Goal: Task Accomplishment & Management: Manage account settings

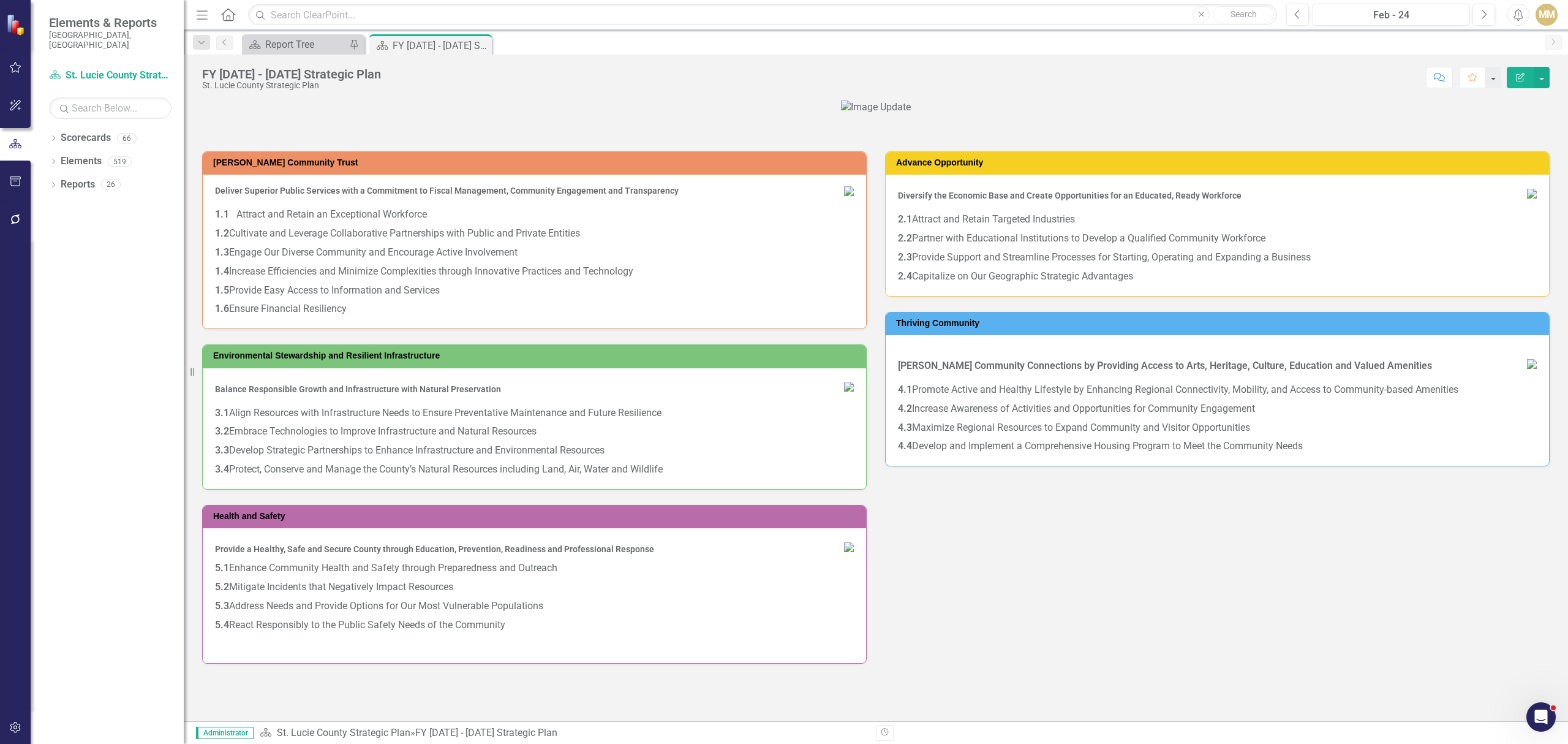
click at [1541, 14] on div "MM" at bounding box center [1547, 15] width 22 height 22
click at [18, 576] on div at bounding box center [15, 474] width 31 height 470
click at [50, 136] on icon "Dropdown" at bounding box center [53, 139] width 9 height 7
click at [60, 158] on icon at bounding box center [60, 160] width 3 height 6
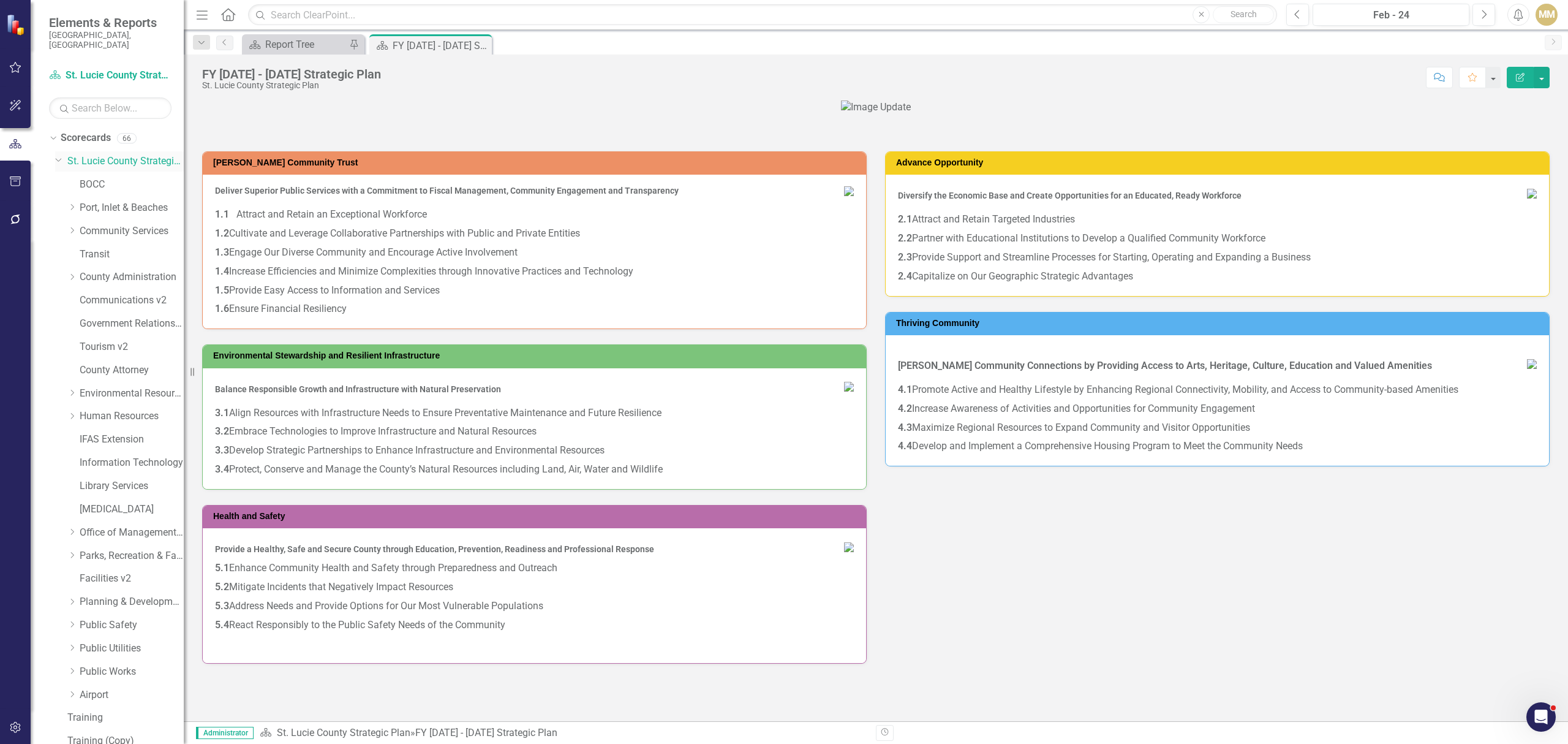
click at [57, 154] on icon "Dropdown" at bounding box center [58, 159] width 7 height 9
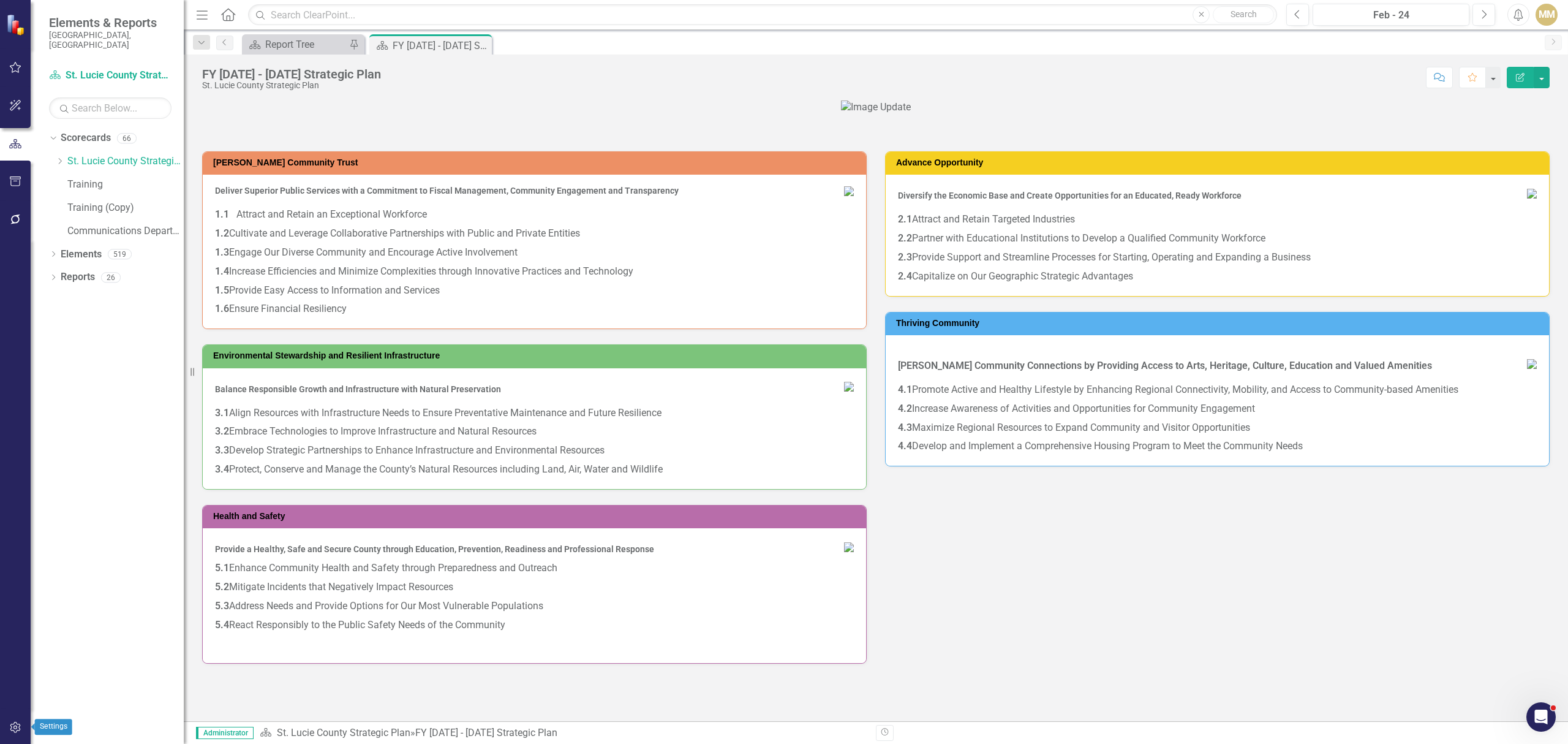
click at [16, 719] on button "button" at bounding box center [16, 728] width 28 height 26
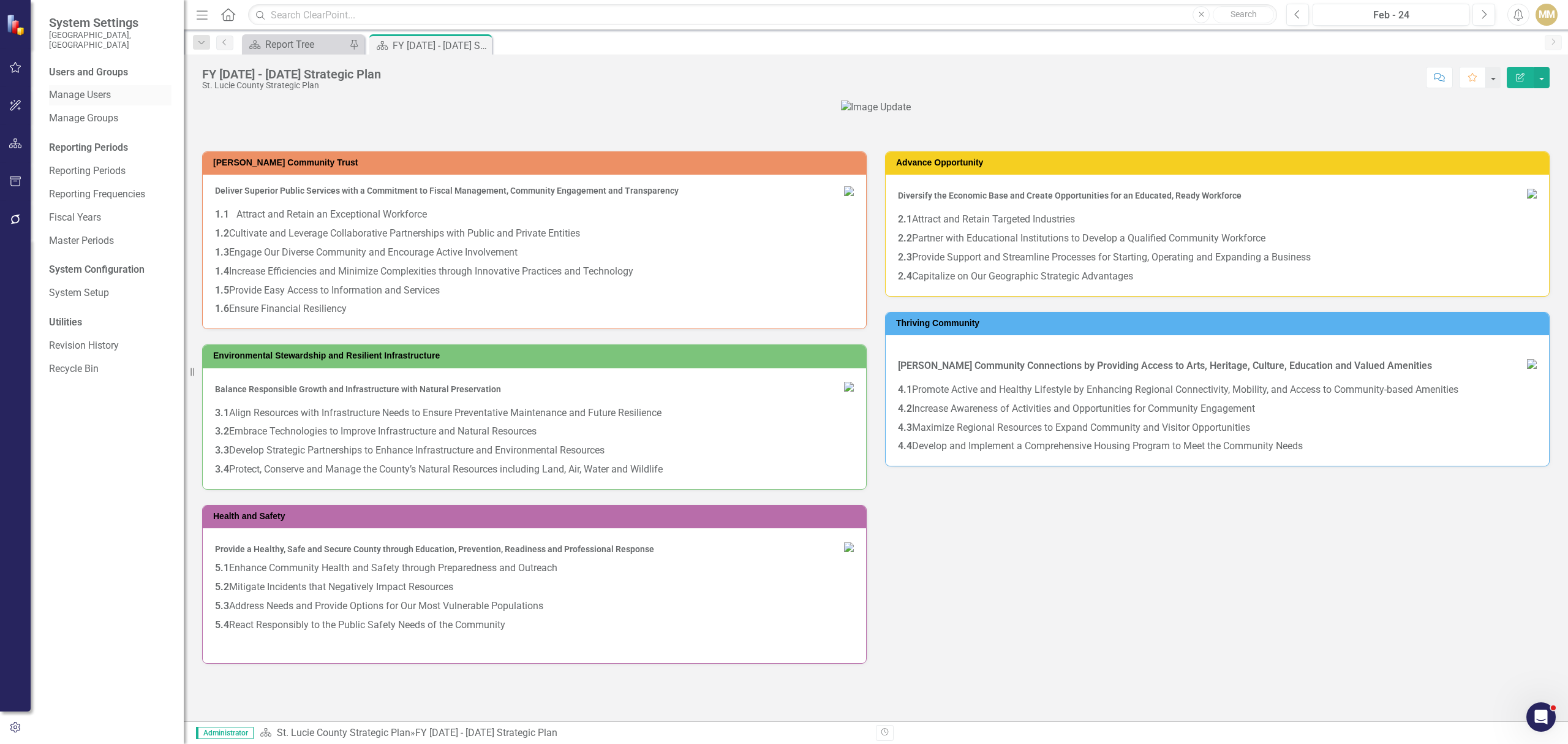
click at [101, 89] on link "Manage Users" at bounding box center [110, 95] width 122 height 14
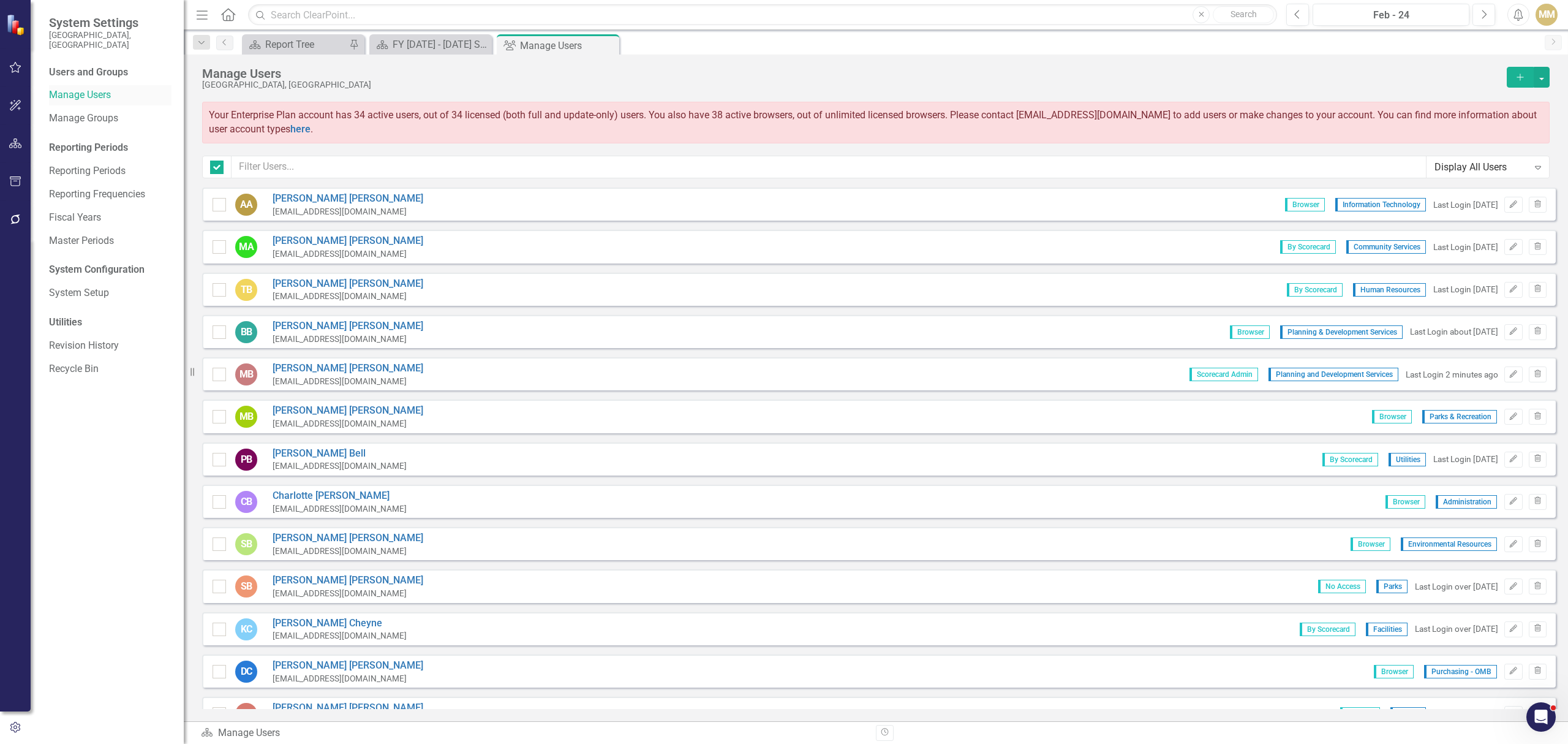
checkbox input "false"
click at [317, 168] on input "text" at bounding box center [829, 167] width 1195 height 22
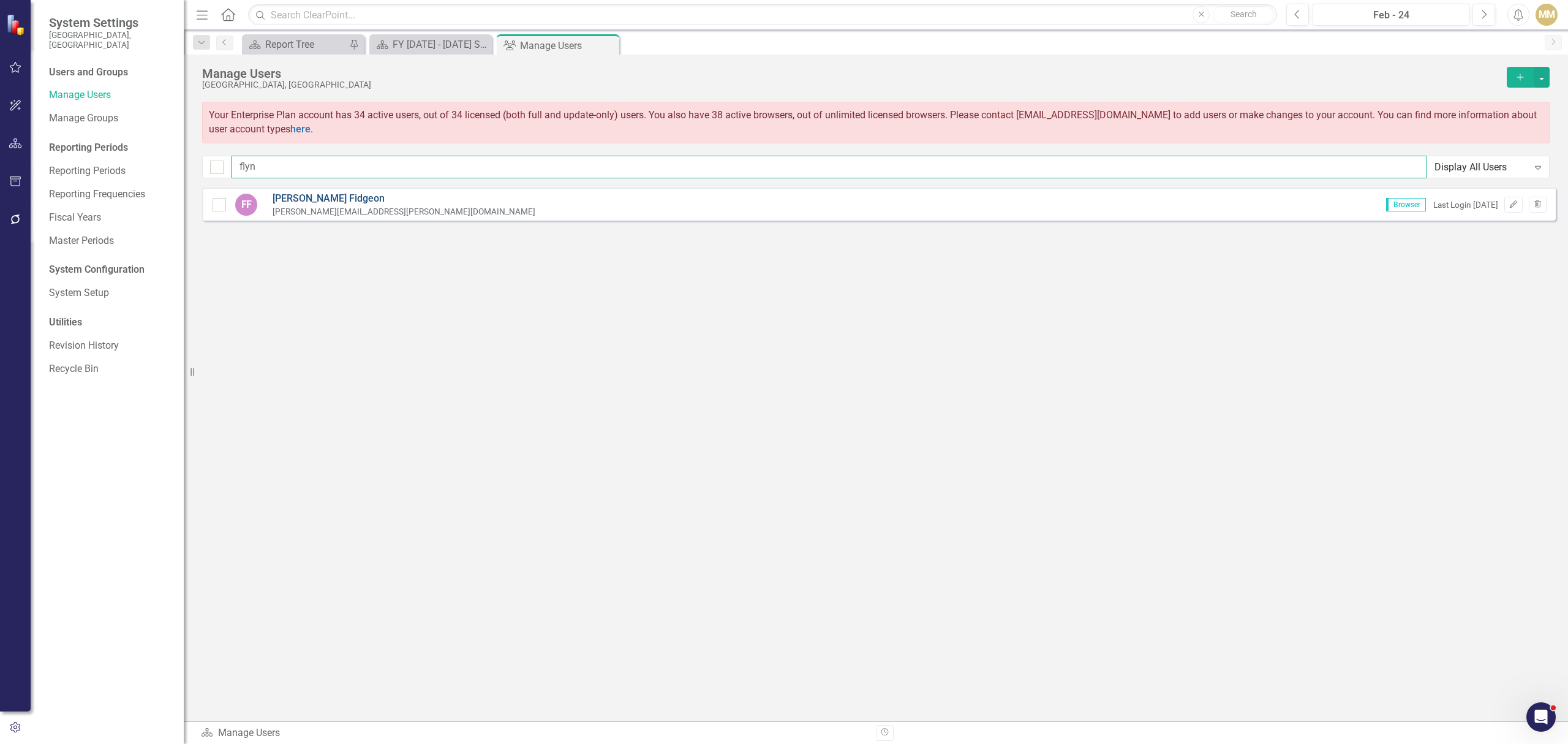
type input "flyn"
click at [322, 194] on link "[PERSON_NAME] [PERSON_NAME]" at bounding box center [404, 198] width 263 height 14
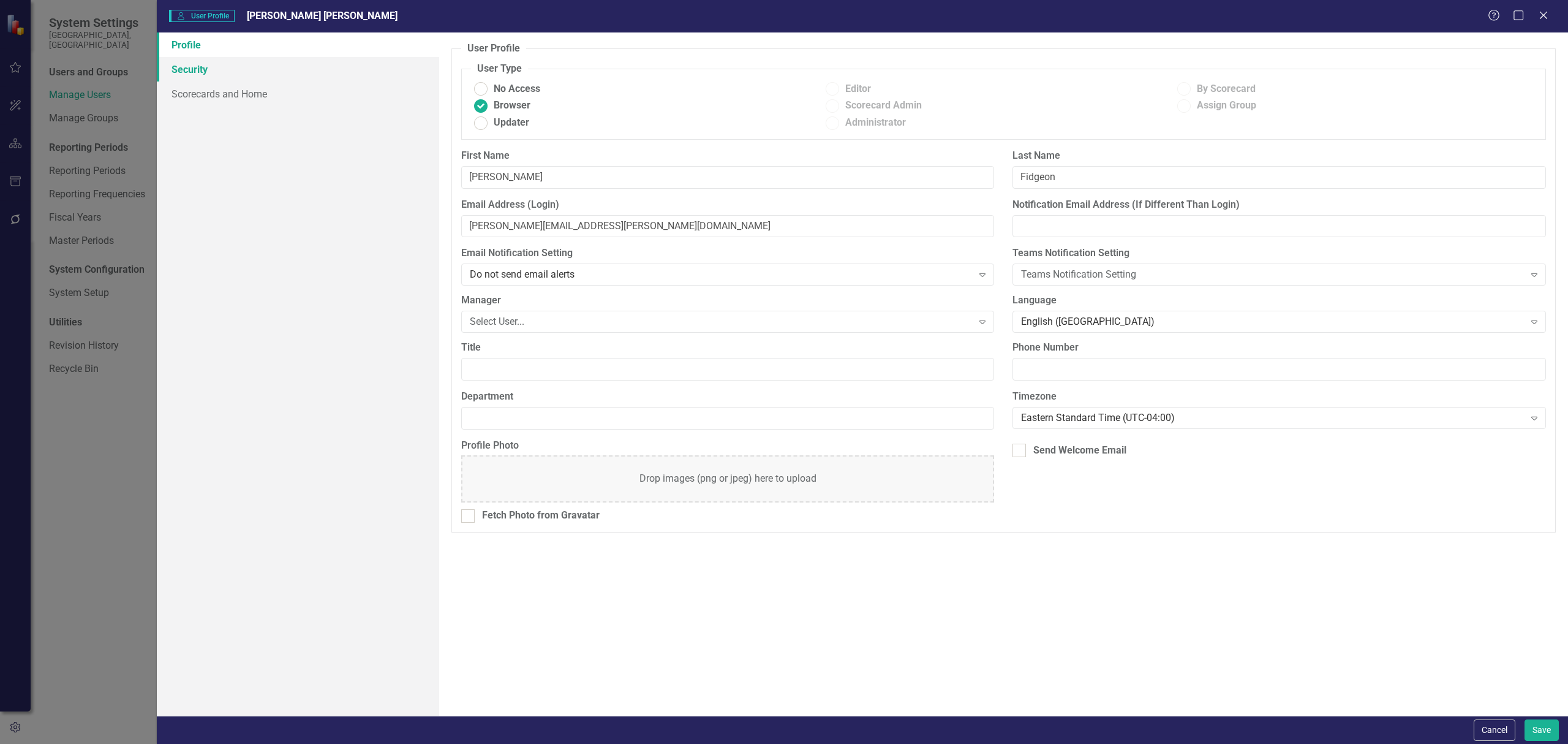
click at [229, 76] on link "Security" at bounding box center [298, 69] width 283 height 24
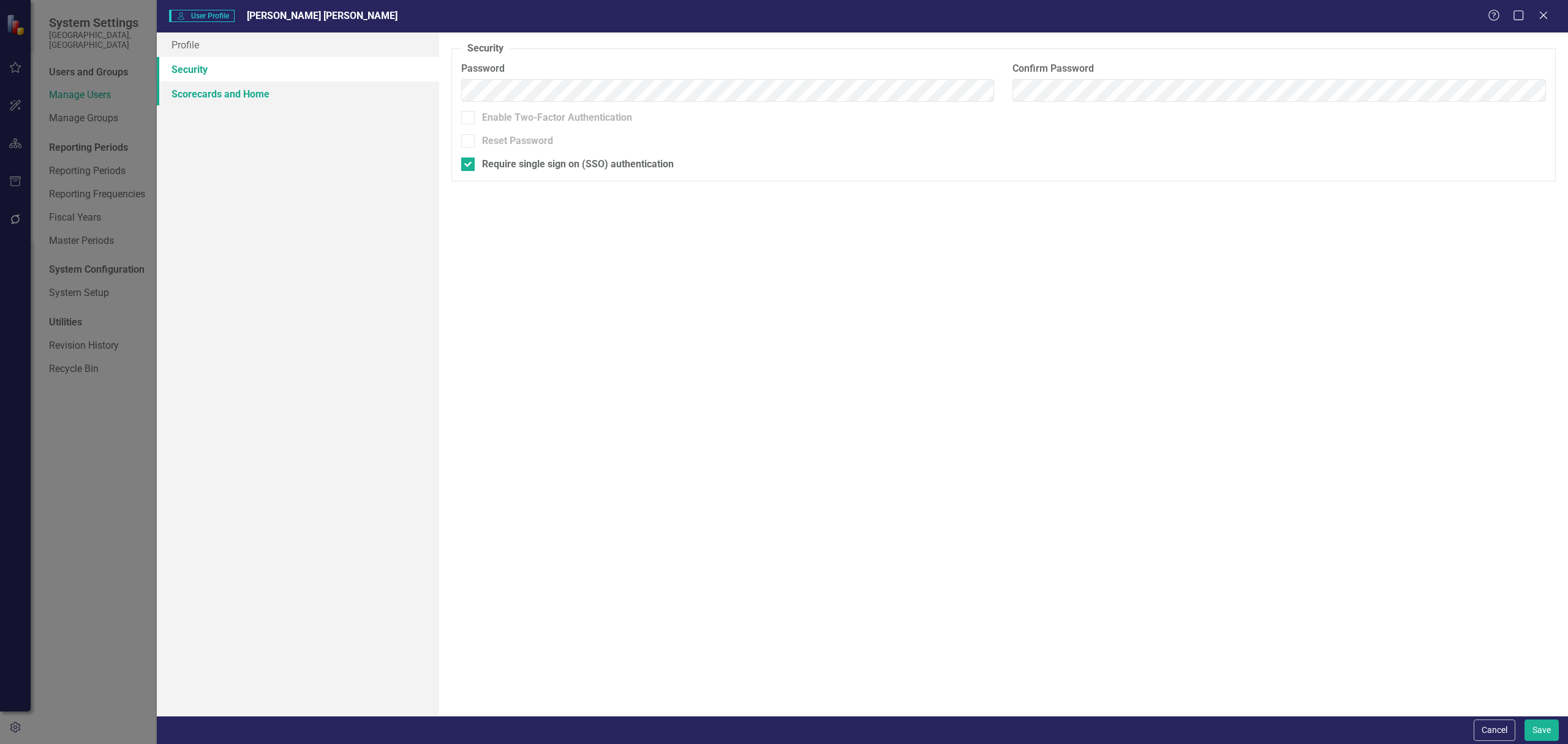
click at [290, 92] on link "Scorecards and Home" at bounding box center [298, 93] width 283 height 24
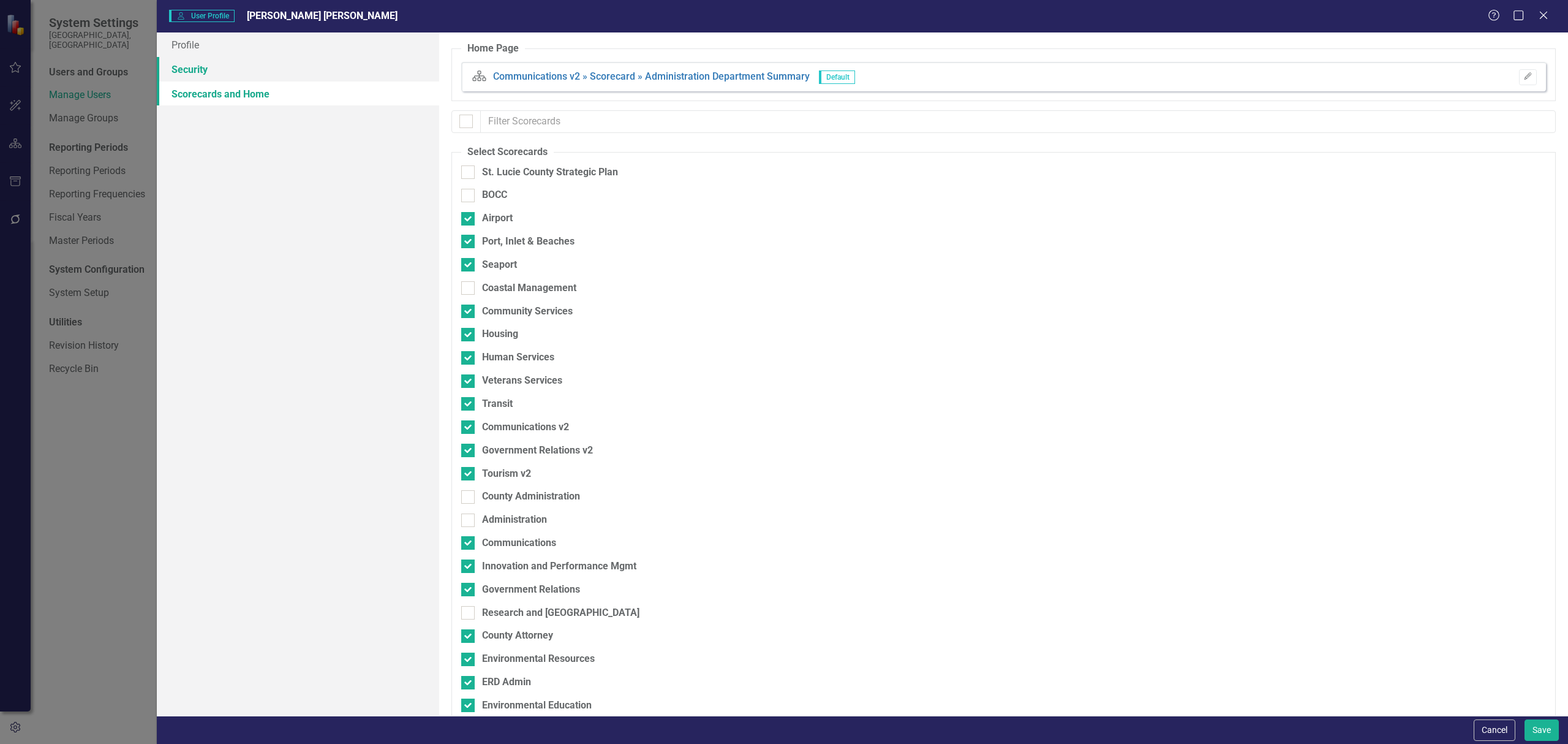
click at [280, 59] on link "Security" at bounding box center [298, 69] width 283 height 24
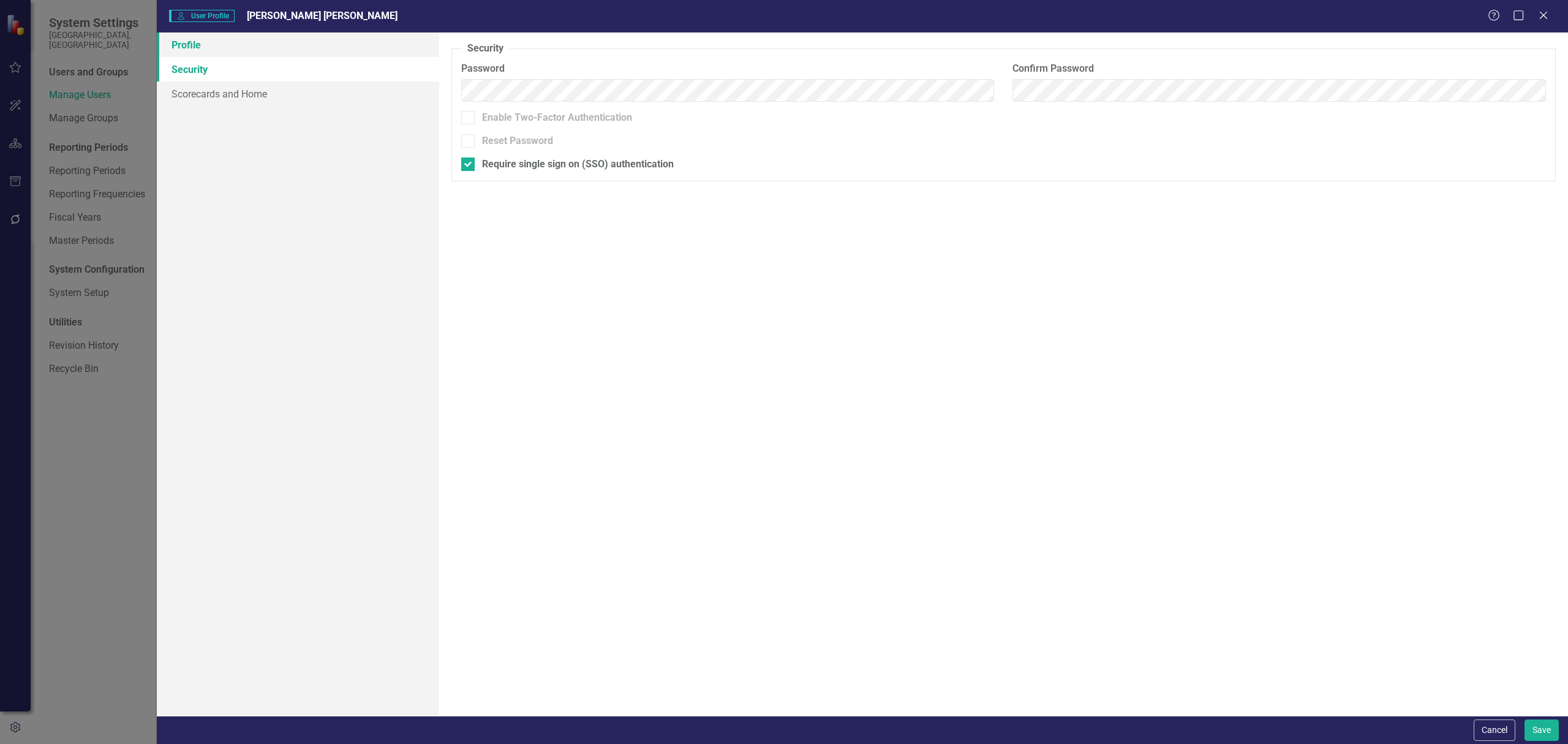
click at [275, 50] on link "Profile" at bounding box center [298, 44] width 283 height 24
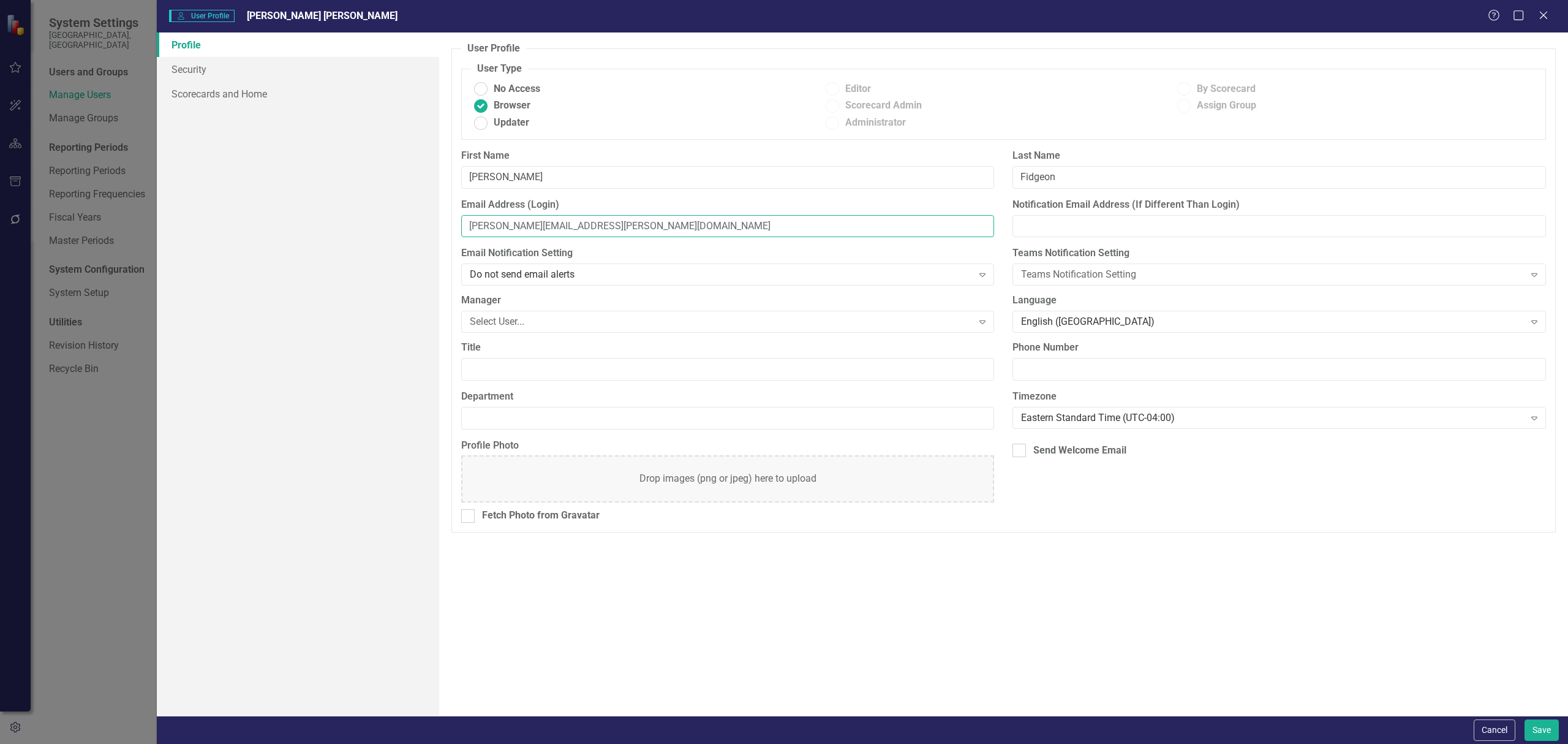
click at [614, 228] on input "[PERSON_NAME][EMAIL_ADDRESS][PERSON_NAME][DOMAIN_NAME]" at bounding box center [728, 226] width 534 height 22
click at [1548, 20] on icon "Close" at bounding box center [1543, 15] width 15 height 12
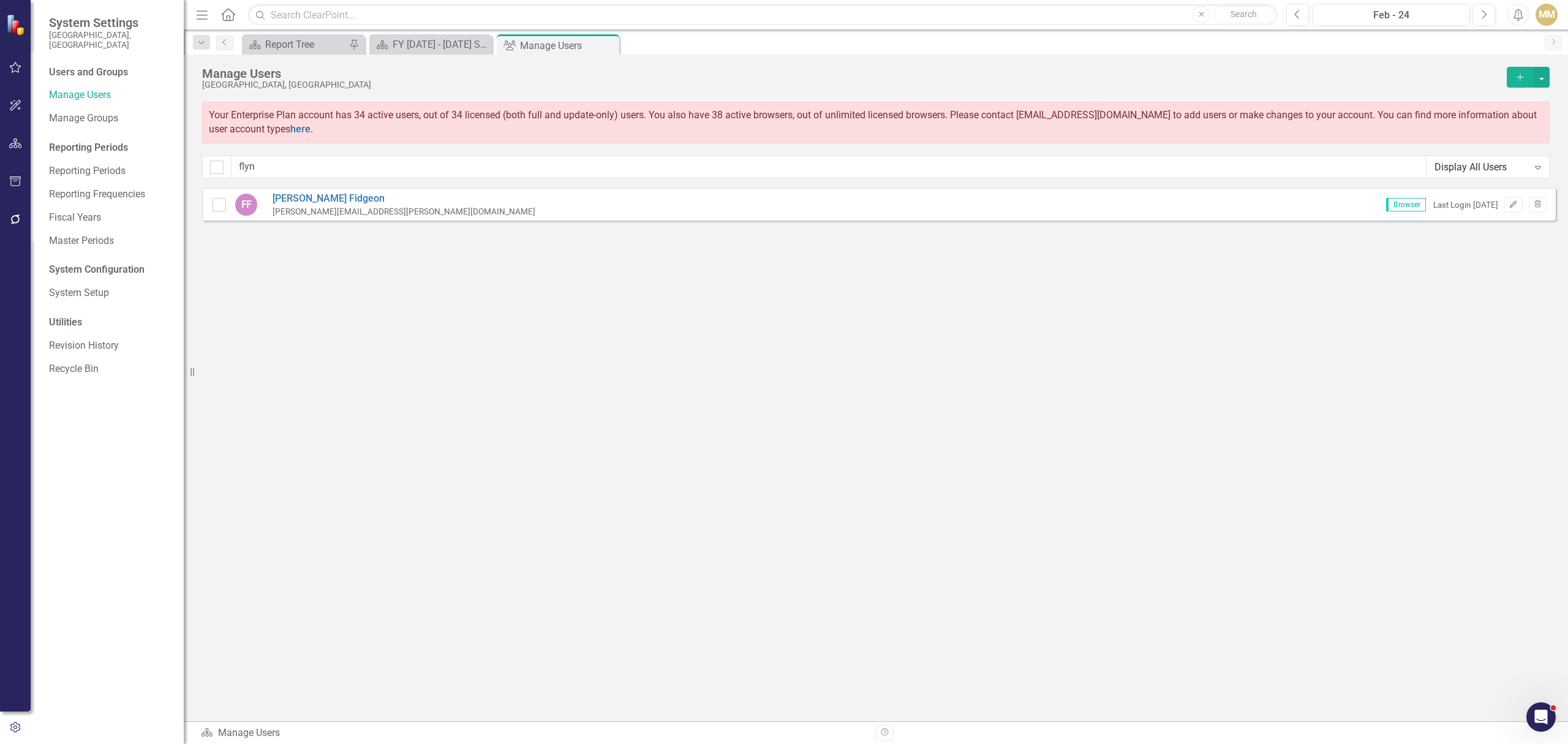
click at [1515, 80] on icon "Add" at bounding box center [1520, 77] width 11 height 9
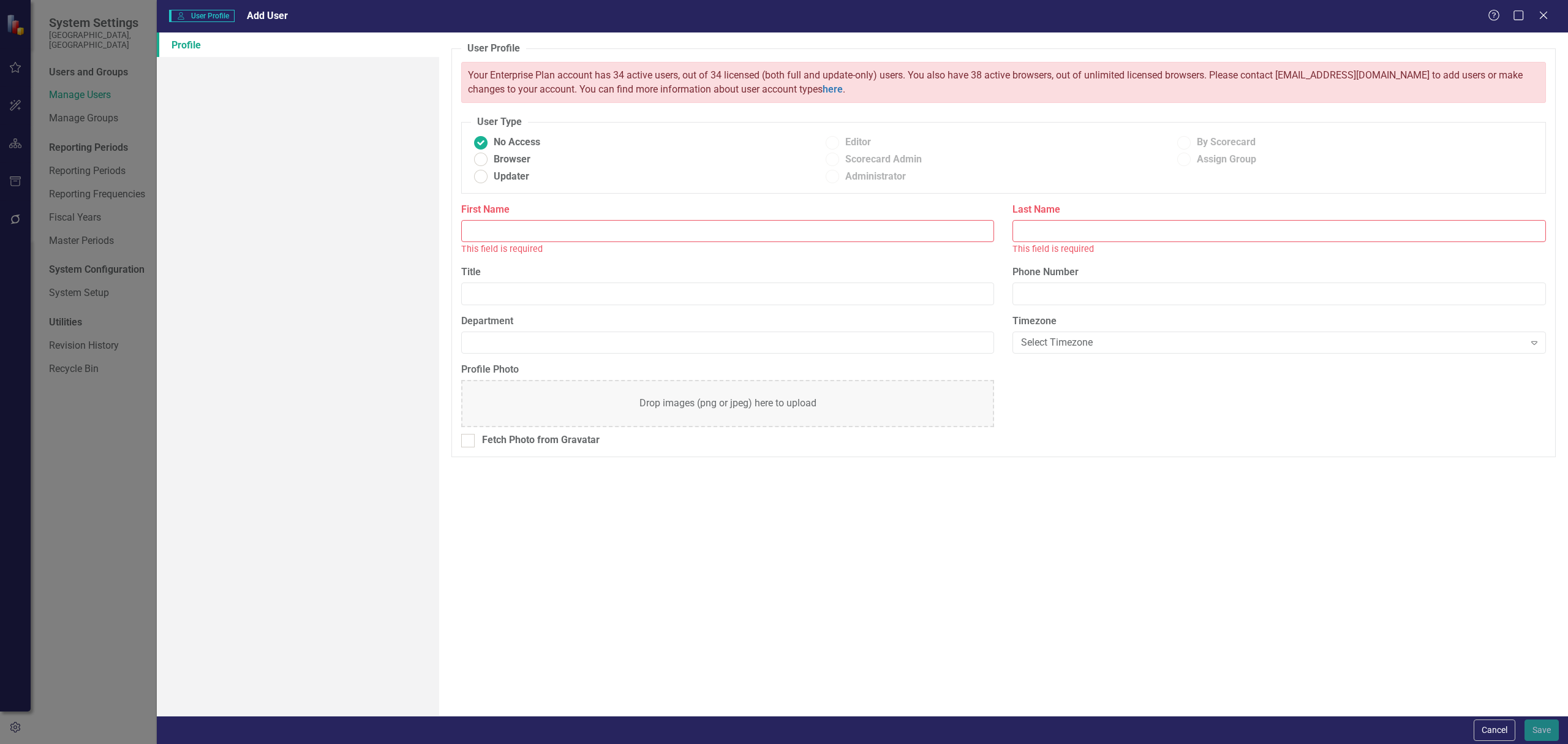
click at [686, 236] on input "First Name" at bounding box center [728, 231] width 534 height 22
click at [686, 236] on input "Flynne" at bounding box center [728, 231] width 534 height 22
type input "[PERSON_NAME]"
type input "D"
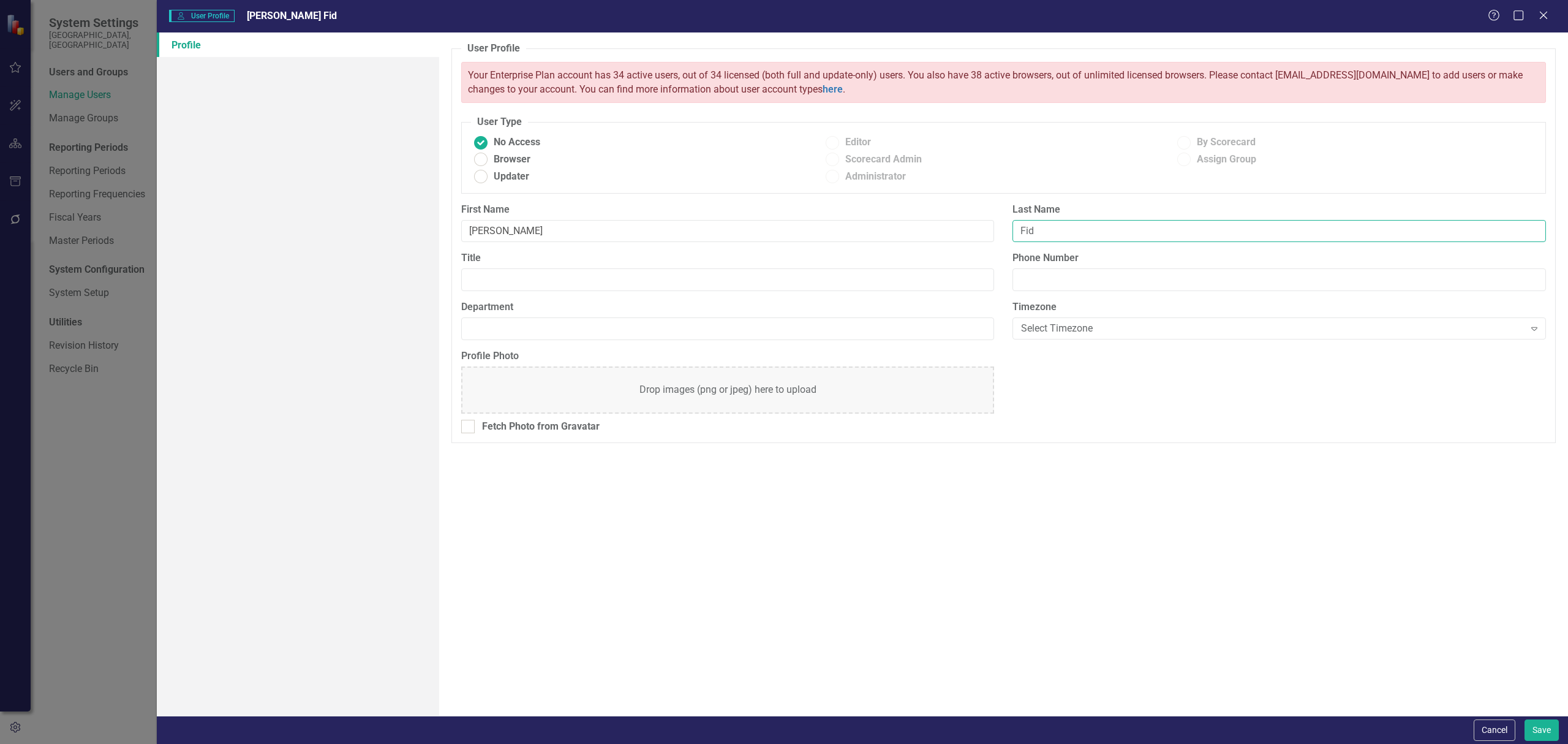
type input "Fidgeon"
click at [515, 162] on span "Browser" at bounding box center [512, 159] width 37 height 14
click at [490, 162] on input "Browser" at bounding box center [480, 159] width 19 height 19
radio input "true"
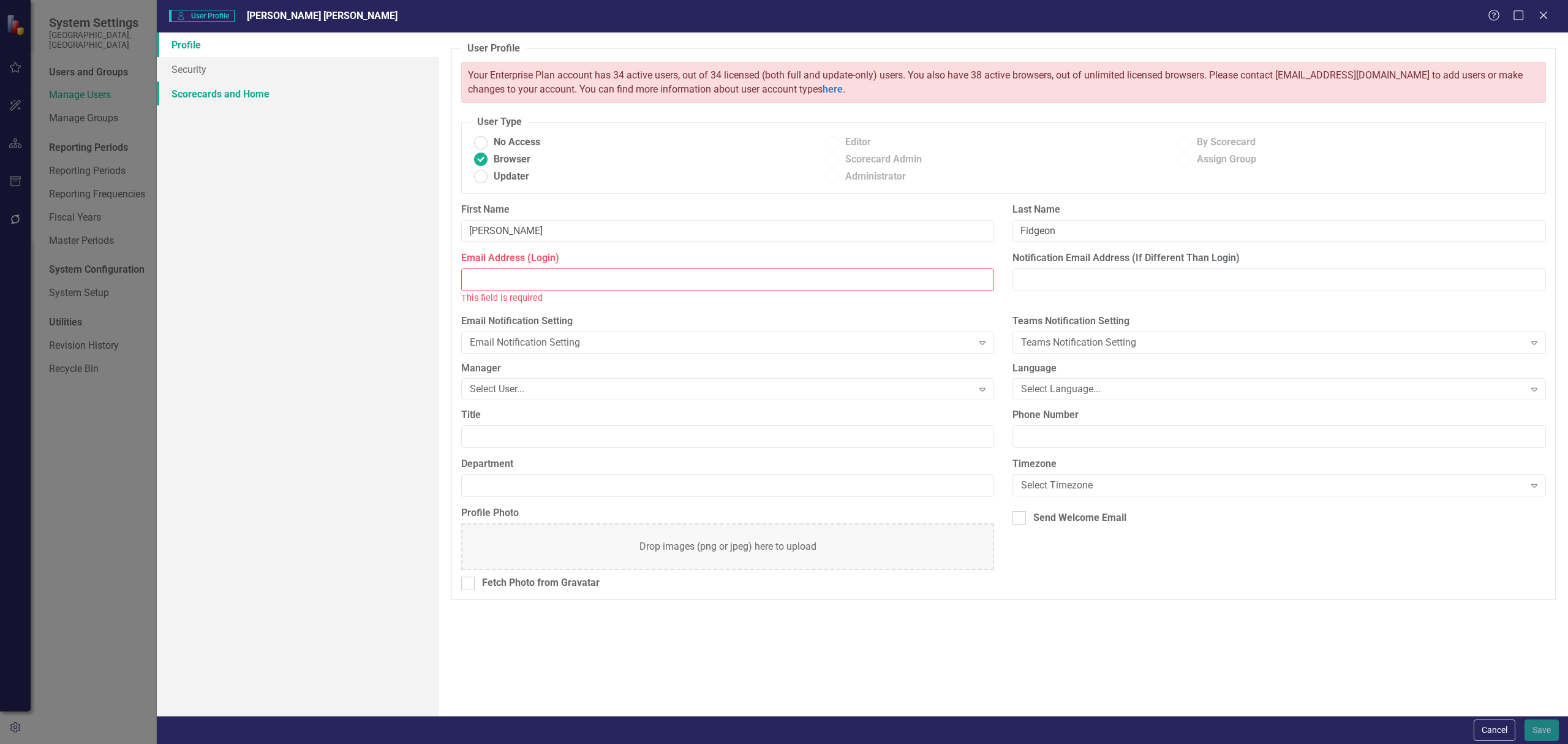
click at [257, 81] on link "Scorecards and Home" at bounding box center [298, 93] width 283 height 24
click at [229, 71] on link "Security" at bounding box center [298, 69] width 283 height 24
click at [522, 267] on div "Email Address (Login) This field is required" at bounding box center [728, 277] width 534 height 53
click at [513, 283] on input "Email Address (Login)" at bounding box center [728, 279] width 534 height 22
paste input "[PERSON_NAME][EMAIL_ADDRESS][PERSON_NAME][DOMAIN_NAME]"
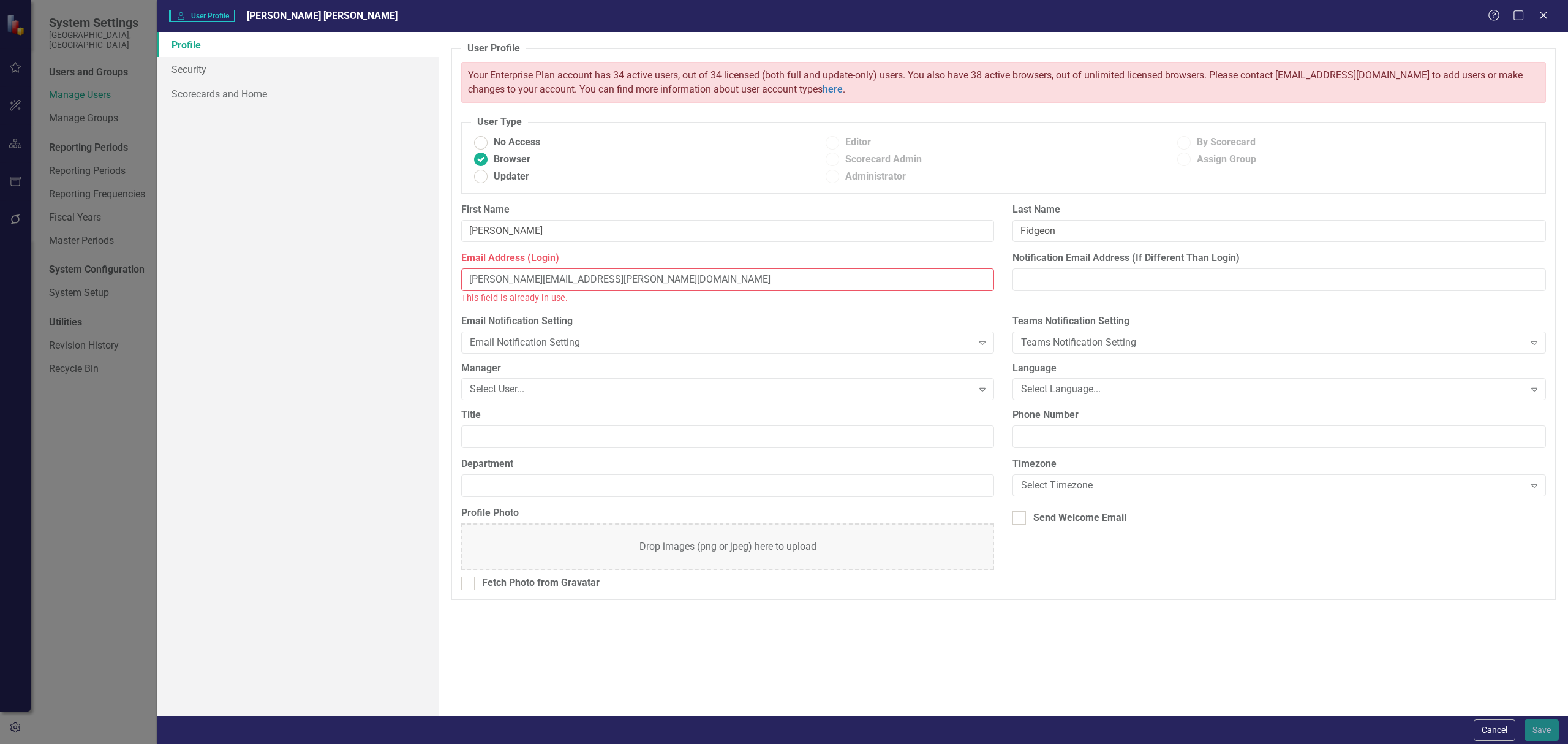
type input "[PERSON_NAME][EMAIL_ADDRESS][PERSON_NAME][DOMAIN_NAME]"
click at [626, 250] on div "First Name [PERSON_NAME]" at bounding box center [728, 227] width 552 height 49
click at [221, 83] on link "Scorecards and Home" at bounding box center [298, 93] width 283 height 24
click at [221, 64] on link "Security" at bounding box center [298, 69] width 283 height 24
click at [1542, 14] on icon at bounding box center [1544, 15] width 9 height 9
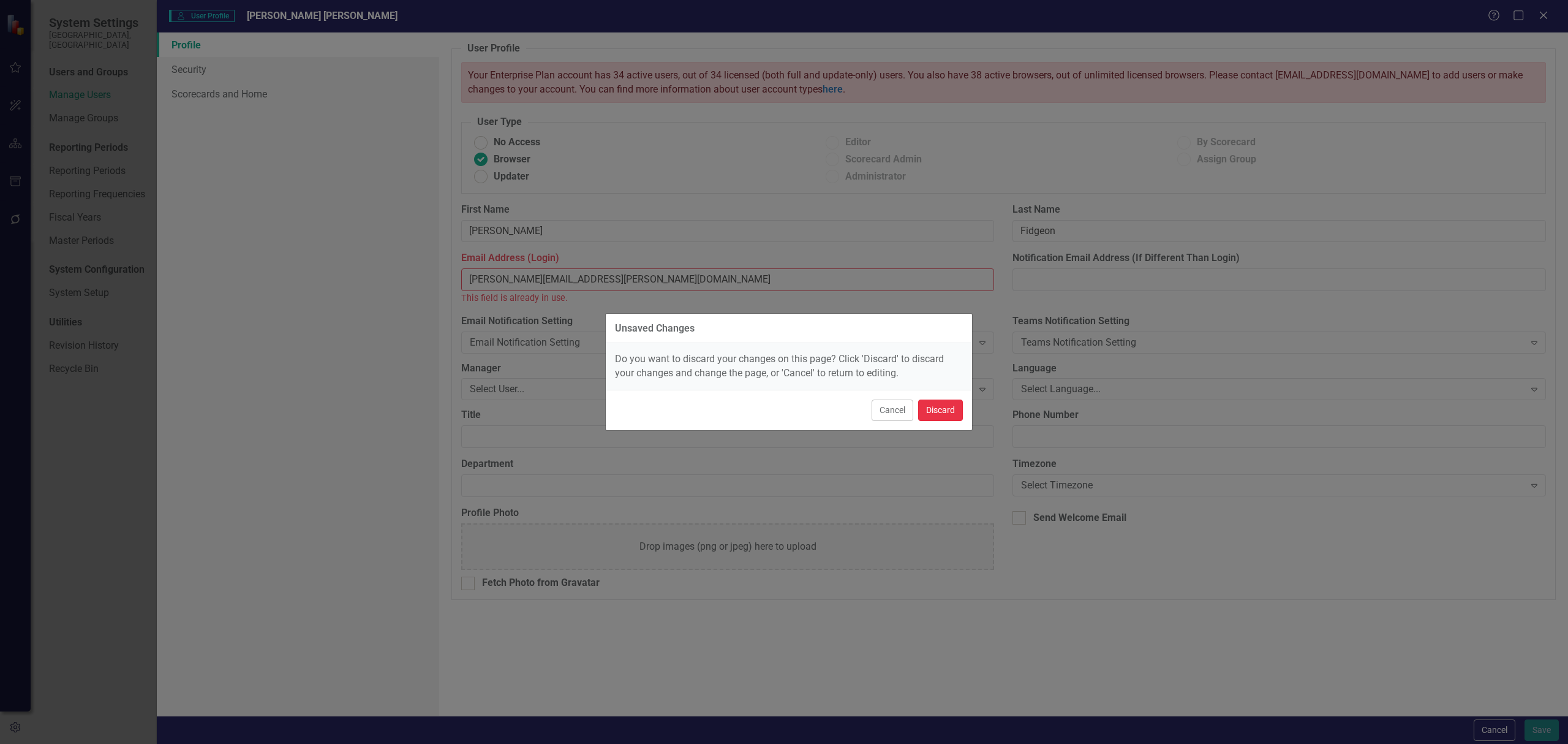
drag, startPoint x: 946, startPoint y: 409, endPoint x: 940, endPoint y: 412, distance: 6.7
click at [944, 409] on button "Discard" at bounding box center [940, 410] width 45 height 22
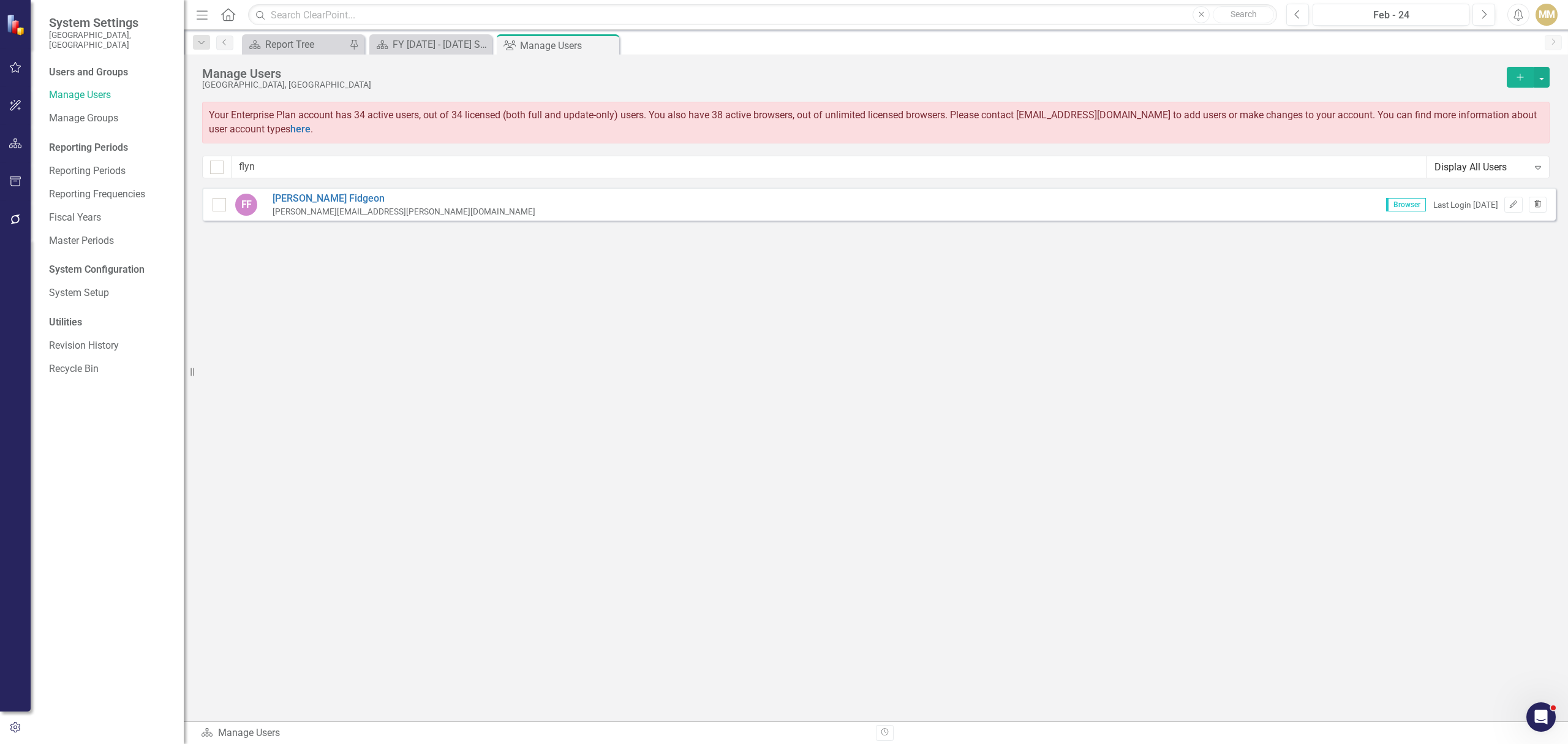
click at [1539, 203] on icon "button" at bounding box center [1538, 203] width 7 height 7
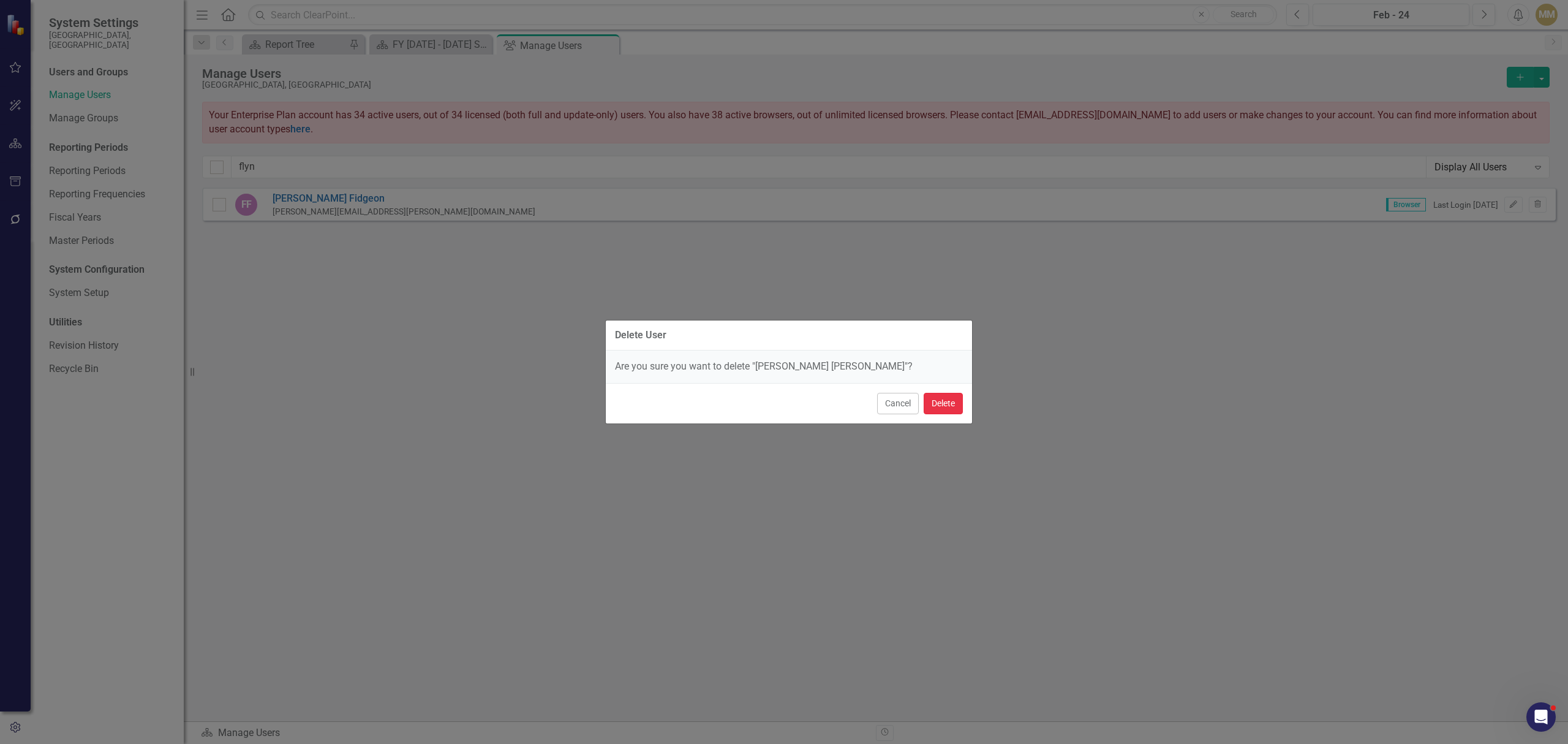
click at [936, 402] on button "Delete" at bounding box center [944, 403] width 39 height 22
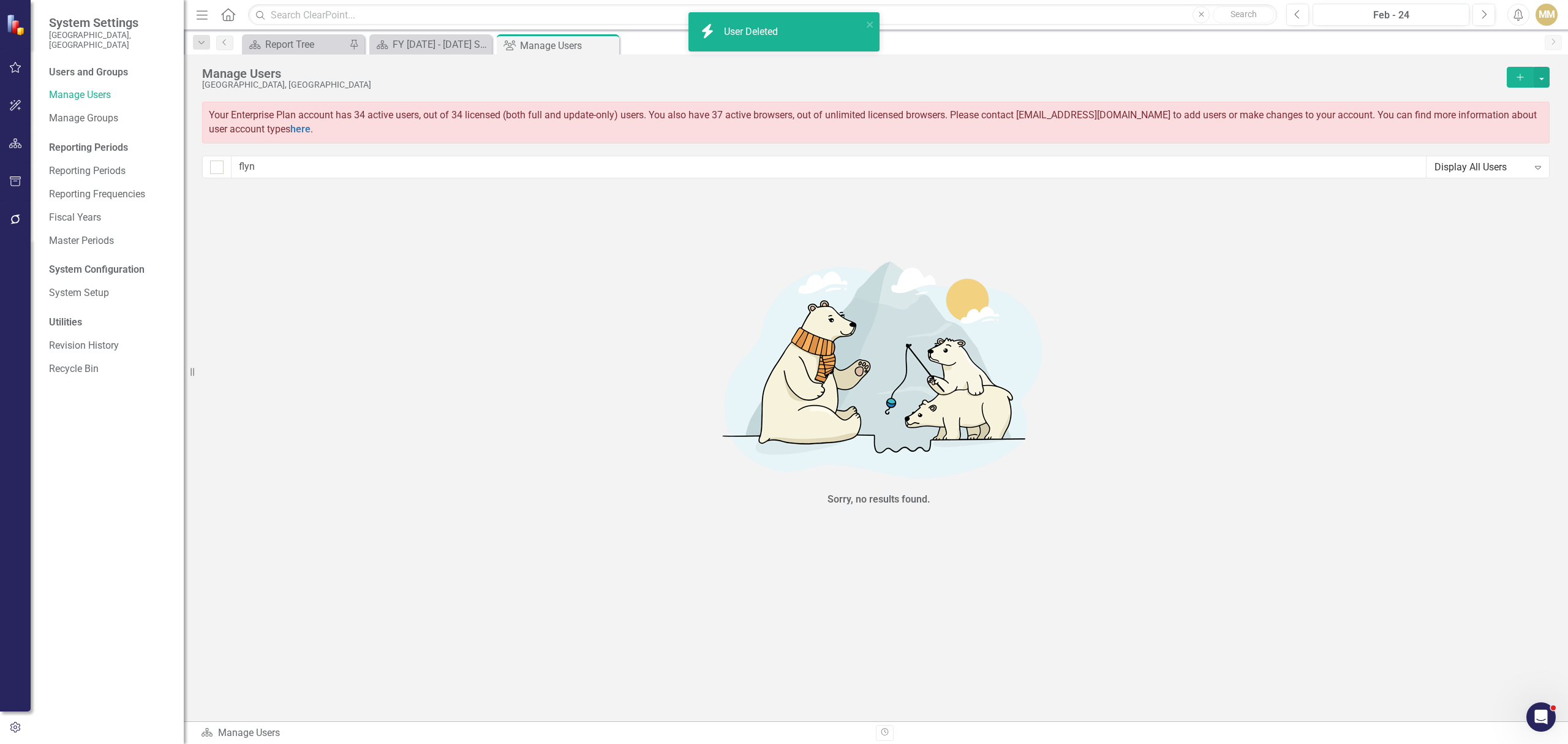
click at [1515, 80] on icon "Add" at bounding box center [1520, 77] width 11 height 9
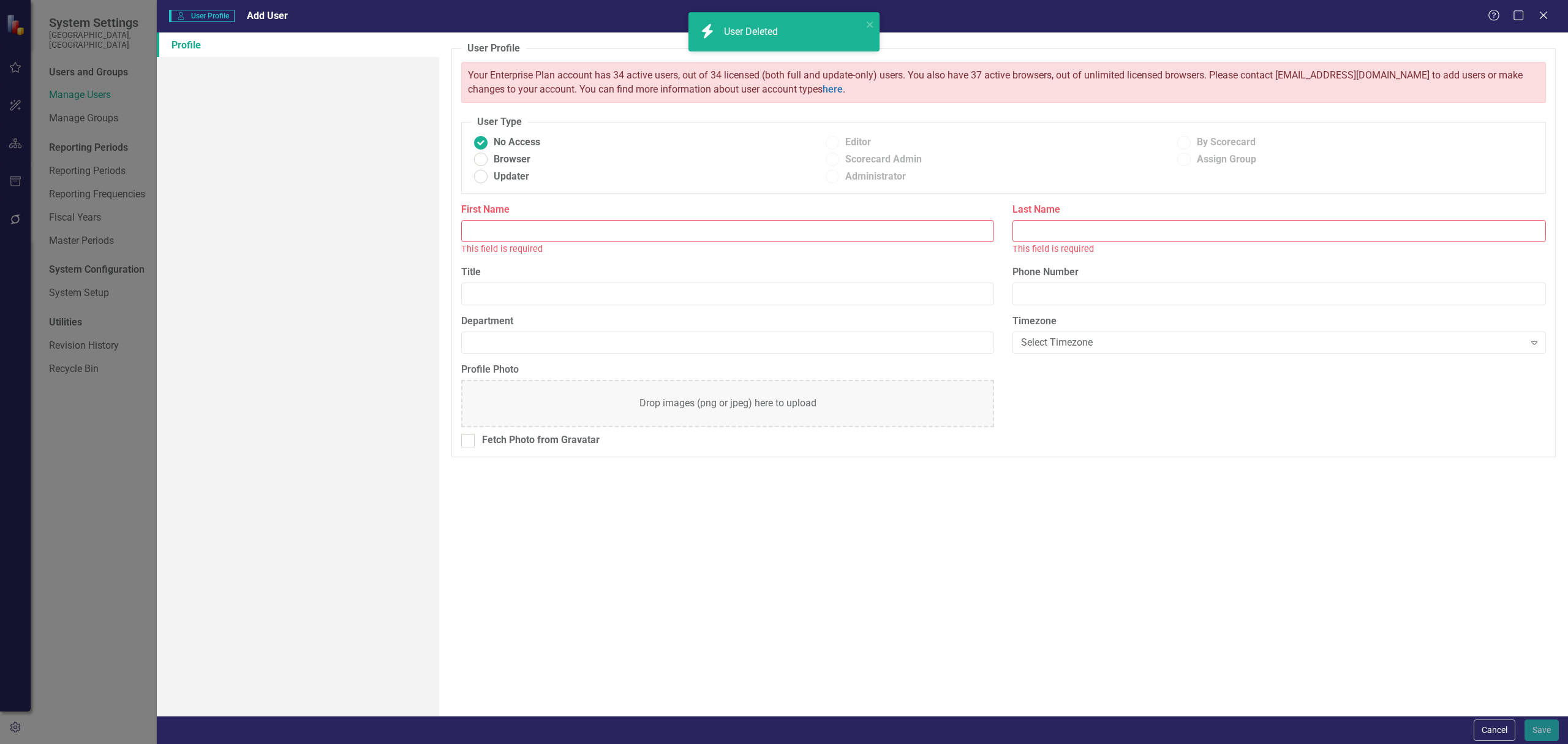
click at [591, 240] on input "First Name" at bounding box center [728, 231] width 534 height 22
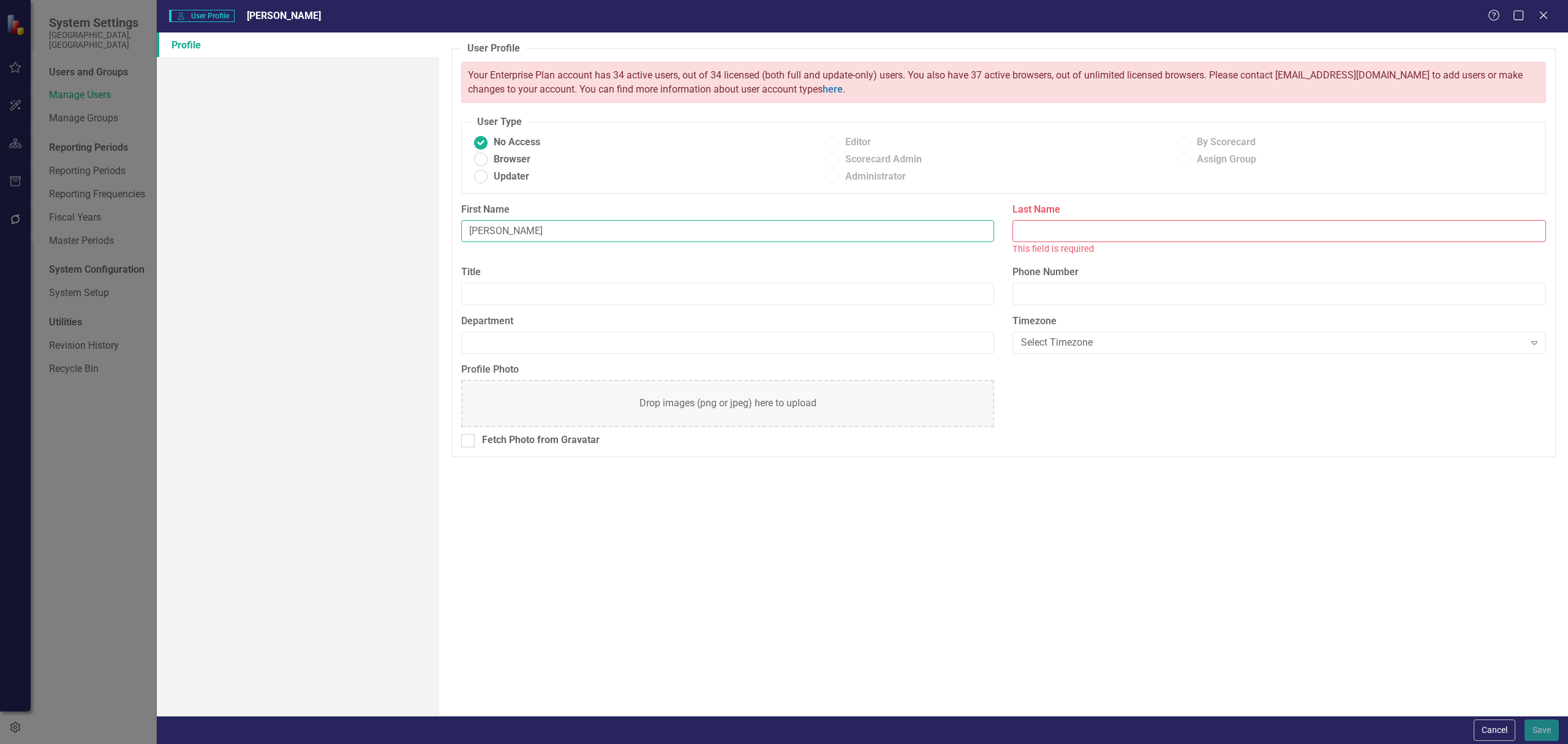
type input "[PERSON_NAME]"
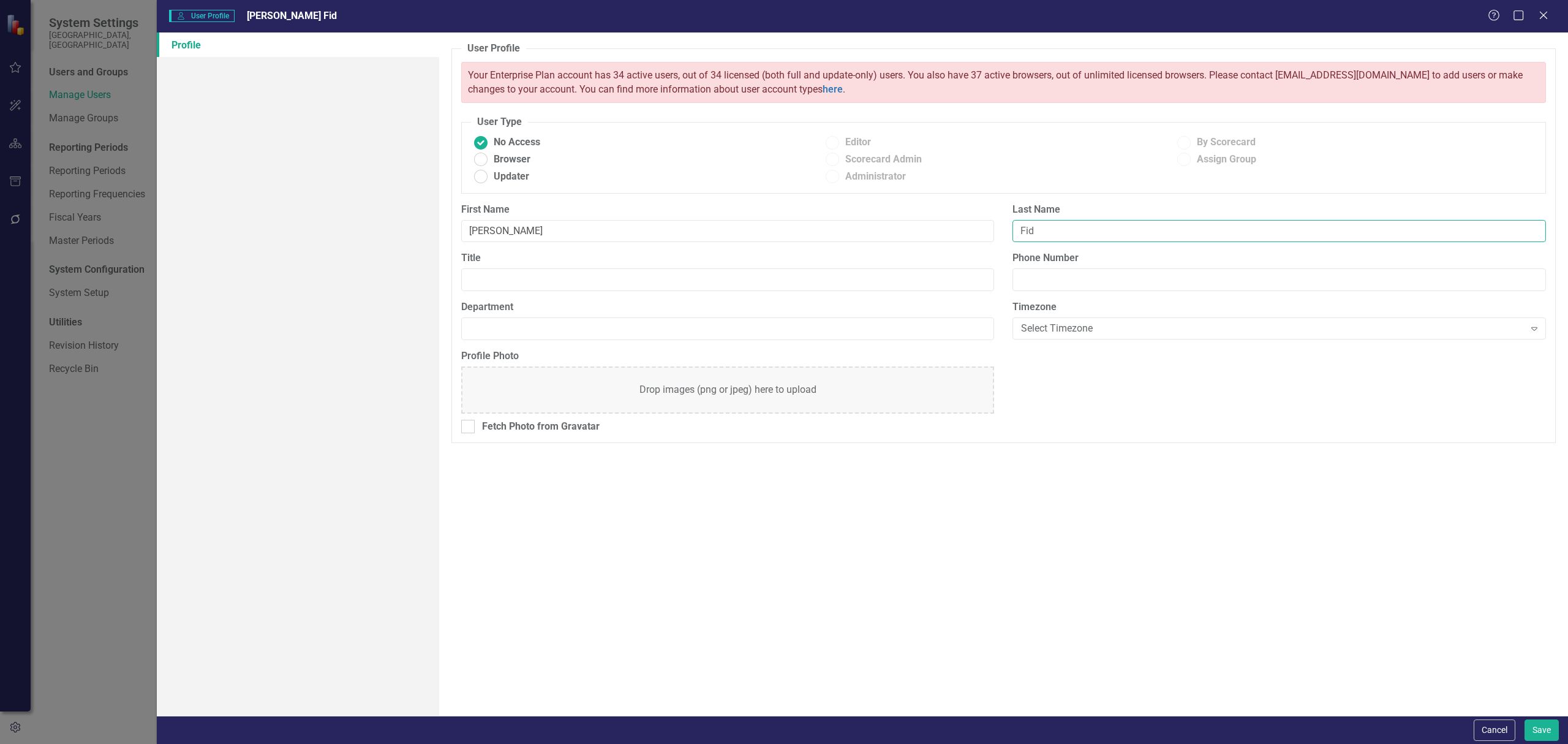
type input "Fidgeon"
click at [479, 157] on ins at bounding box center [480, 159] width 19 height 19
click at [479, 157] on input "Browser" at bounding box center [480, 159] width 19 height 19
radio input "true"
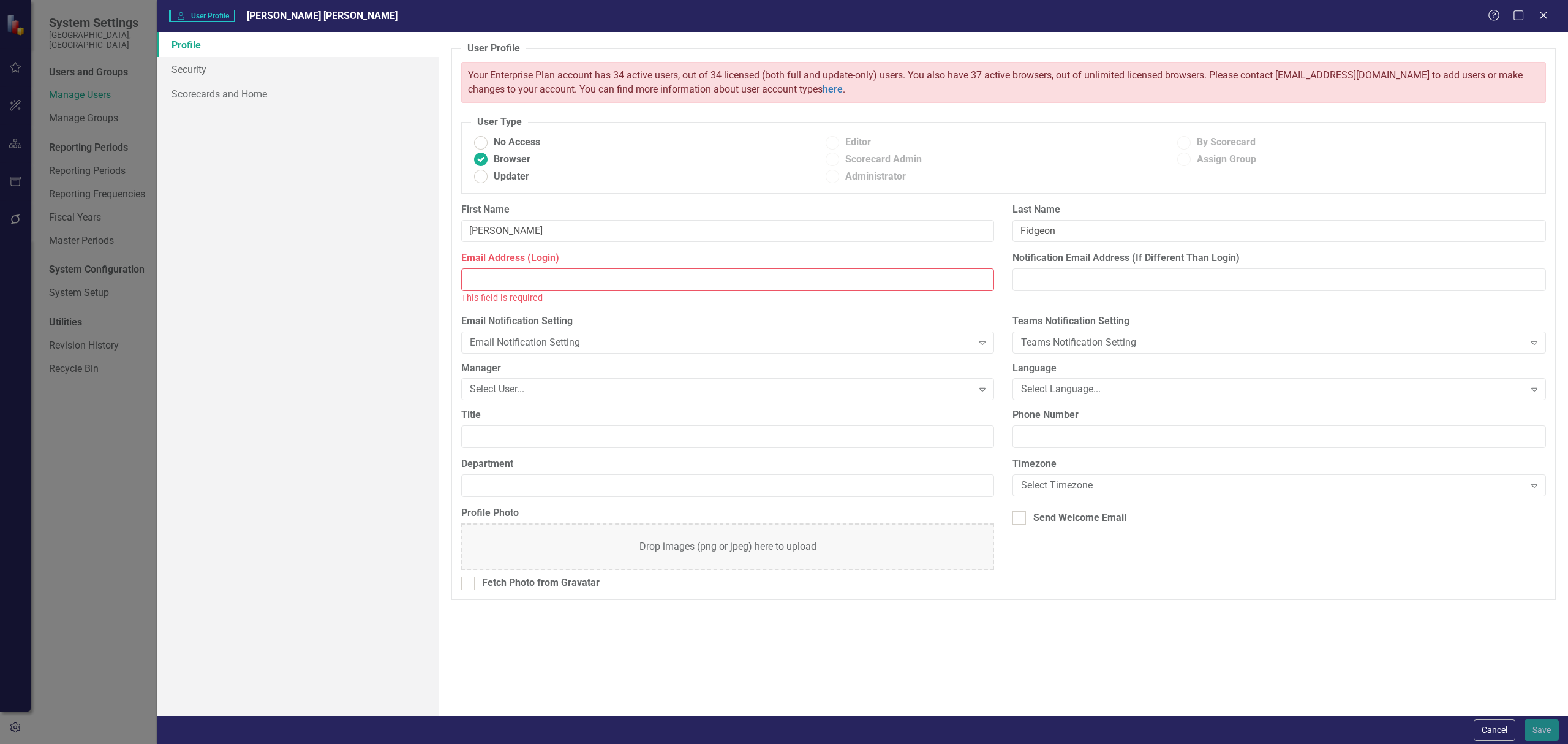
click at [543, 283] on input "Email Address (Login)" at bounding box center [728, 279] width 534 height 22
paste input "[PERSON_NAME][EMAIL_ADDRESS][PERSON_NAME][DOMAIN_NAME]"
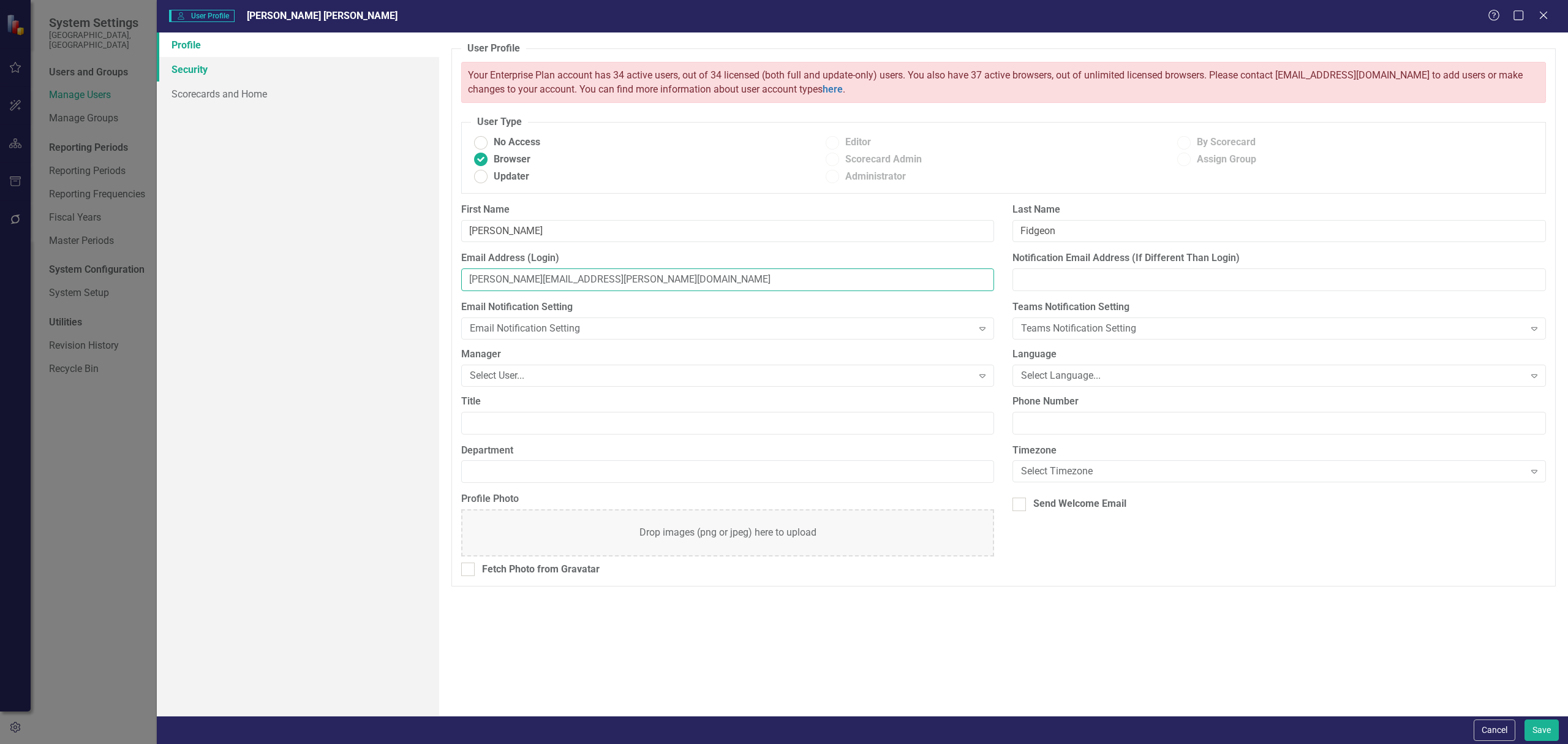
type input "[PERSON_NAME][EMAIL_ADDRESS][PERSON_NAME][DOMAIN_NAME]"
click at [230, 75] on link "Security" at bounding box center [298, 69] width 283 height 24
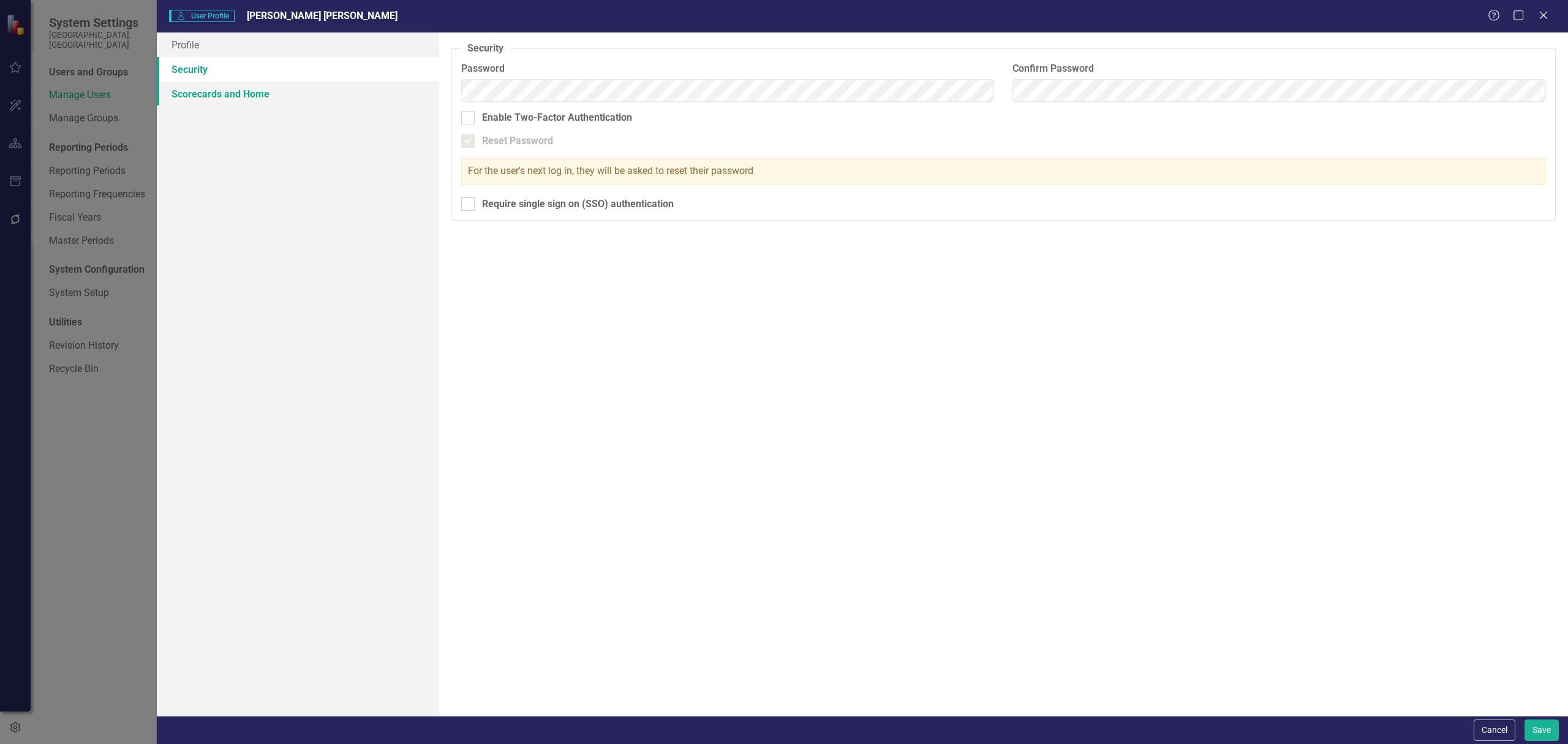
click at [235, 93] on link "Scorecards and Home" at bounding box center [298, 93] width 283 height 24
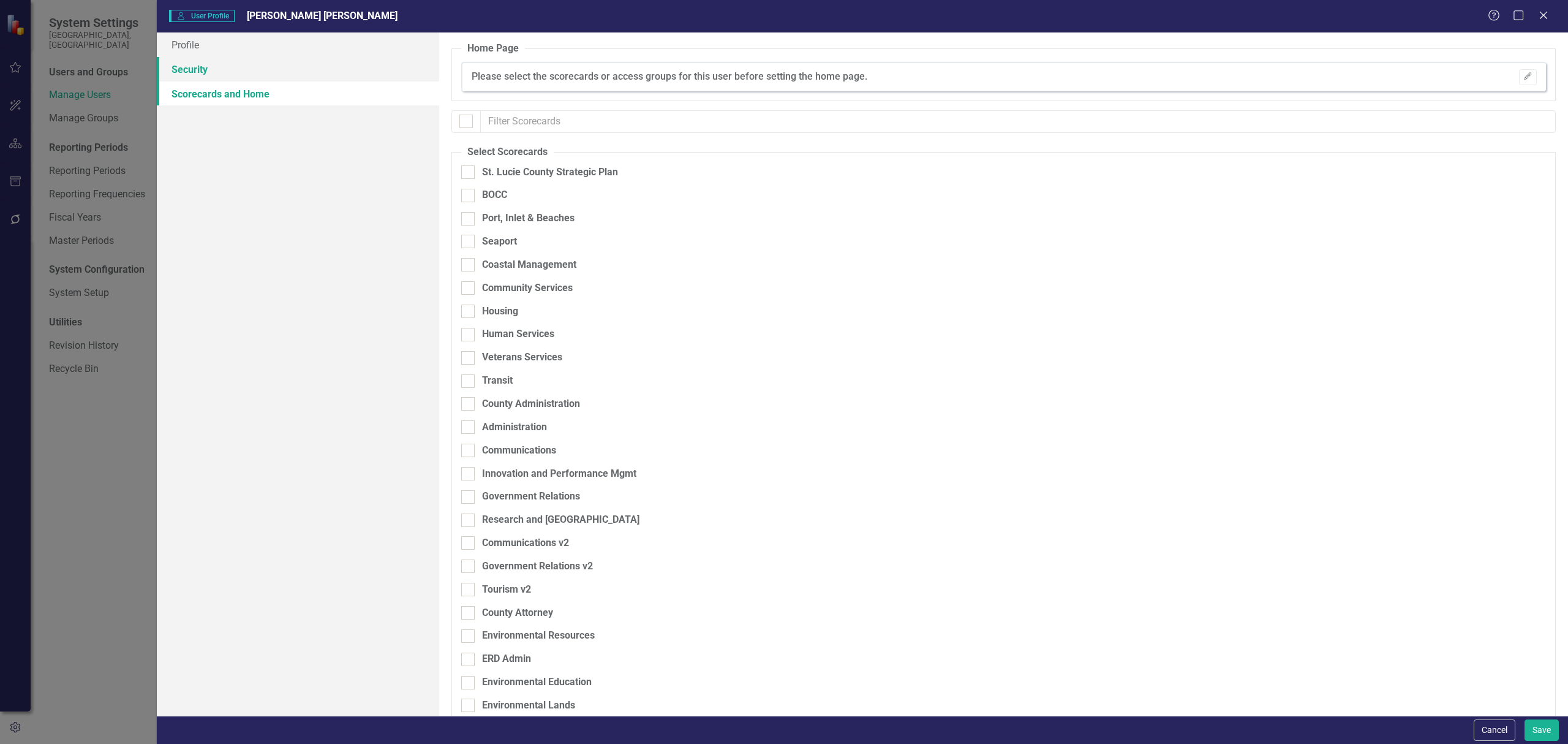
click at [235, 80] on link "Security" at bounding box center [298, 69] width 283 height 24
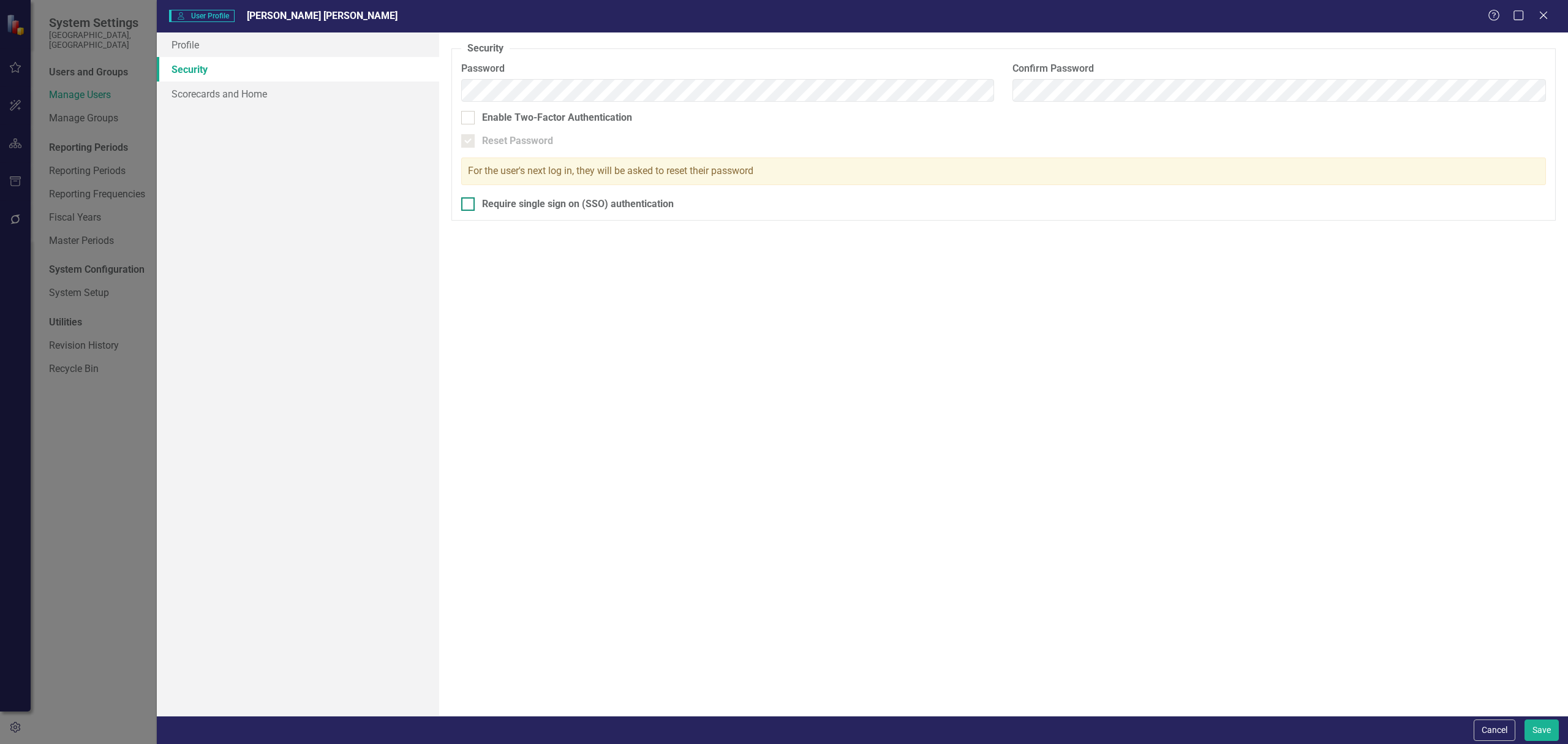
click at [469, 206] on div at bounding box center [468, 204] width 14 height 14
click at [469, 205] on input "Require single sign on (SSO) authentication" at bounding box center [465, 201] width 8 height 8
checkbox input "true"
click at [196, 91] on link "Scorecards and Home" at bounding box center [298, 93] width 283 height 24
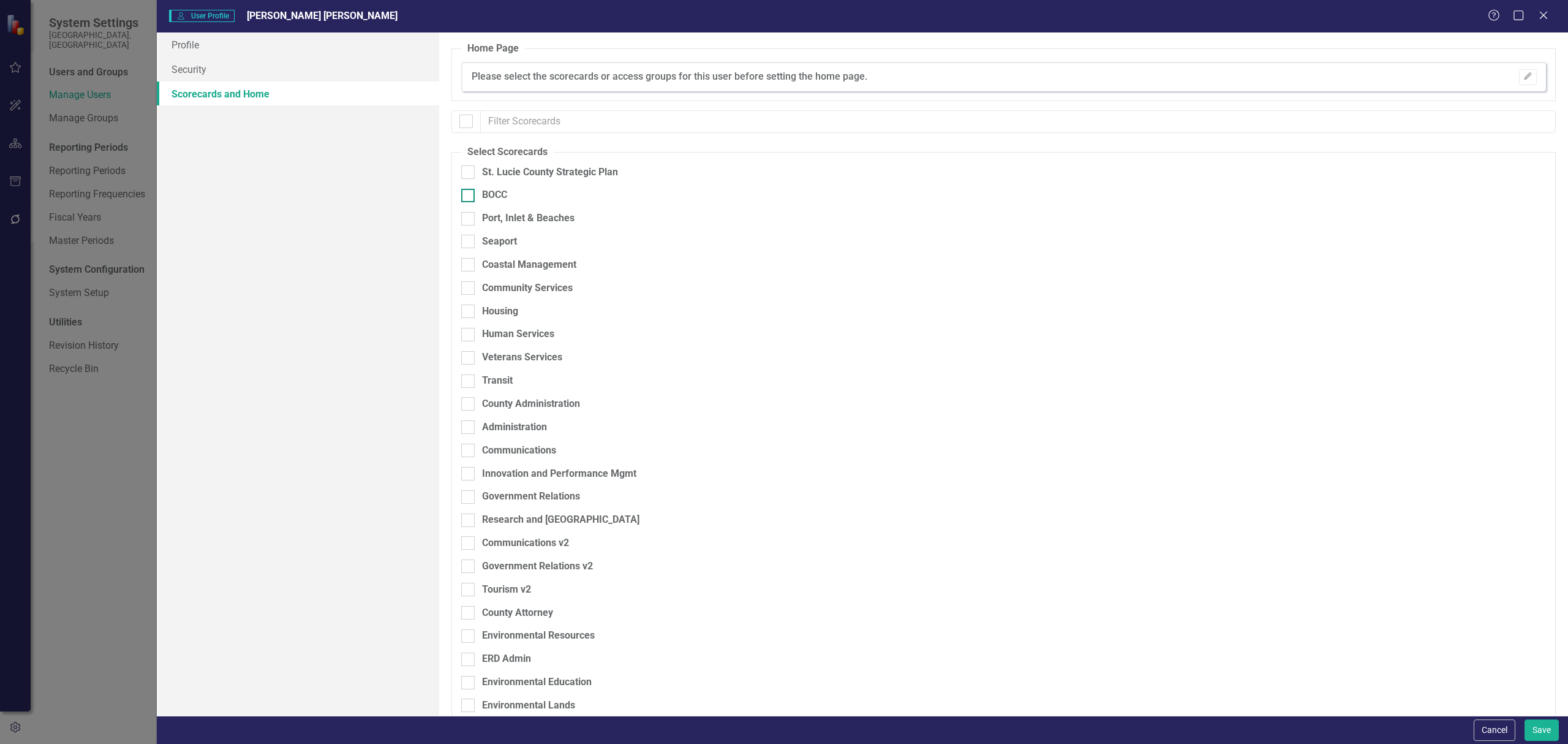
click at [497, 195] on div "BOCC" at bounding box center [495, 195] width 25 height 14
click at [469, 195] on input "BOCC" at bounding box center [465, 193] width 8 height 8
checkbox input "true"
click at [513, 219] on div "Port, Inlet & Beaches" at bounding box center [528, 218] width 93 height 14
click at [469, 219] on input "Port, Inlet & Beaches" at bounding box center [465, 216] width 8 height 8
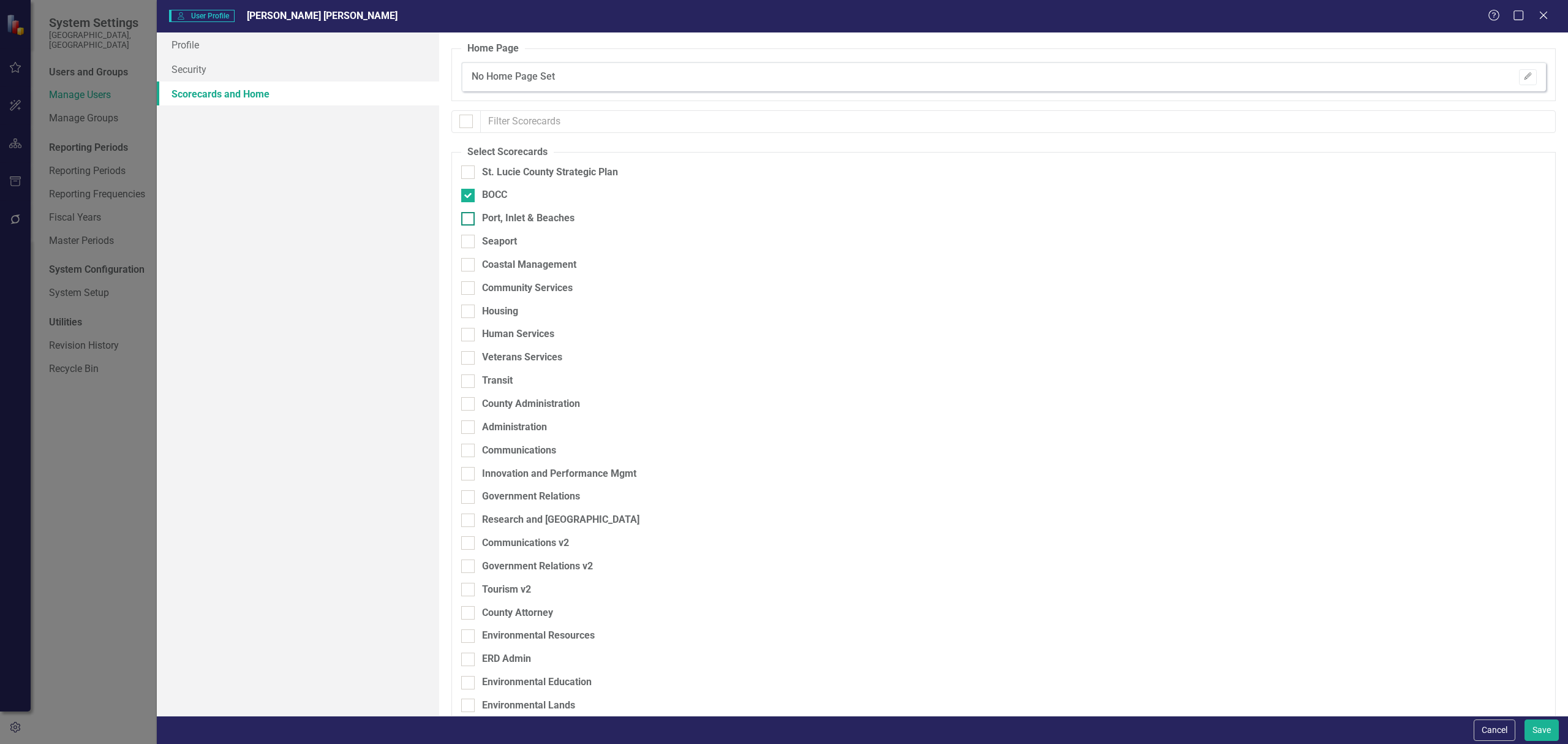
checkbox input "true"
click at [494, 240] on div "Seaport" at bounding box center [499, 241] width 35 height 14
click at [469, 240] on input "Seaport" at bounding box center [465, 239] width 8 height 8
checkbox input "true"
click at [498, 263] on div "Coastal Management" at bounding box center [530, 264] width 95 height 14
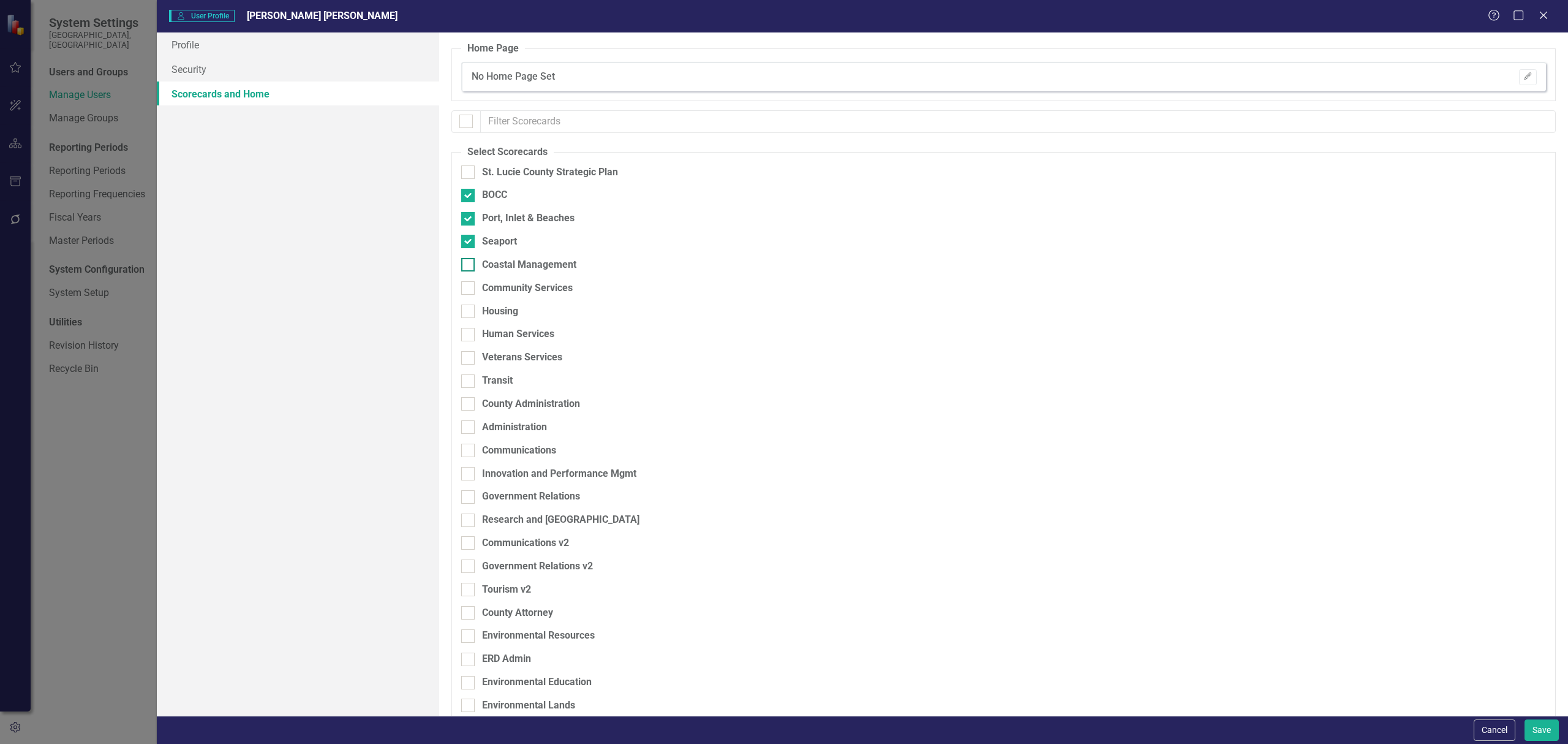
click at [469, 263] on input "Coastal Management" at bounding box center [465, 262] width 8 height 8
checkbox input "true"
click at [503, 287] on div "Community Services" at bounding box center [528, 288] width 91 height 14
click at [469, 287] on input "Community Services" at bounding box center [465, 285] width 8 height 8
checkbox input "true"
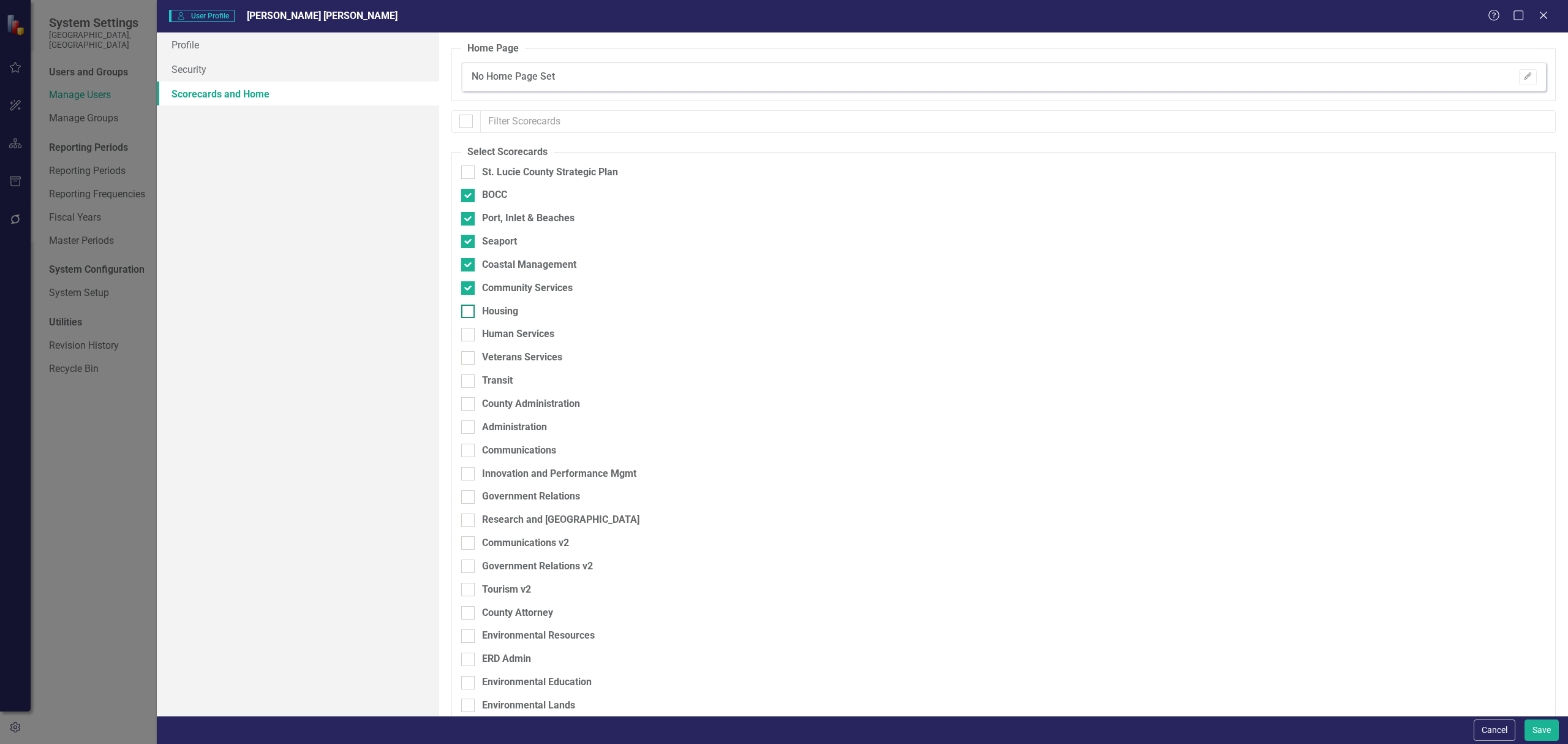
click at [503, 308] on div "Housing" at bounding box center [500, 311] width 36 height 14
click at [469, 308] on input "Housing" at bounding box center [465, 308] width 8 height 8
checkbox input "true"
click at [501, 331] on div "Human Services" at bounding box center [519, 334] width 72 height 14
click at [469, 331] on input "Human Services" at bounding box center [465, 332] width 8 height 8
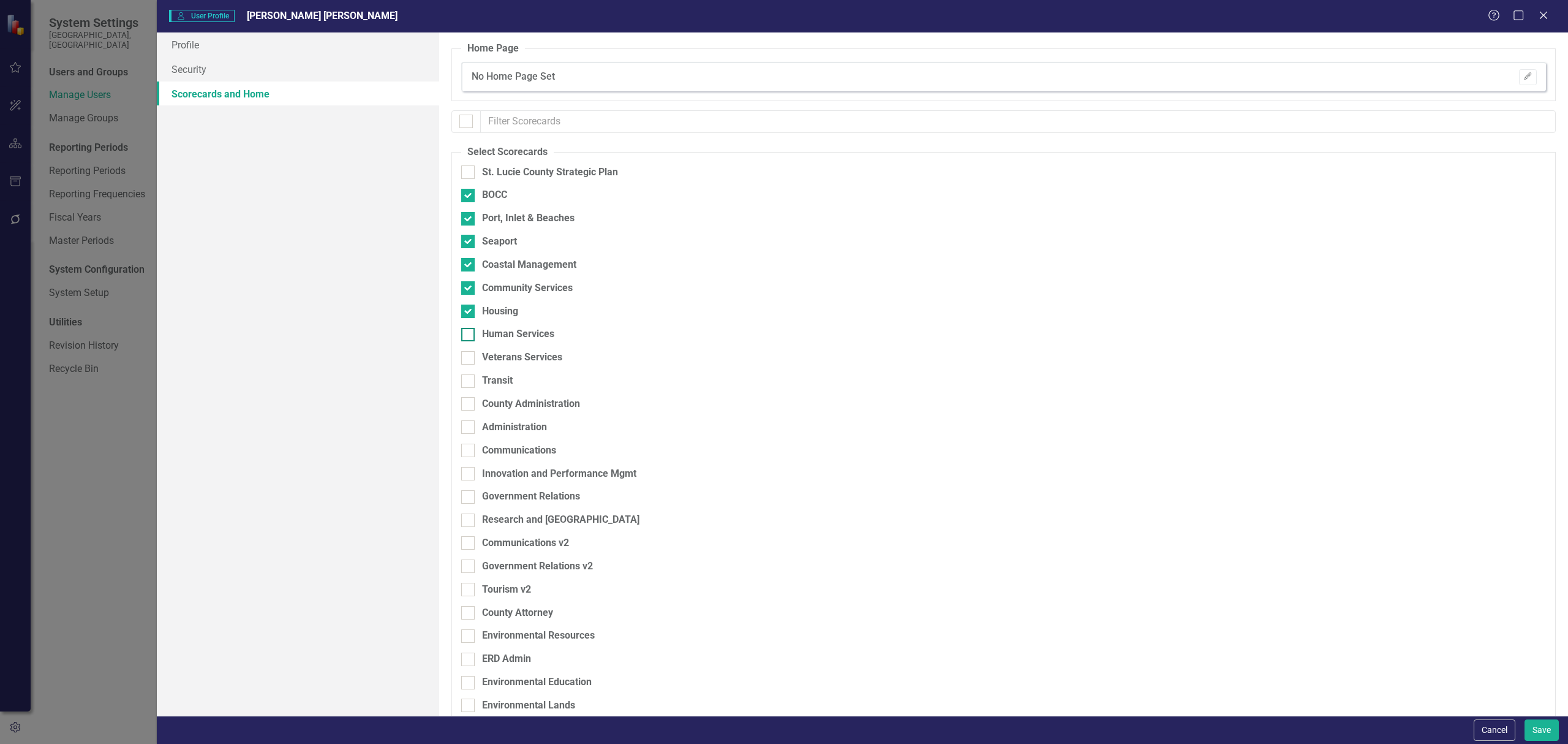
checkbox input "true"
click at [499, 359] on div "Veterans Services" at bounding box center [522, 357] width 80 height 14
click at [469, 359] on input "Veterans Services" at bounding box center [465, 355] width 8 height 8
checkbox input "true"
click at [494, 383] on div "Transit" at bounding box center [497, 381] width 31 height 14
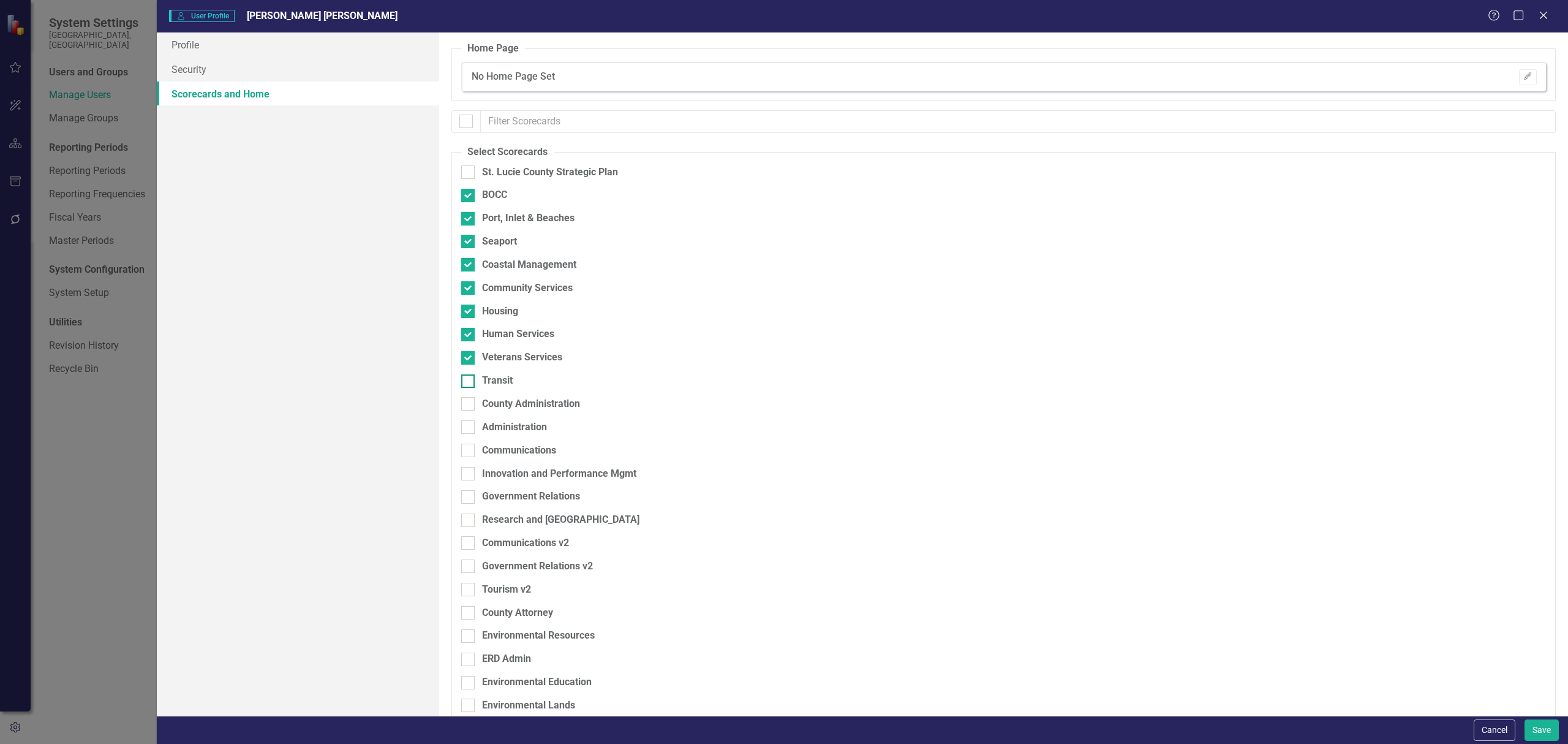
click at [469, 383] on input "Transit" at bounding box center [465, 379] width 8 height 8
checkbox input "true"
click at [496, 407] on div "County Administration" at bounding box center [531, 404] width 98 height 14
click at [469, 405] on input "County Administration" at bounding box center [465, 401] width 8 height 8
checkbox input "true"
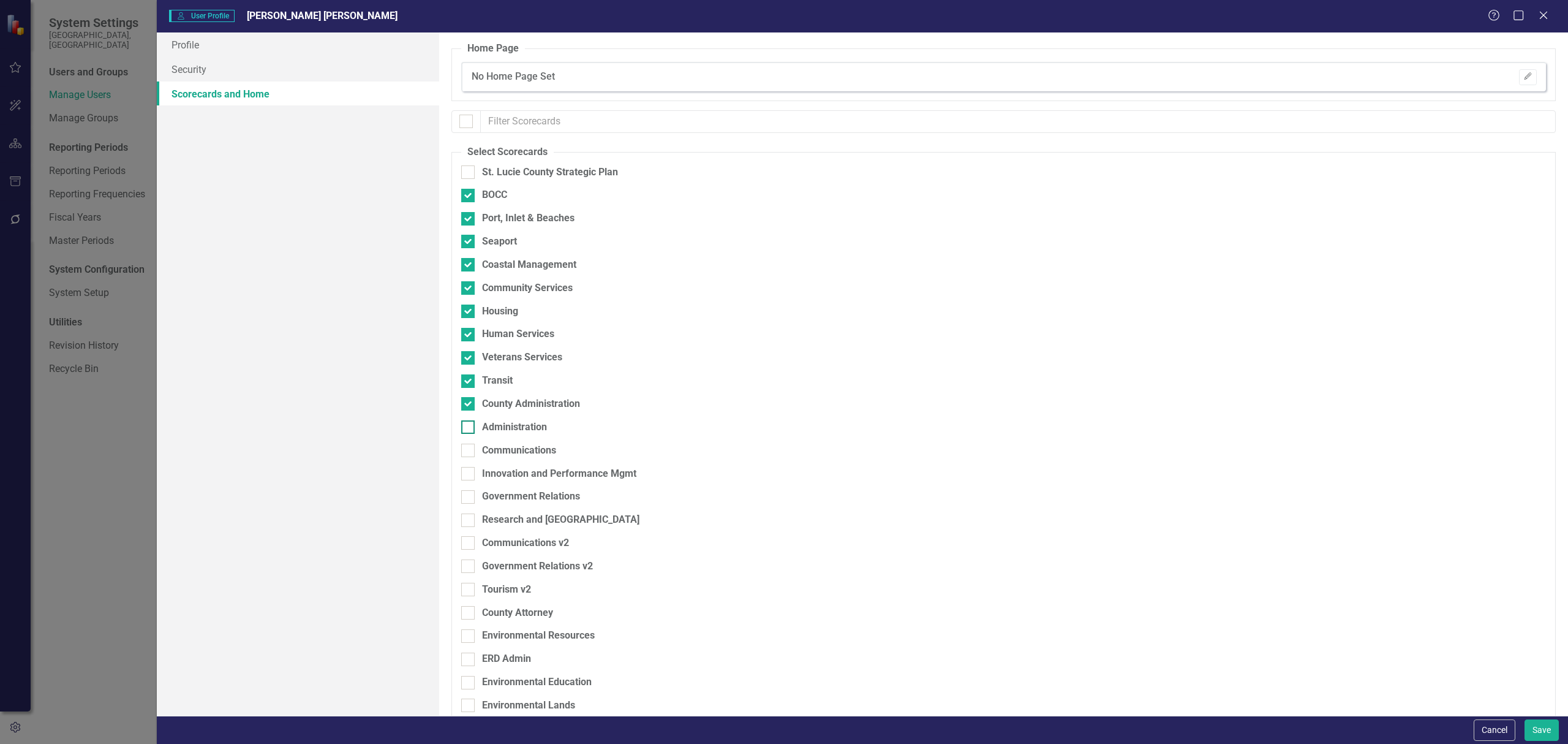
click at [490, 427] on div "Administration" at bounding box center [515, 427] width 65 height 14
click at [469, 427] on input "Administration" at bounding box center [465, 424] width 8 height 8
checkbox input "true"
drag, startPoint x: 490, startPoint y: 448, endPoint x: 501, endPoint y: 477, distance: 31.0
click at [491, 449] on div "Communications" at bounding box center [519, 450] width 74 height 14
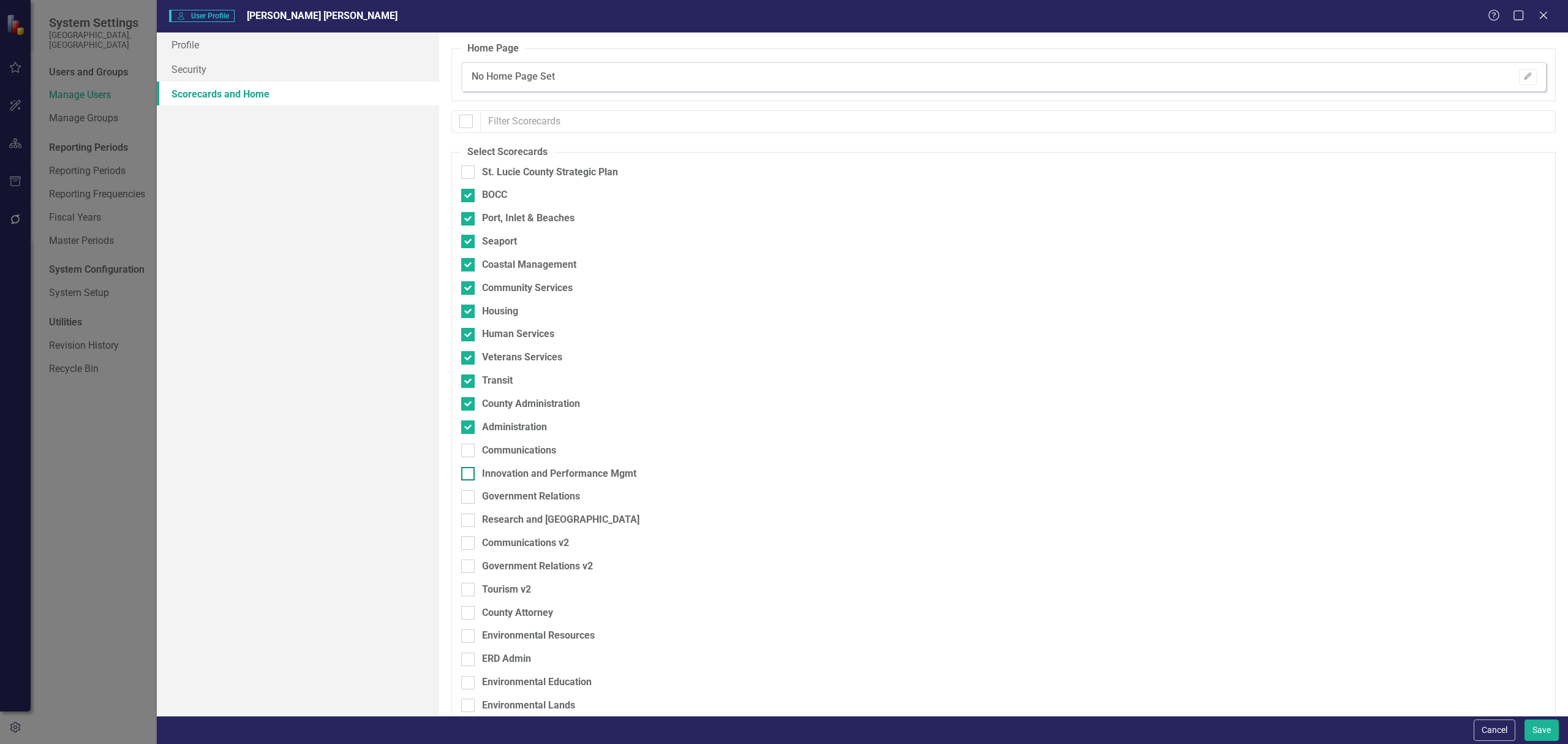
click at [469, 449] on input "Communications" at bounding box center [465, 448] width 8 height 8
checkbox input "true"
click at [501, 474] on div "Innovation and Performance Mgmt" at bounding box center [559, 473] width 154 height 14
click at [469, 474] on input "Innovation and Performance Mgmt" at bounding box center [465, 471] width 8 height 8
checkbox input "true"
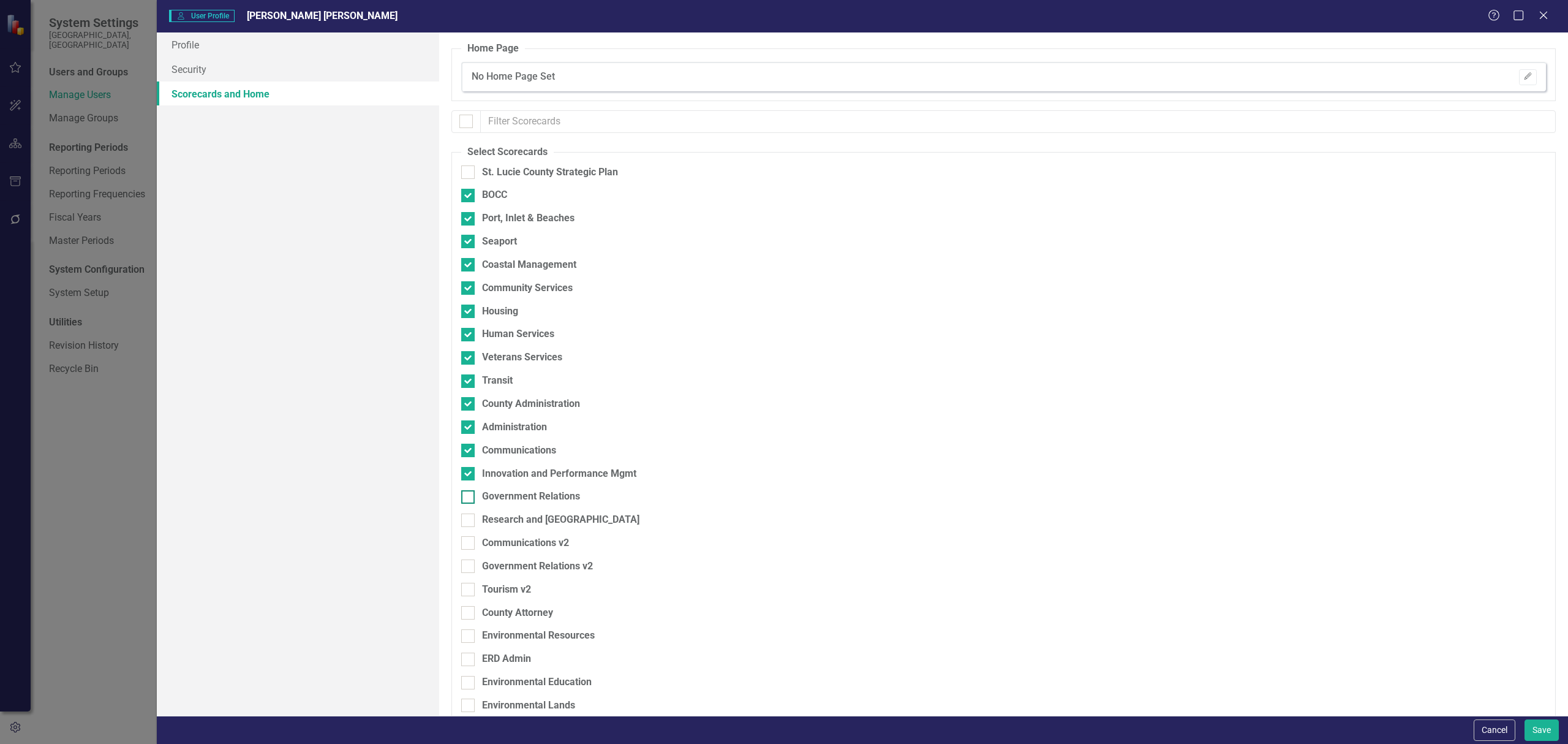
click at [500, 496] on div "Government Relations" at bounding box center [531, 496] width 98 height 14
click at [469, 496] on input "Government Relations" at bounding box center [465, 494] width 8 height 8
checkbox input "true"
click at [509, 518] on div "Research and [GEOGRAPHIC_DATA]" at bounding box center [561, 519] width 158 height 14
click at [469, 518] on input "Research and [GEOGRAPHIC_DATA]" at bounding box center [465, 517] width 8 height 8
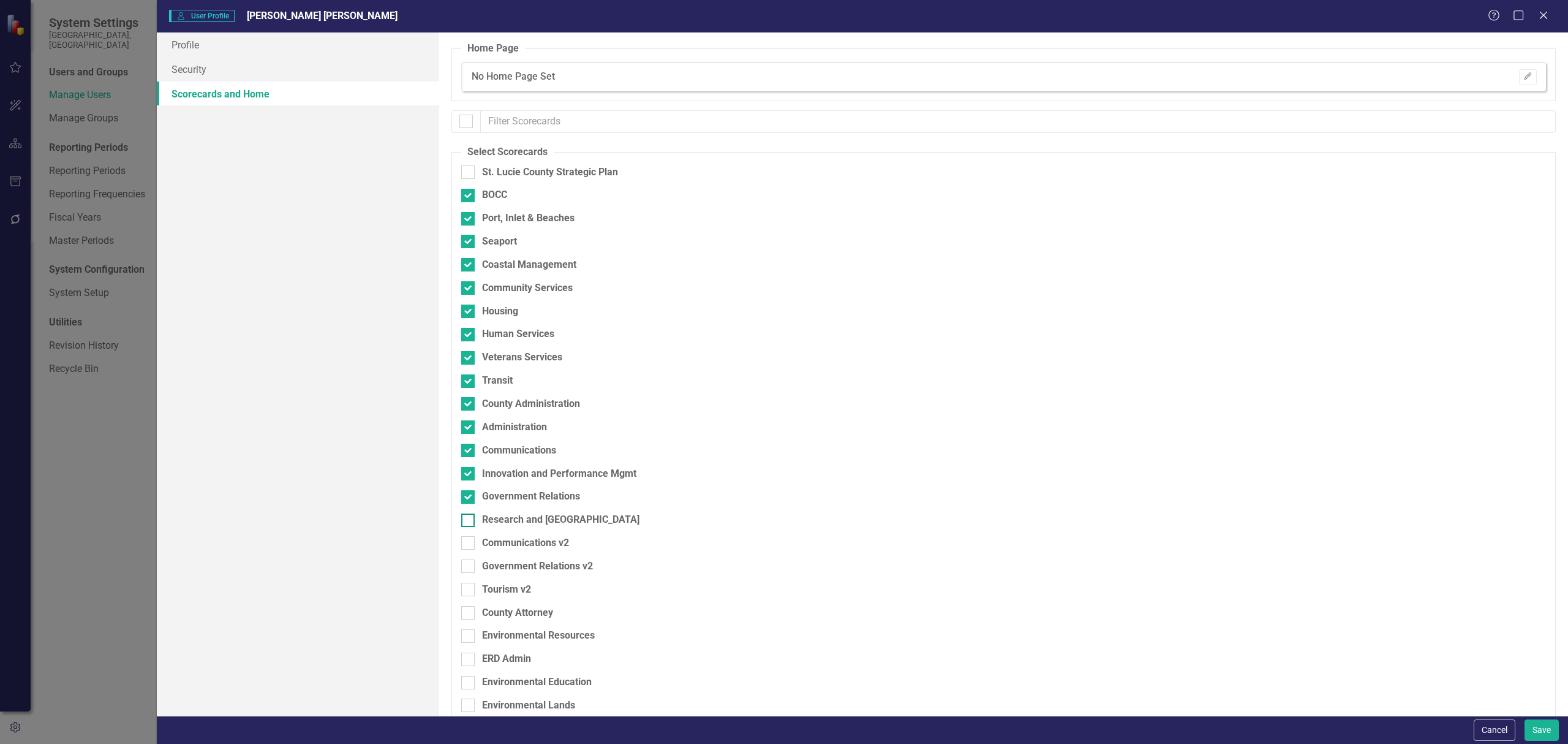
checkbox input "true"
click at [511, 543] on div "Communications v2" at bounding box center [526, 543] width 87 height 14
click at [469, 543] on input "Communications v2" at bounding box center [465, 540] width 8 height 8
checkbox input "true"
click at [520, 570] on div "Government Relations v2" at bounding box center [538, 566] width 111 height 14
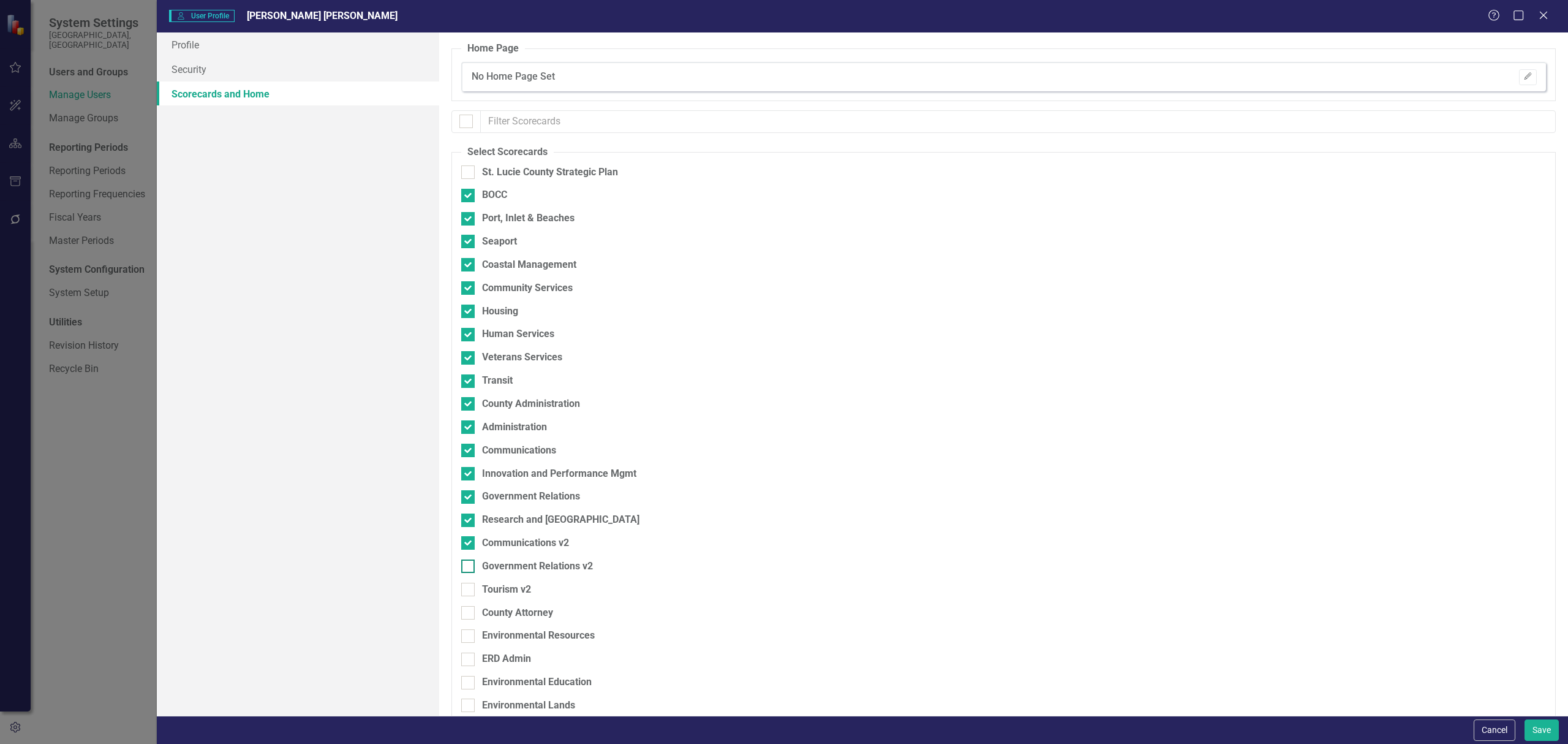
click at [469, 567] on input "Government Relations v2" at bounding box center [465, 563] width 8 height 8
checkbox input "true"
click at [519, 589] on div "Tourism v2" at bounding box center [507, 589] width 49 height 14
click at [469, 589] on input "Tourism v2" at bounding box center [465, 586] width 8 height 8
checkbox input "true"
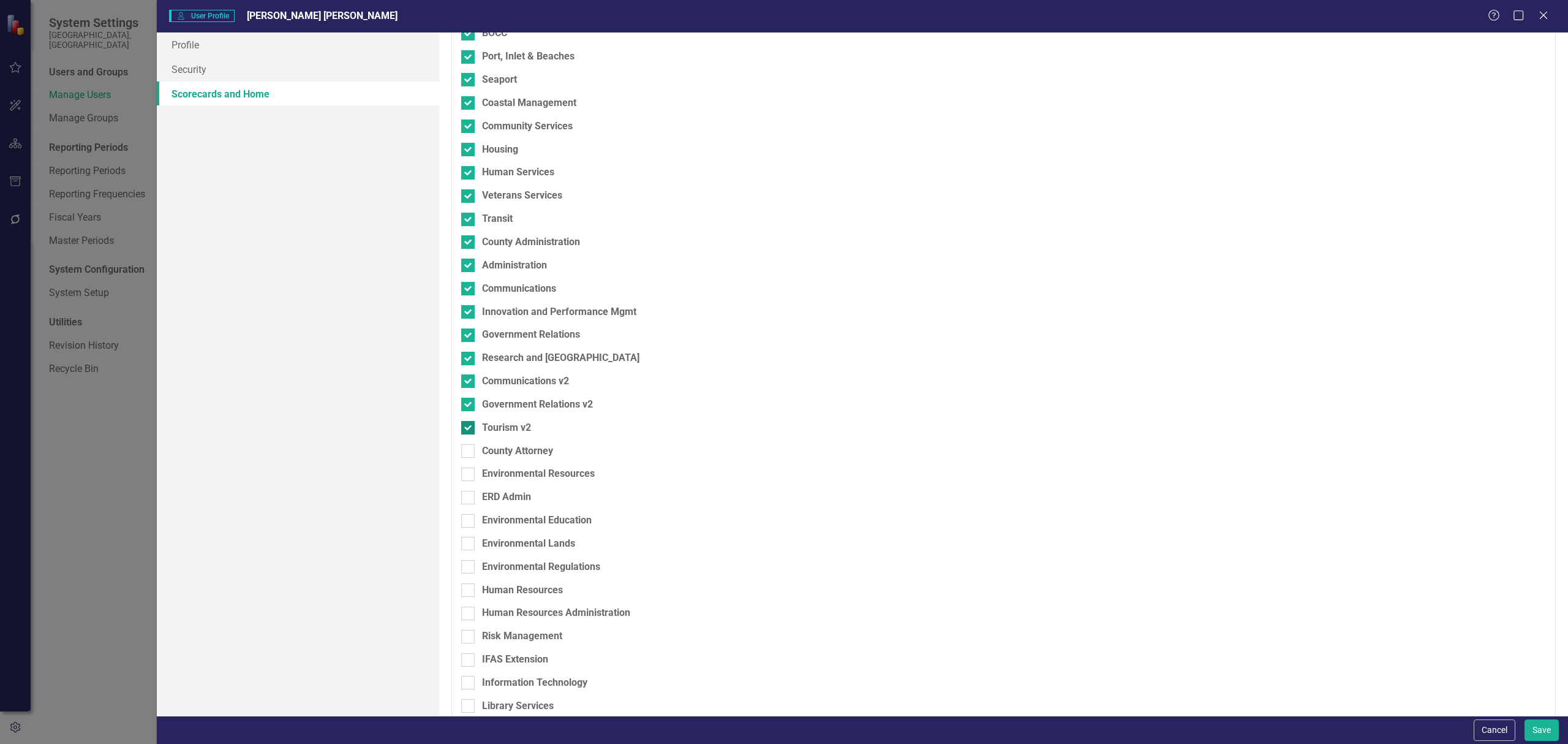
scroll to position [163, 0]
click at [512, 449] on div "County Attorney" at bounding box center [518, 450] width 71 height 14
click at [469, 449] on input "County Attorney" at bounding box center [465, 447] width 8 height 8
click at [507, 451] on div "County Attorney" at bounding box center [518, 450] width 71 height 14
click at [469, 451] on input "County Attorney" at bounding box center [465, 447] width 8 height 8
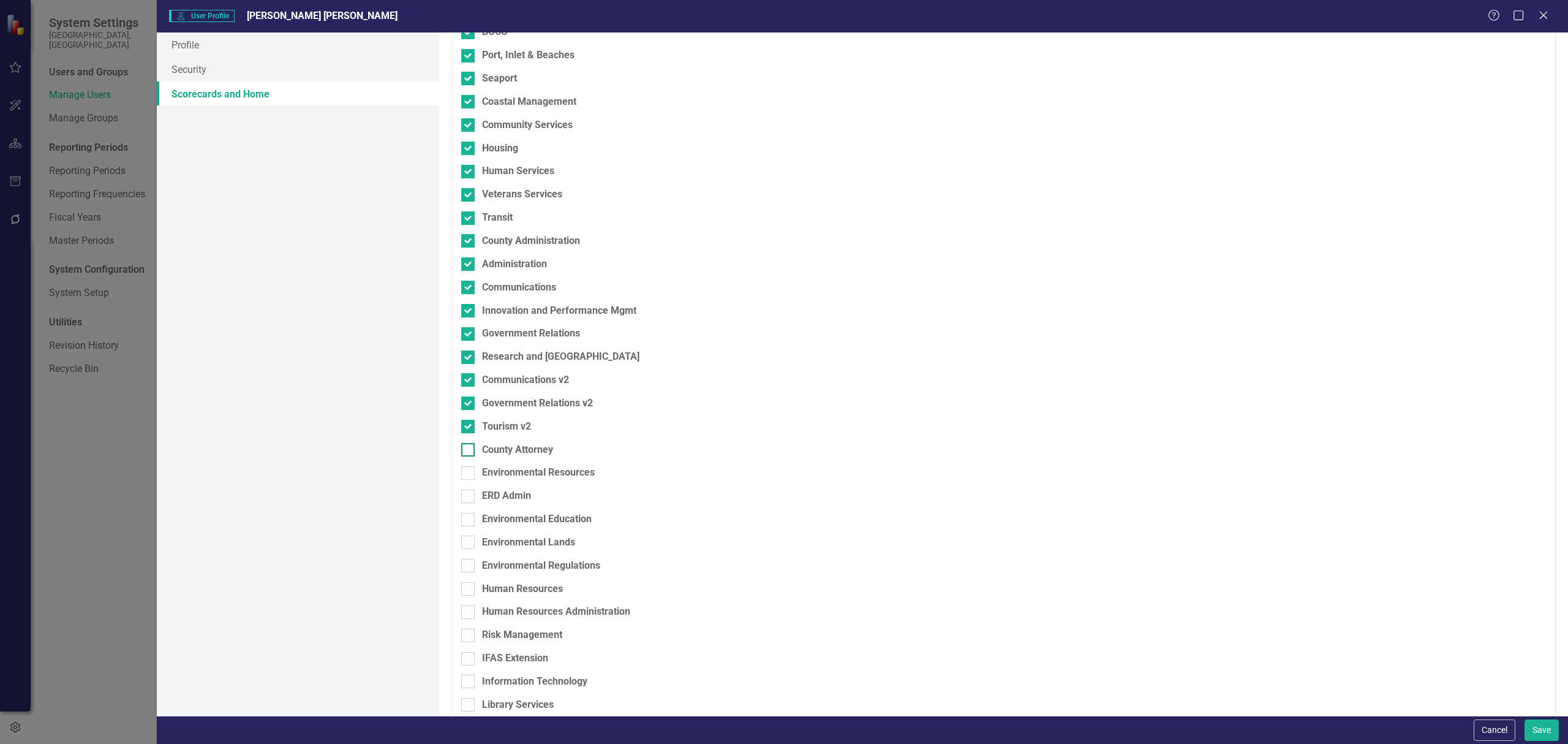
click at [507, 449] on div "County Attorney" at bounding box center [518, 450] width 71 height 14
click at [469, 449] on input "County Attorney" at bounding box center [465, 447] width 8 height 8
checkbox input "true"
click at [503, 471] on div "Environmental Resources" at bounding box center [539, 472] width 113 height 14
click at [469, 471] on input "Environmental Resources" at bounding box center [465, 470] width 8 height 8
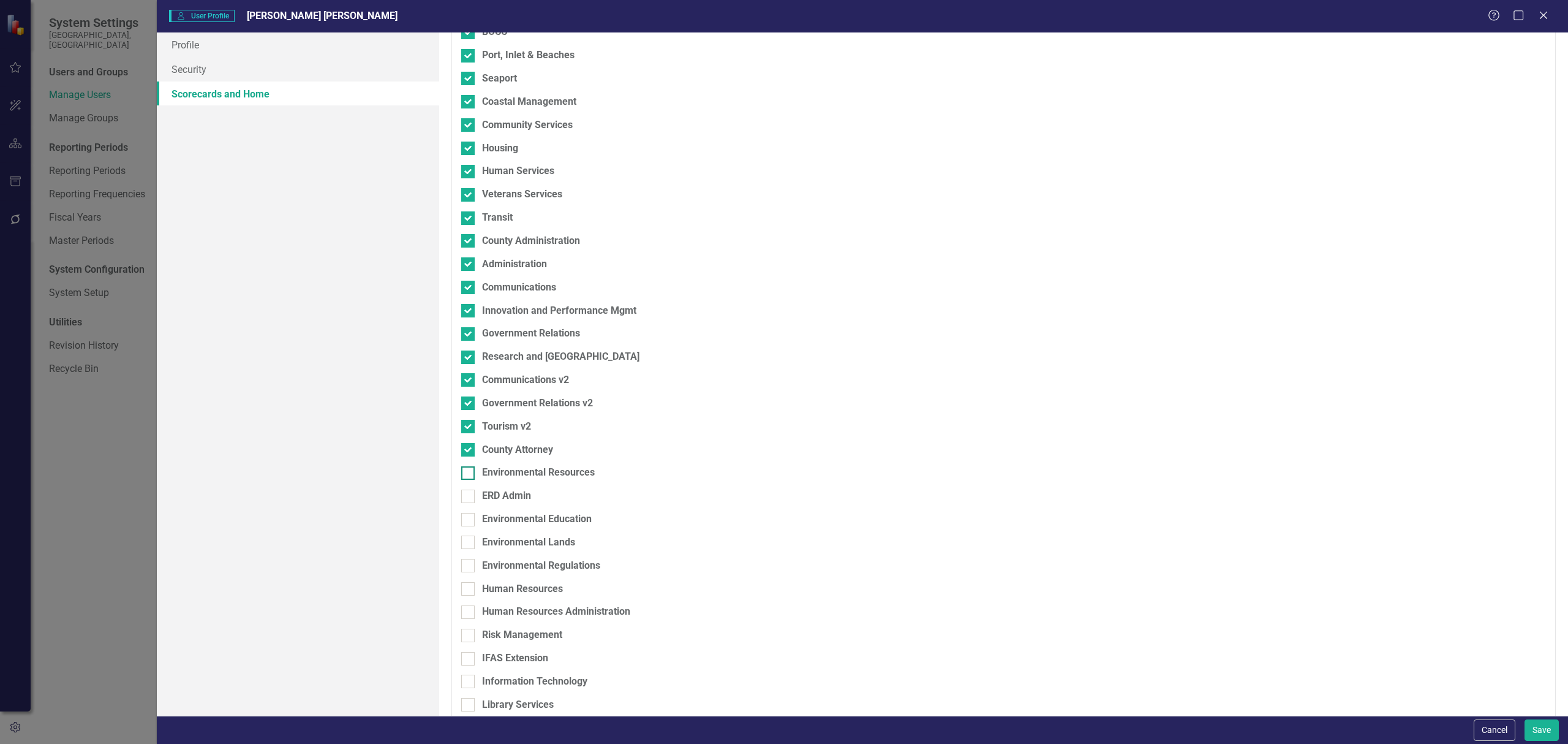
checkbox input "true"
click at [493, 494] on div "ERD Admin" at bounding box center [507, 496] width 49 height 14
click at [469, 494] on input "ERD Admin" at bounding box center [465, 494] width 8 height 8
click at [501, 500] on div "ERD Admin" at bounding box center [507, 496] width 49 height 14
click at [469, 498] on input "ERD Admin" at bounding box center [465, 494] width 8 height 8
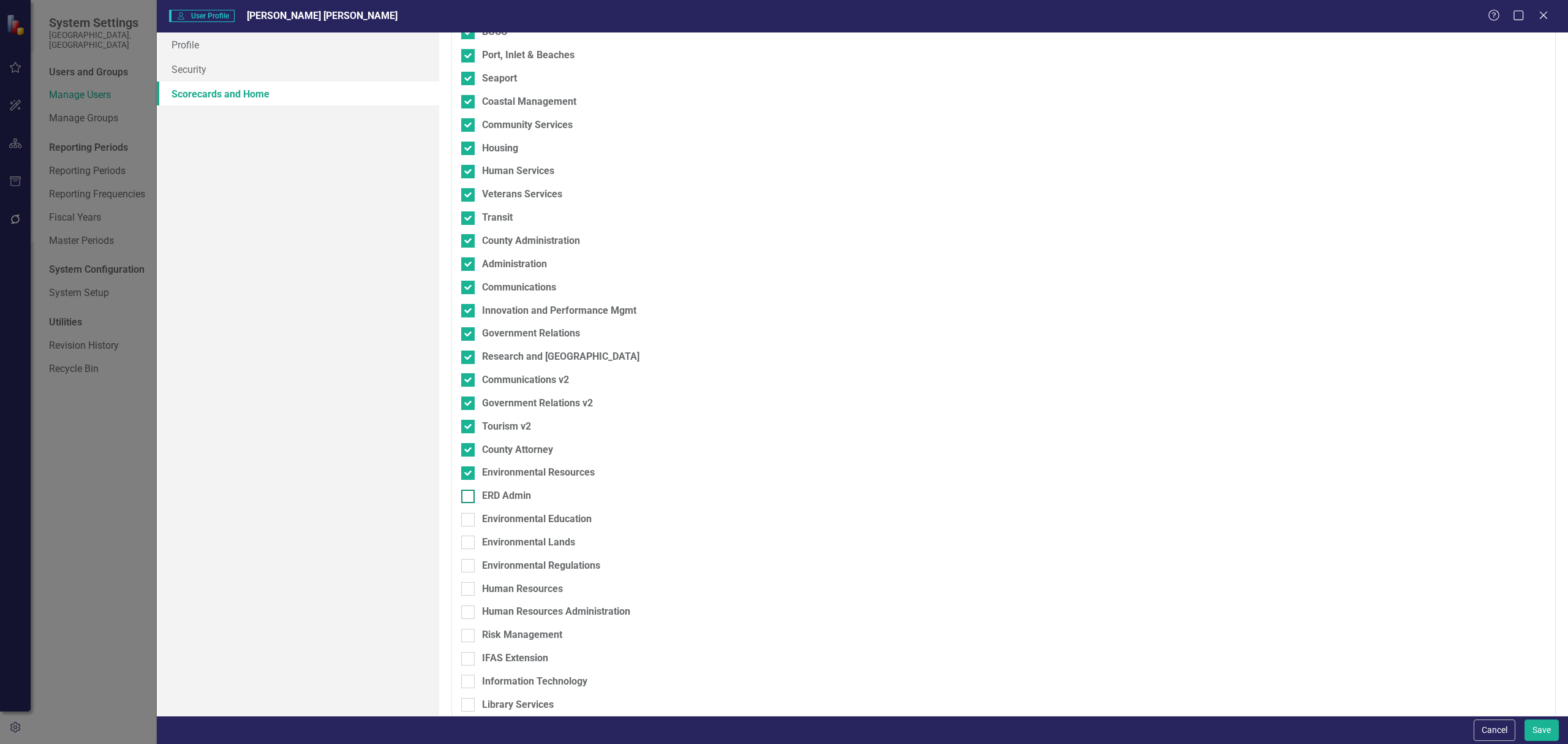
click at [501, 499] on div "ERD Admin" at bounding box center [507, 496] width 49 height 14
click at [469, 498] on input "ERD Admin" at bounding box center [465, 494] width 8 height 8
checkbox input "true"
click at [499, 524] on div "Environmental Education" at bounding box center [537, 519] width 110 height 14
click at [469, 521] on input "Environmental Education" at bounding box center [465, 517] width 8 height 8
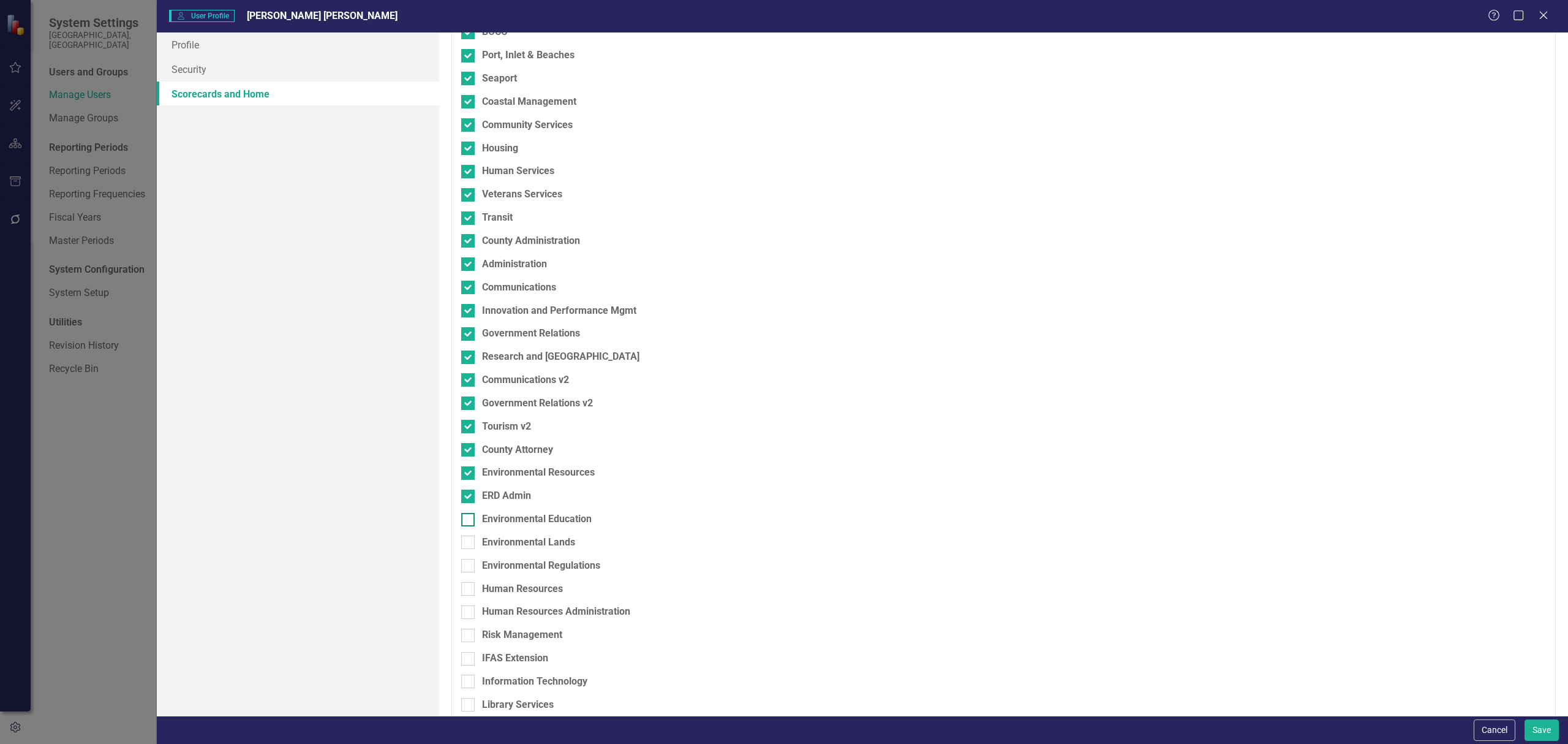
checkbox input "true"
click at [496, 538] on div "Environmental Lands" at bounding box center [529, 542] width 93 height 14
click at [469, 538] on input "Environmental Lands" at bounding box center [465, 540] width 8 height 8
checkbox input "true"
click at [498, 561] on div "Environmental Regulations" at bounding box center [542, 565] width 118 height 14
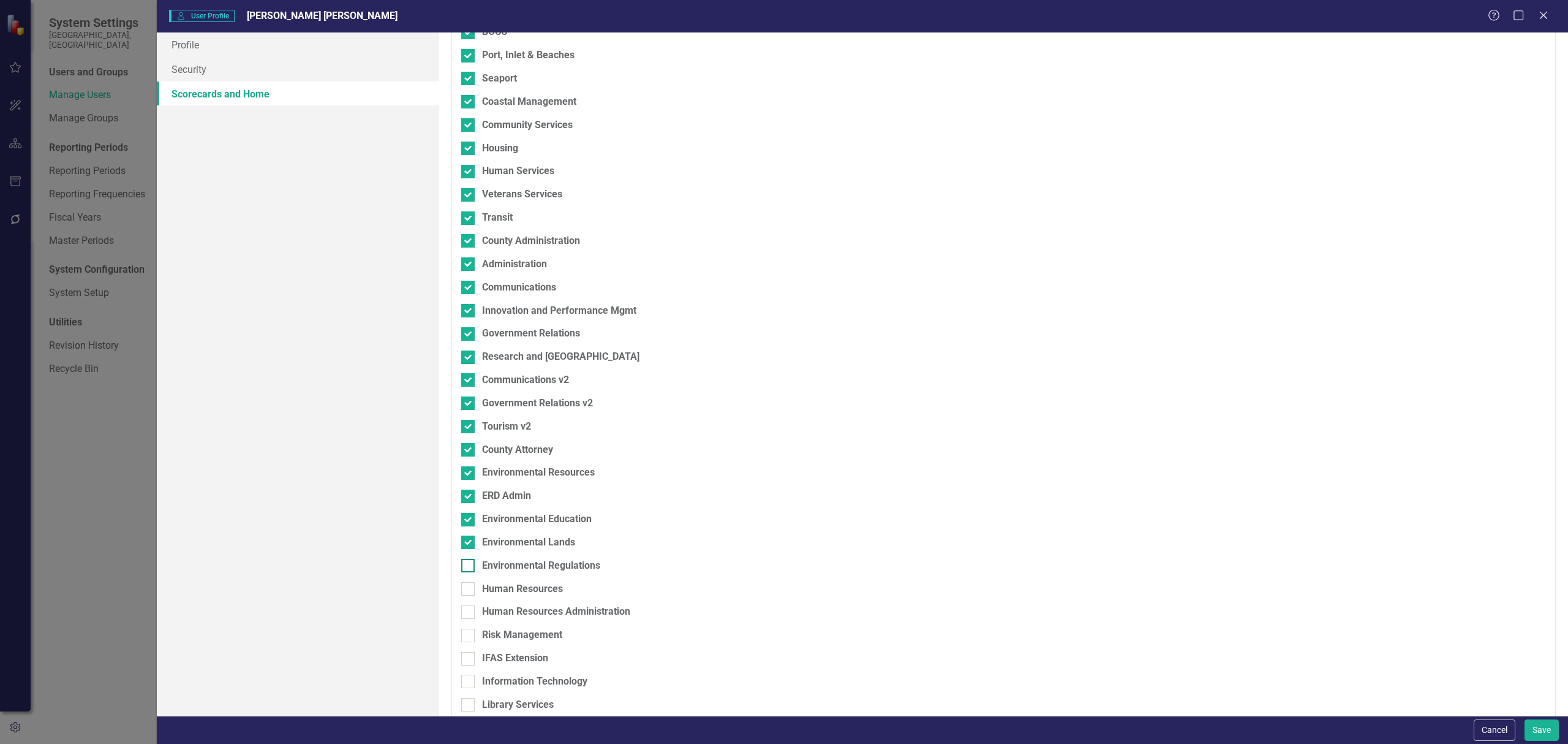
click at [469, 561] on input "Environmental Regulations" at bounding box center [465, 563] width 8 height 8
checkbox input "true"
click at [500, 584] on div "Human Resources" at bounding box center [522, 589] width 81 height 14
click at [469, 584] on input "Human Resources" at bounding box center [465, 586] width 8 height 8
checkbox input "true"
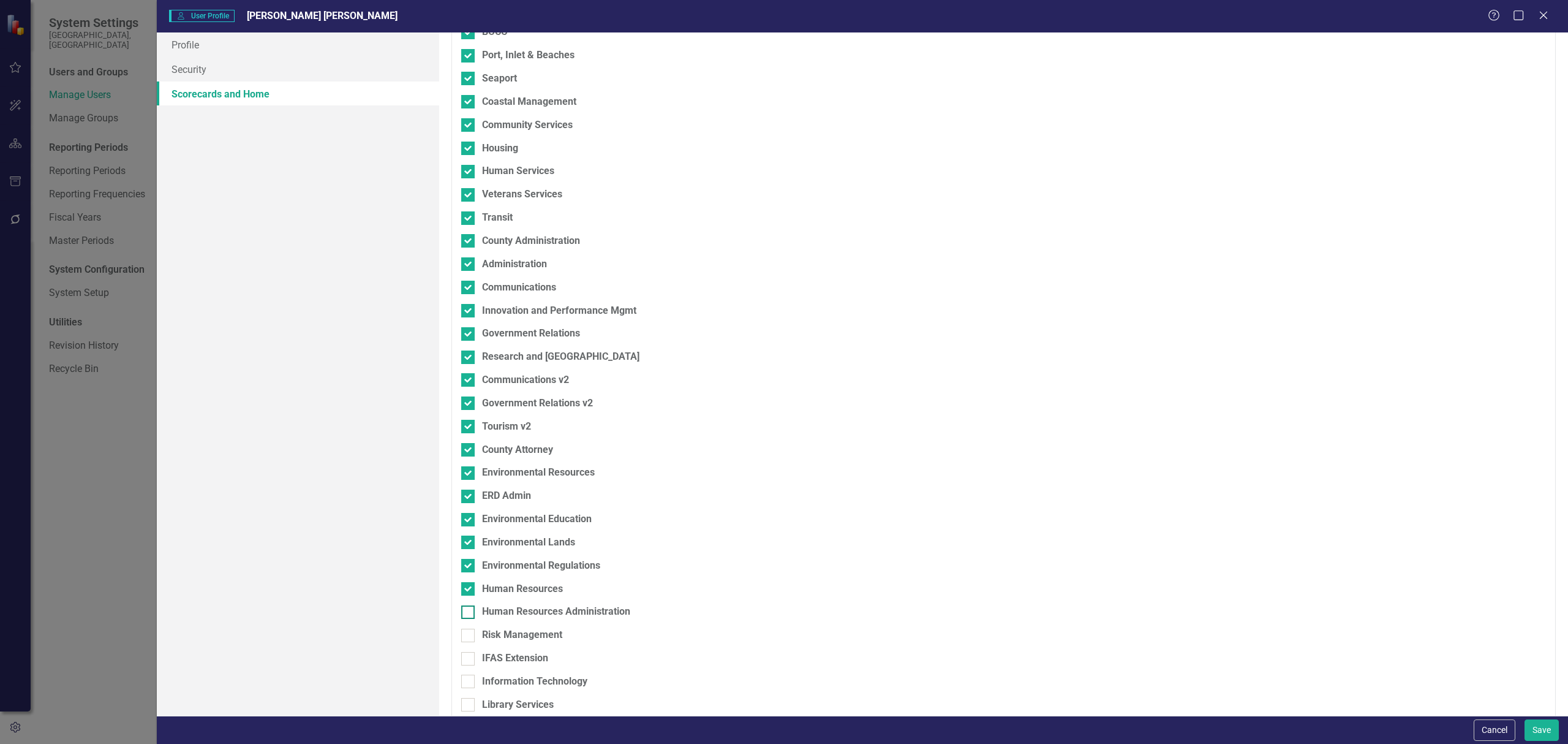
click at [501, 609] on div "Human Resources Administration" at bounding box center [557, 611] width 149 height 14
click at [469, 609] on input "Human Resources Administration" at bounding box center [465, 609] width 8 height 8
checkbox input "true"
click at [511, 637] on div "Risk Management" at bounding box center [522, 634] width 80 height 14
click at [469, 636] on input "Risk Management" at bounding box center [465, 632] width 8 height 8
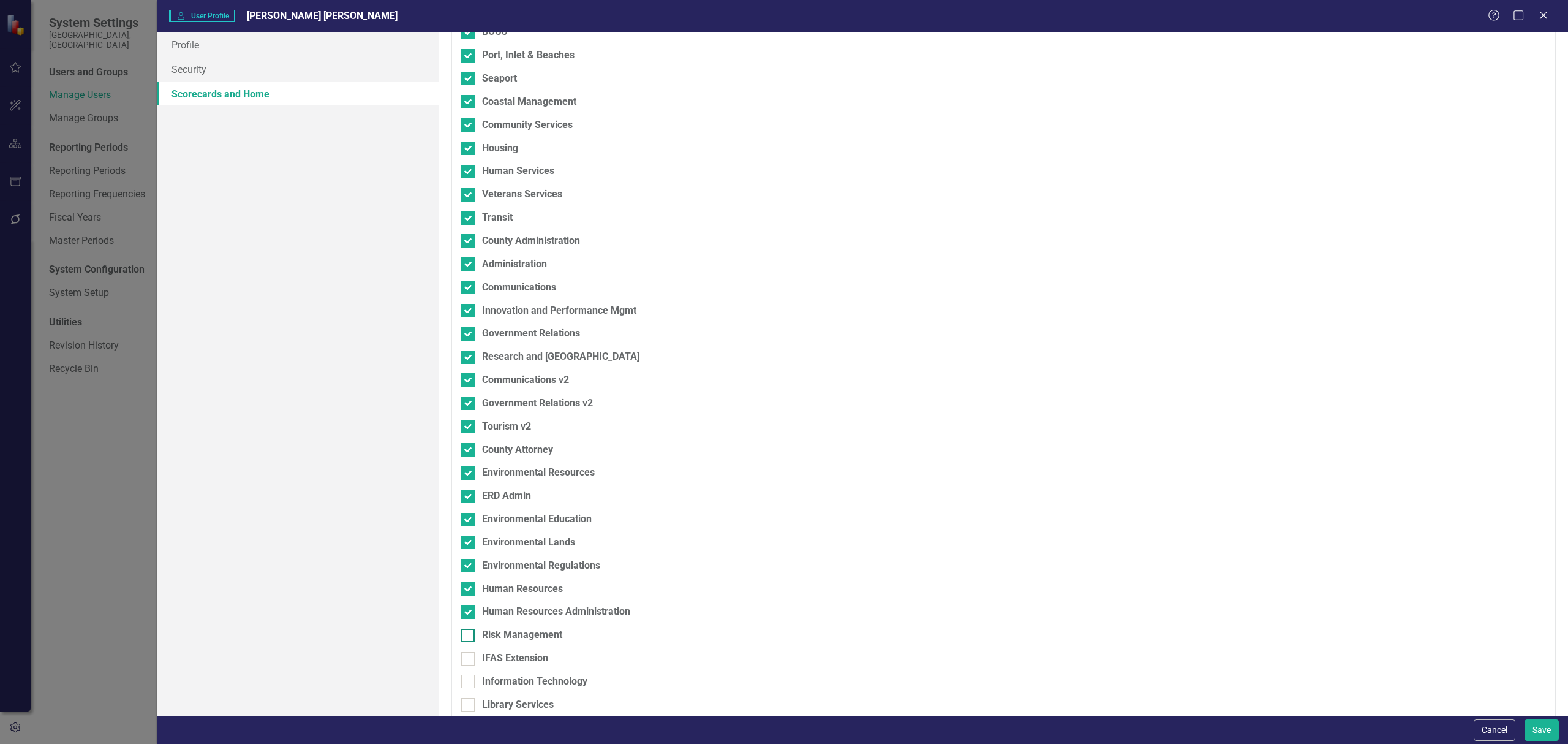
checkbox input "true"
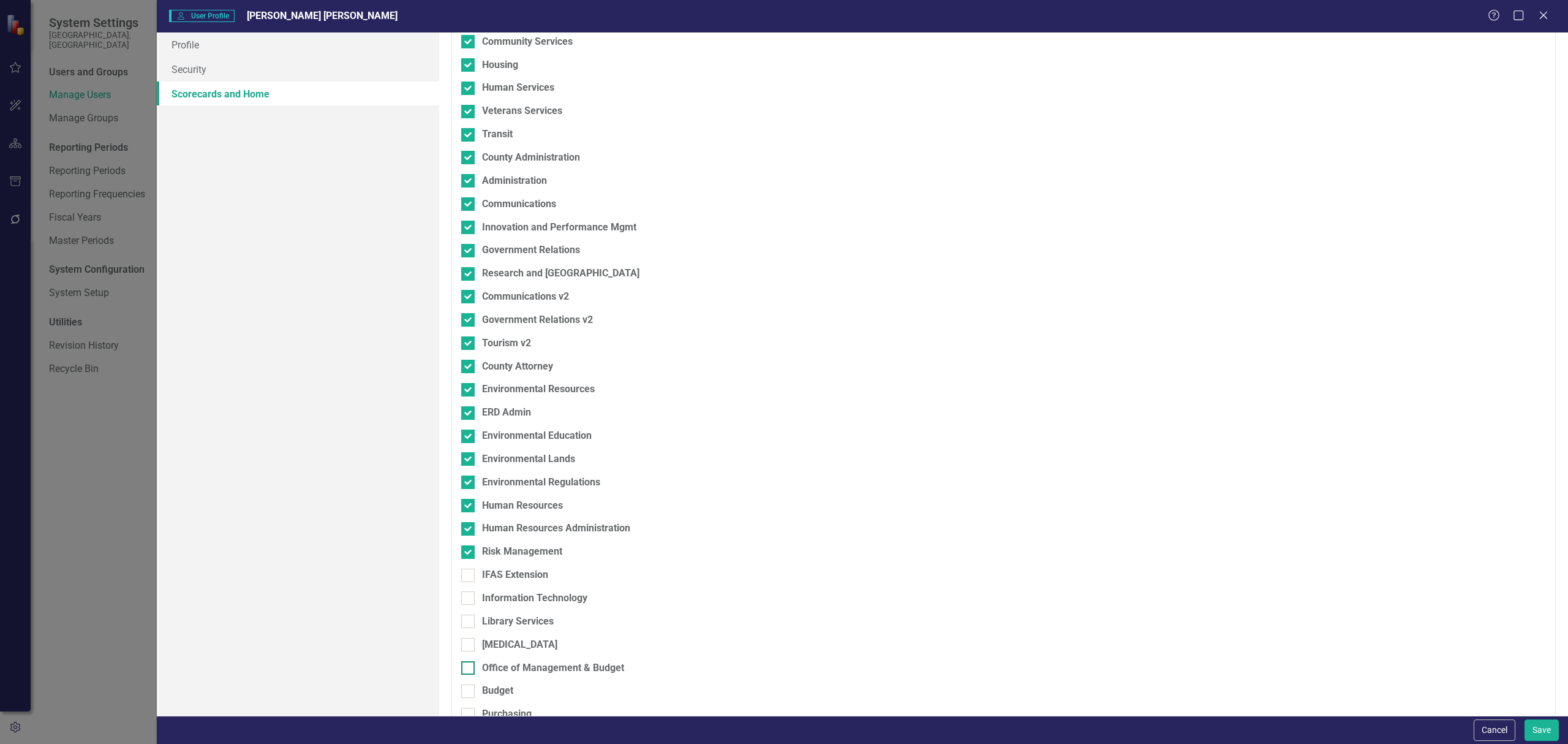
scroll to position [327, 0]
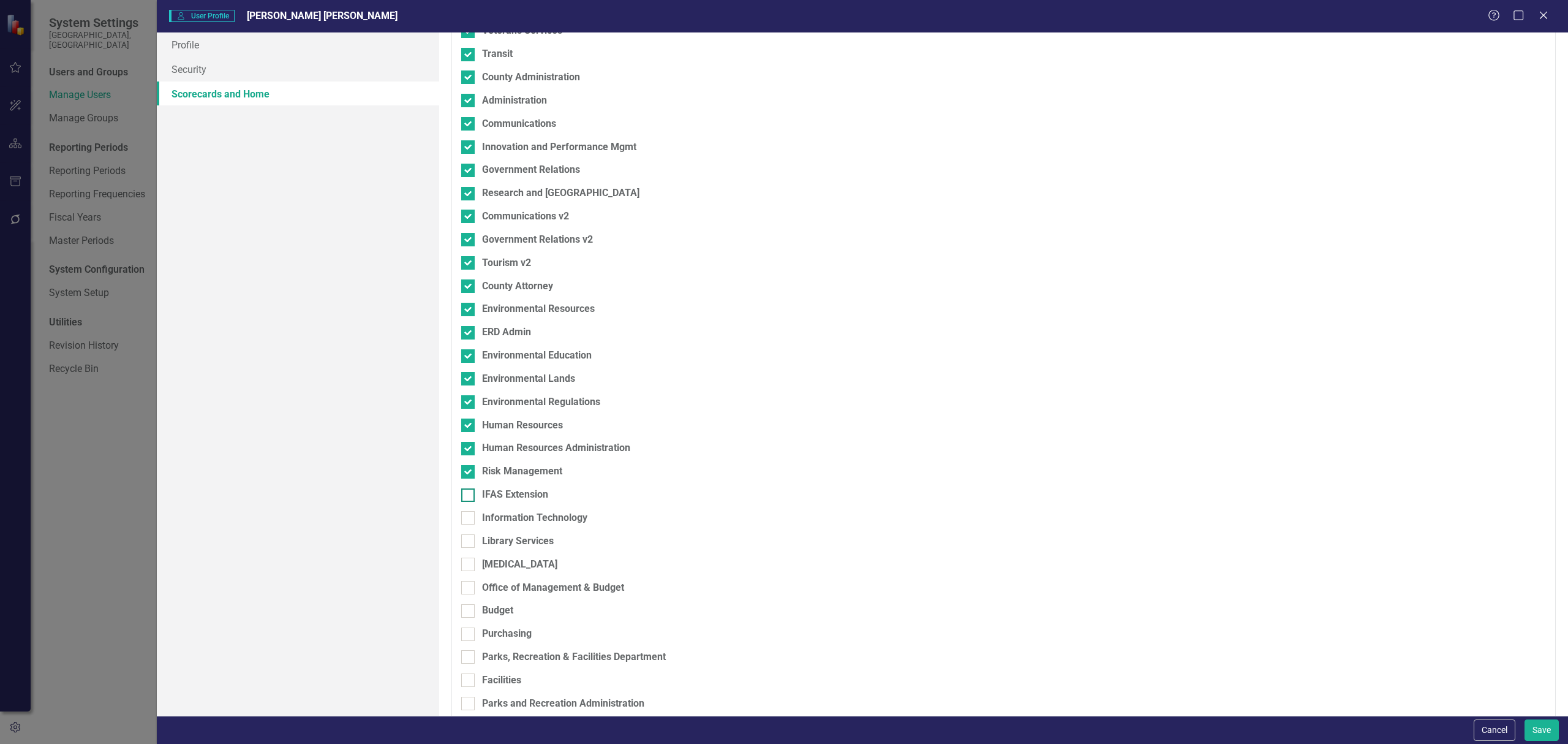
click at [511, 495] on div "IFAS Extension" at bounding box center [515, 494] width 66 height 14
click at [469, 495] on input "IFAS Extension" at bounding box center [465, 492] width 8 height 8
checkbox input "true"
click at [510, 518] on div "Information Technology" at bounding box center [535, 517] width 105 height 14
click at [469, 518] on input "Information Technology" at bounding box center [465, 515] width 8 height 8
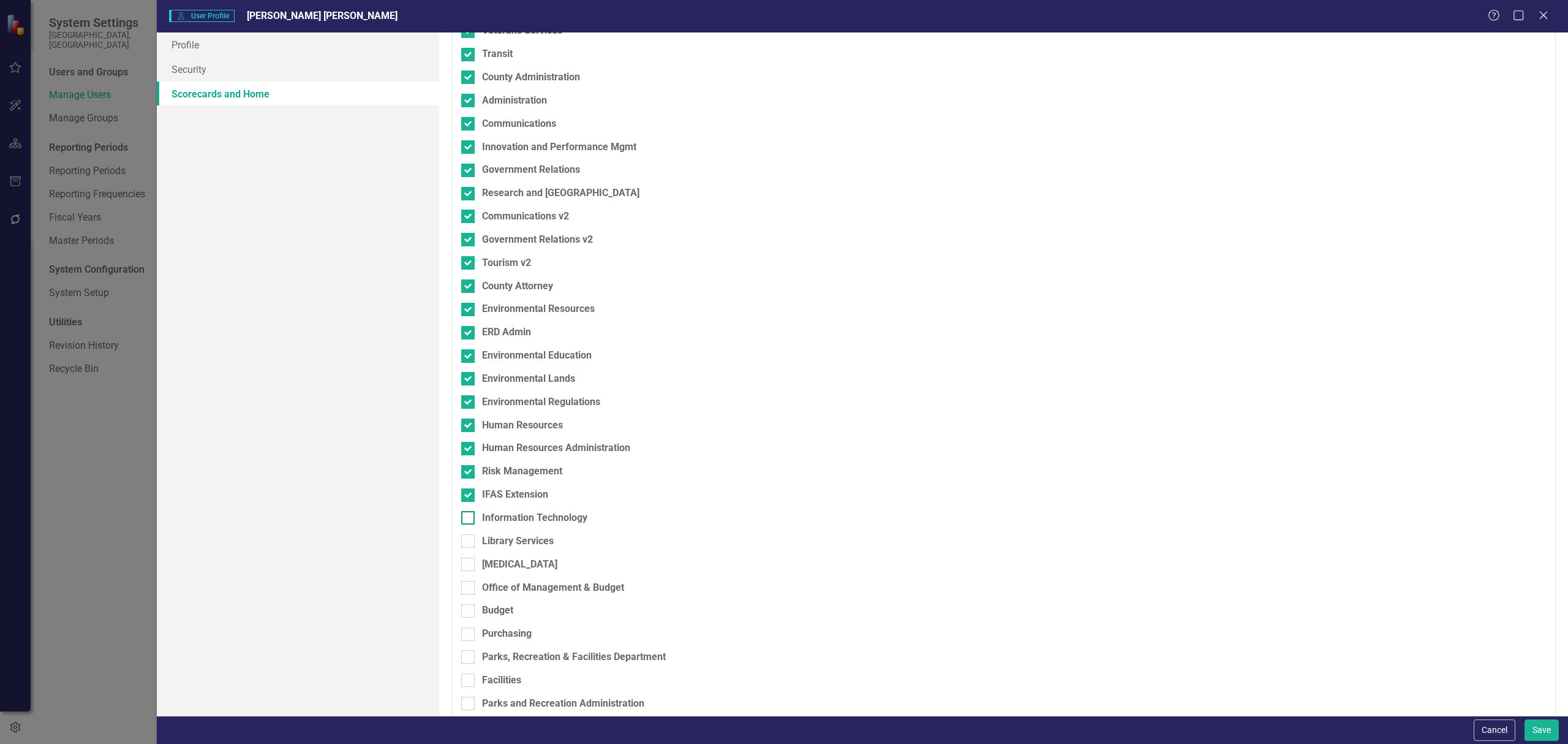
checkbox input "true"
click at [510, 545] on div "Library Services" at bounding box center [518, 541] width 72 height 14
click at [469, 542] on input "Library Services" at bounding box center [465, 538] width 8 height 8
checkbox input "true"
click at [508, 565] on div "[MEDICAL_DATA]" at bounding box center [520, 564] width 76 height 14
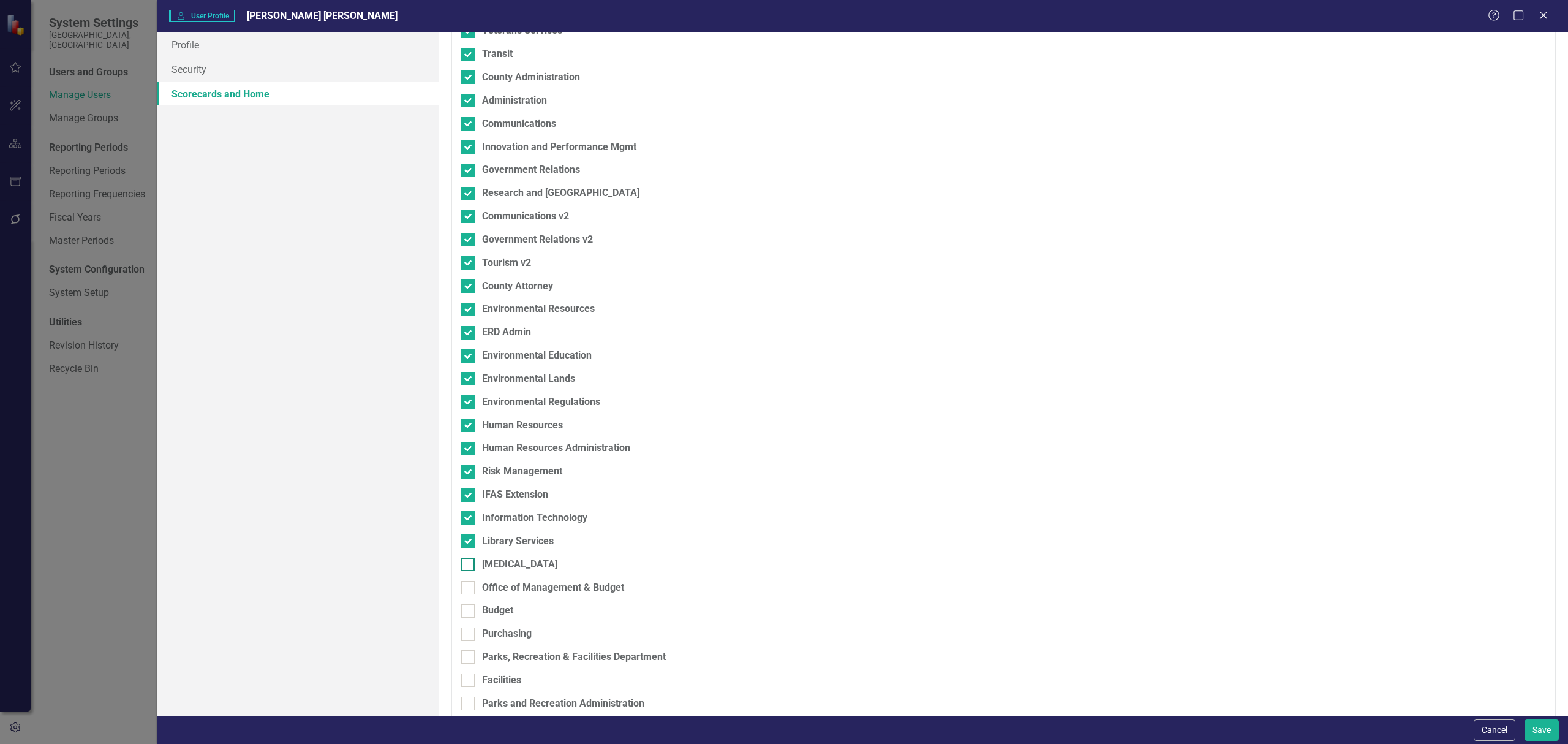
click at [469, 565] on input "[MEDICAL_DATA]" at bounding box center [465, 561] width 8 height 8
checkbox input "true"
click at [505, 592] on div "Office of Management & Budget" at bounding box center [553, 588] width 142 height 14
click at [469, 589] on input "Office of Management & Budget" at bounding box center [465, 585] width 8 height 8
checkbox input "true"
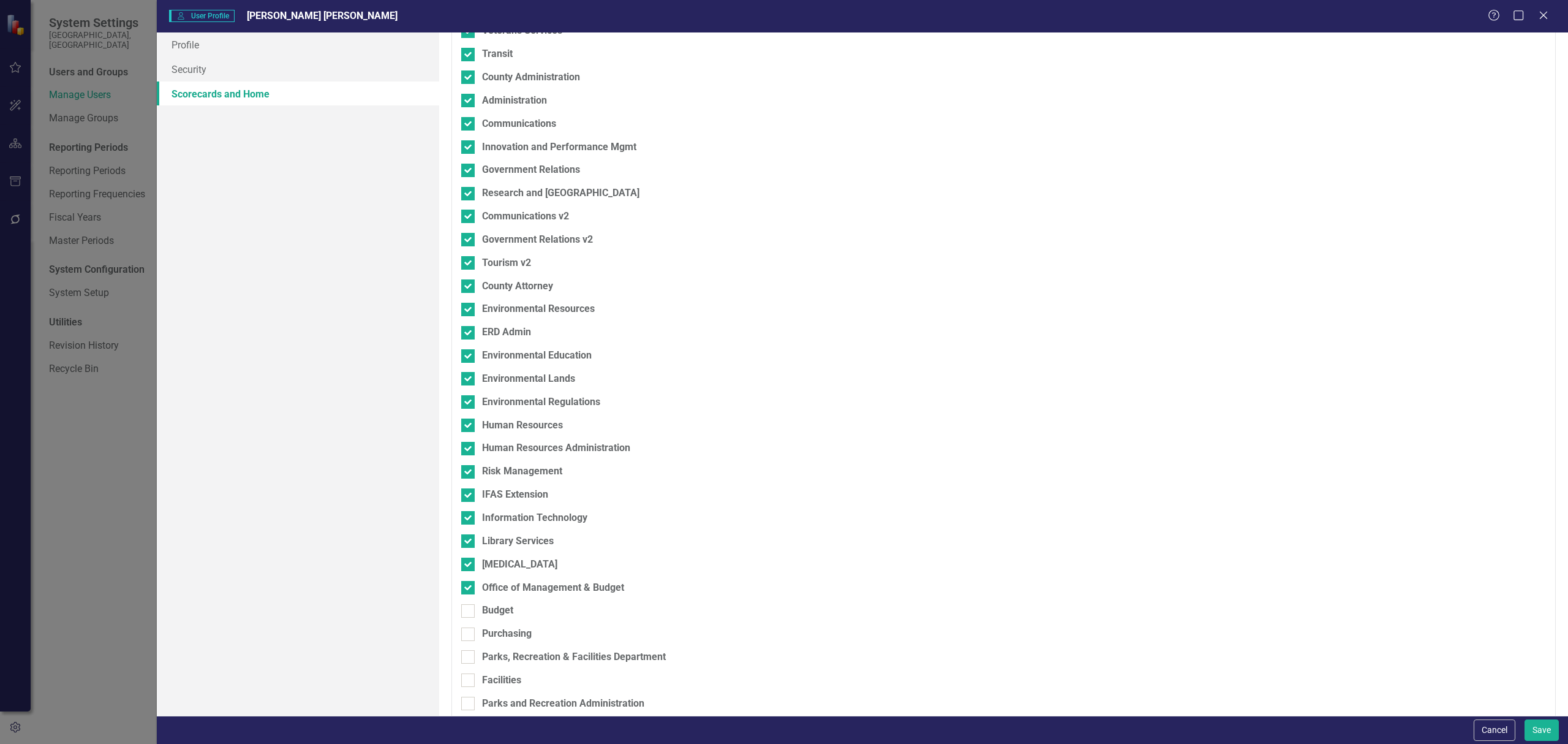
drag, startPoint x: 501, startPoint y: 613, endPoint x: 499, endPoint y: 624, distance: 11.2
click at [500, 613] on div "Budget" at bounding box center [498, 610] width 32 height 14
click at [469, 612] on input "Budget" at bounding box center [465, 608] width 8 height 8
checkbox input "true"
click at [502, 636] on div "Purchasing" at bounding box center [507, 634] width 50 height 14
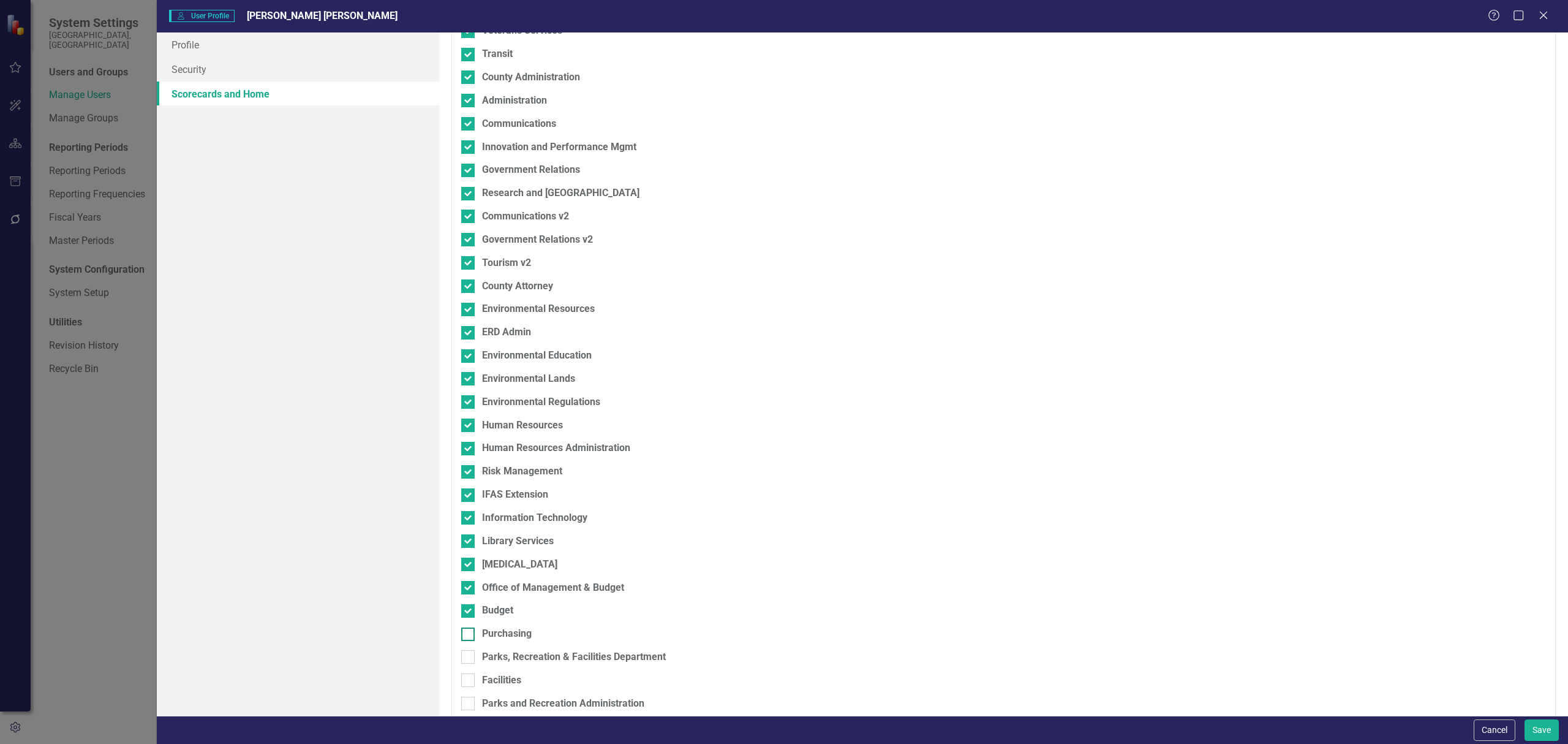
click at [469, 636] on input "Purchasing" at bounding box center [465, 632] width 8 height 8
checkbox input "true"
click at [500, 652] on div "Parks, Recreation & Facilities Department" at bounding box center [574, 657] width 184 height 14
click at [469, 652] on input "Parks, Recreation & Facilities Department" at bounding box center [465, 654] width 8 height 8
checkbox input "true"
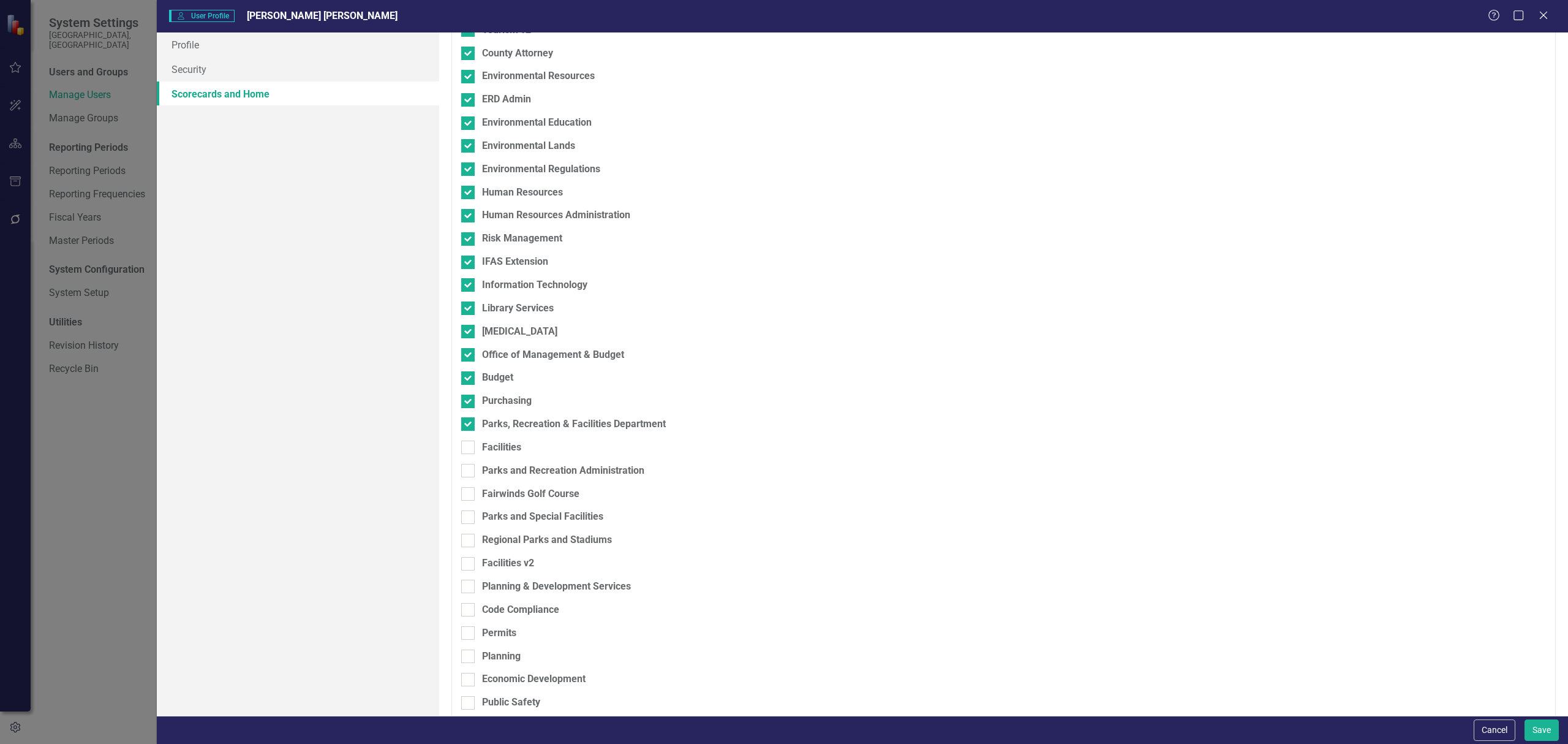
scroll to position [572, 0]
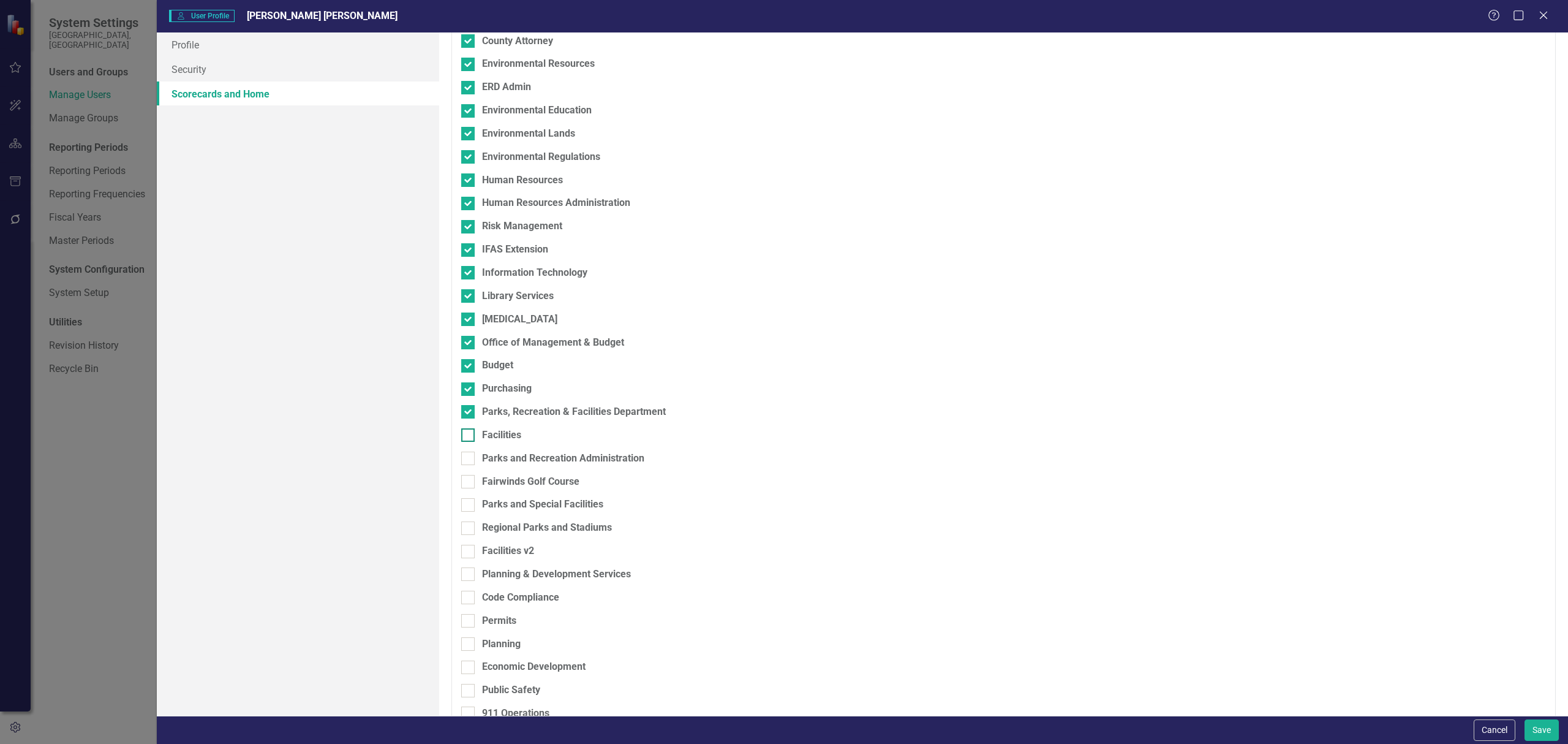
click at [499, 439] on div "Facilities" at bounding box center [502, 435] width 39 height 14
click at [469, 436] on input "Facilities" at bounding box center [465, 432] width 8 height 8
checkbox input "true"
click at [498, 469] on div "Parks and Recreation Administration" at bounding box center [939, 463] width 956 height 23
click at [500, 462] on div "Parks and Recreation Administration" at bounding box center [563, 458] width 162 height 14
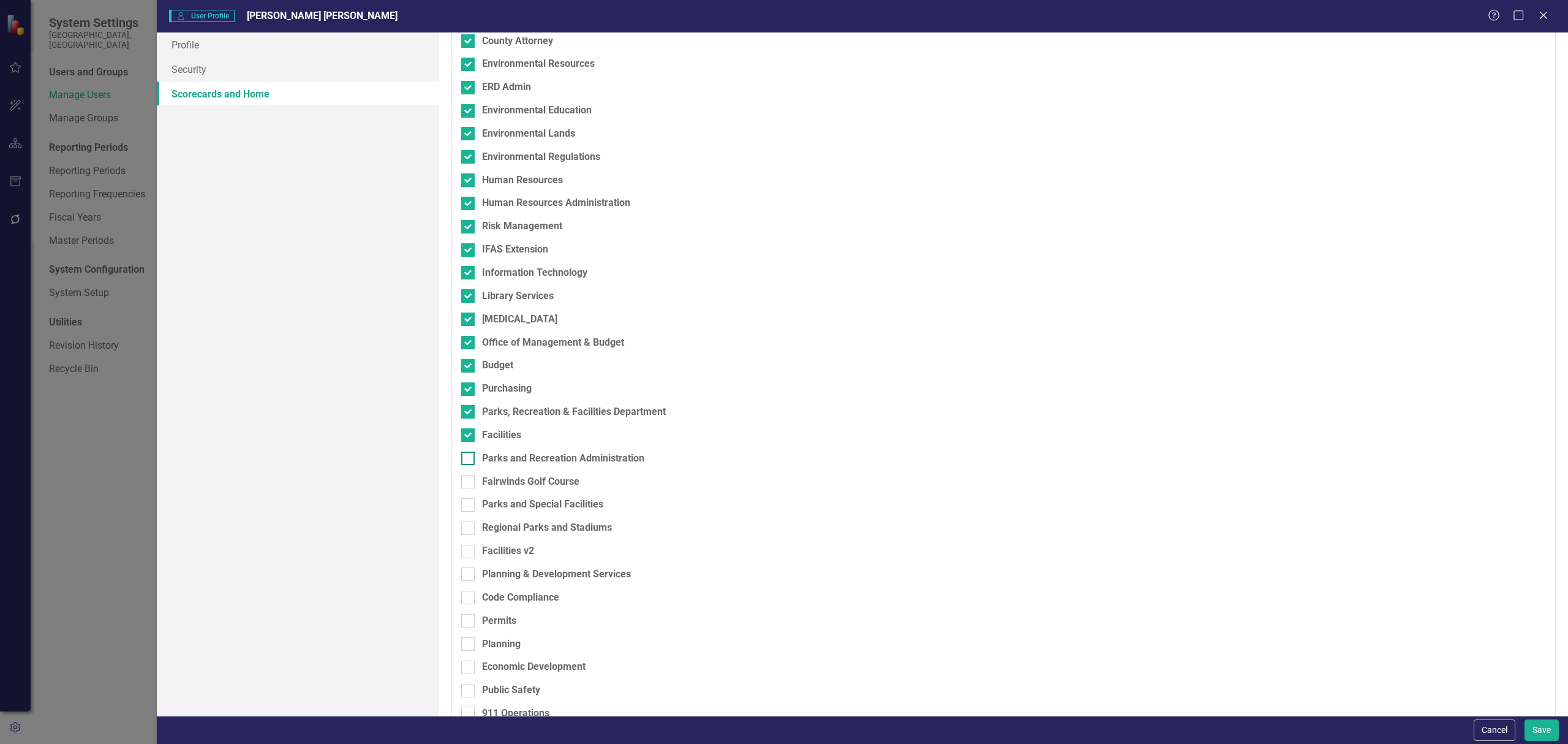
click at [469, 459] on input "Parks and Recreation Administration" at bounding box center [465, 455] width 8 height 8
checkbox input "true"
click at [494, 484] on div "Fairwinds Golf Course" at bounding box center [531, 481] width 97 height 14
click at [469, 483] on input "Fairwinds Golf Course" at bounding box center [465, 478] width 8 height 8
checkbox input "true"
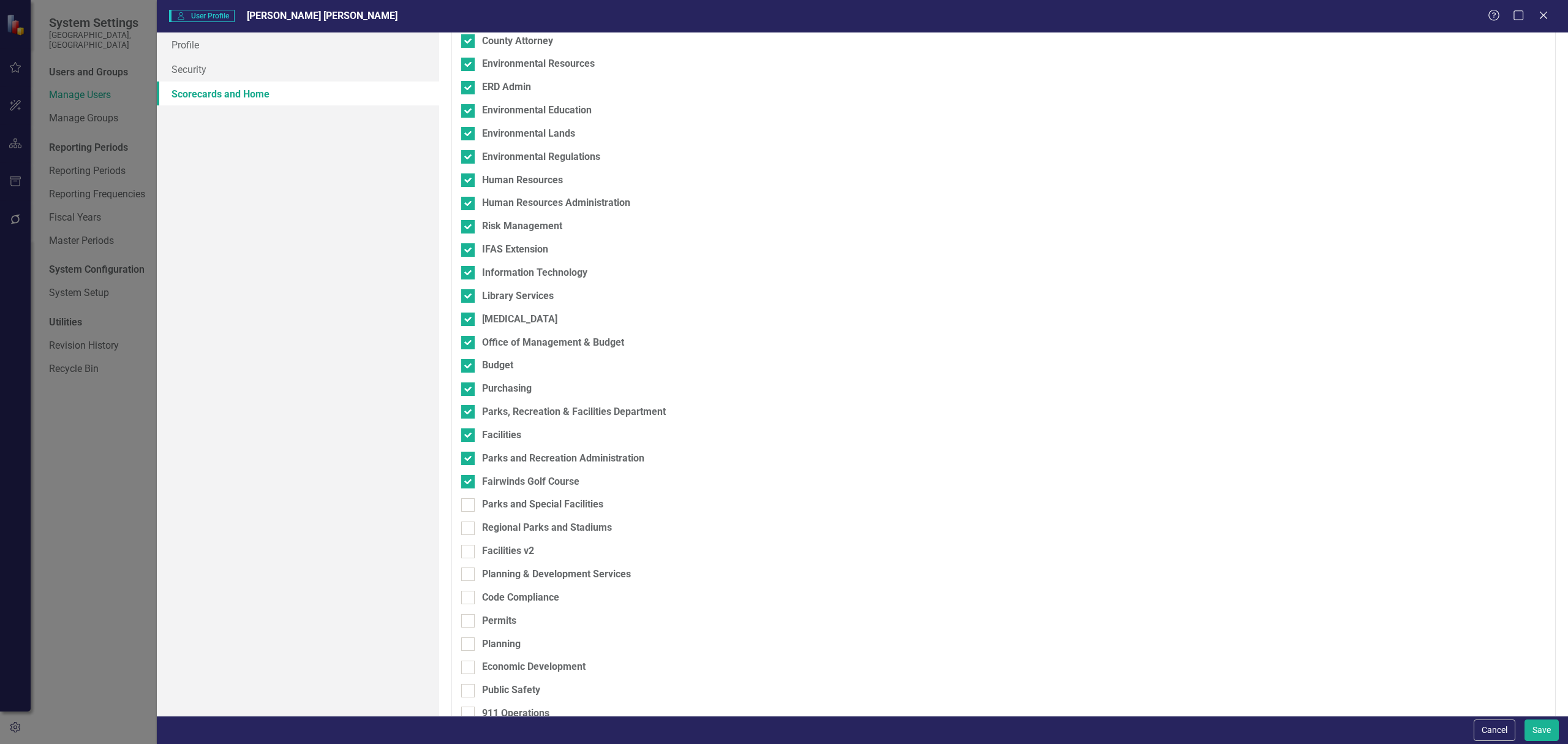
click at [496, 498] on div "Fairwinds Golf Course" at bounding box center [939, 486] width 956 height 23
click at [496, 506] on div "Parks and Special Facilities" at bounding box center [543, 504] width 122 height 14
click at [469, 506] on input "Parks and Special Facilities" at bounding box center [465, 502] width 8 height 8
checkbox input "true"
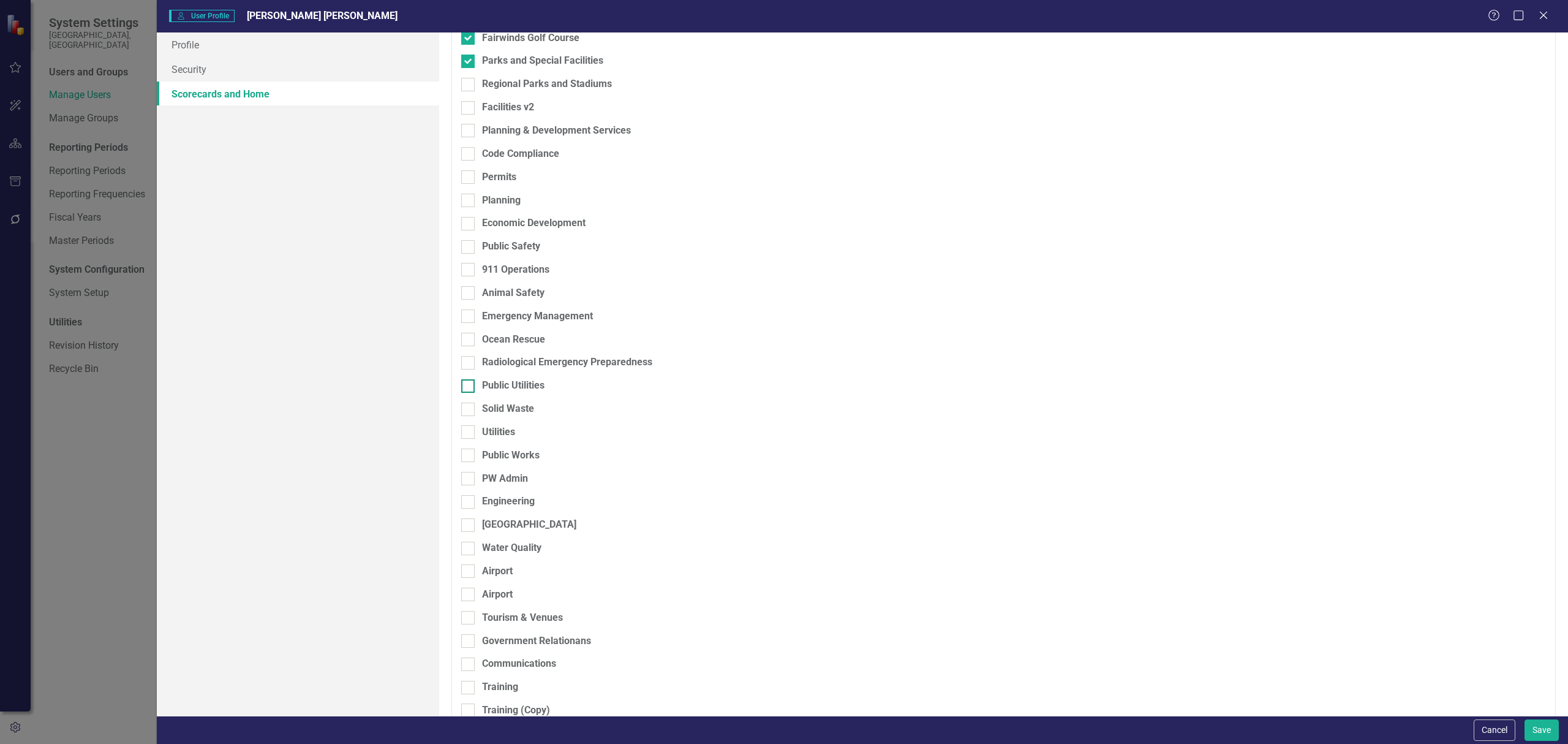
scroll to position [898, 0]
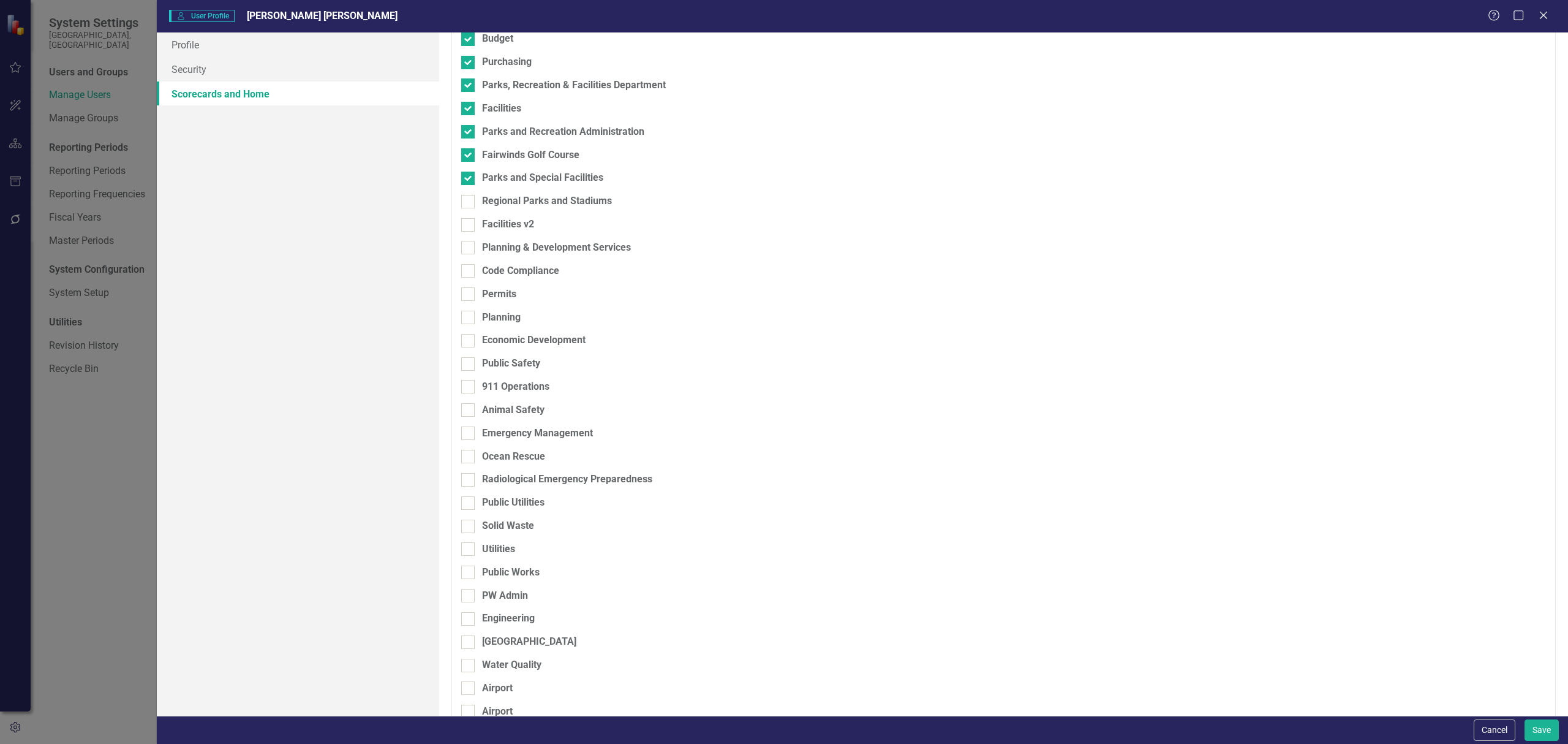
click at [469, 203] on div at bounding box center [468, 201] width 14 height 14
click at [469, 203] on input "Regional Parks and Stadiums" at bounding box center [465, 198] width 8 height 8
checkbox input "true"
click at [468, 221] on input "Facilities v2" at bounding box center [465, 222] width 8 height 8
checkbox input "true"
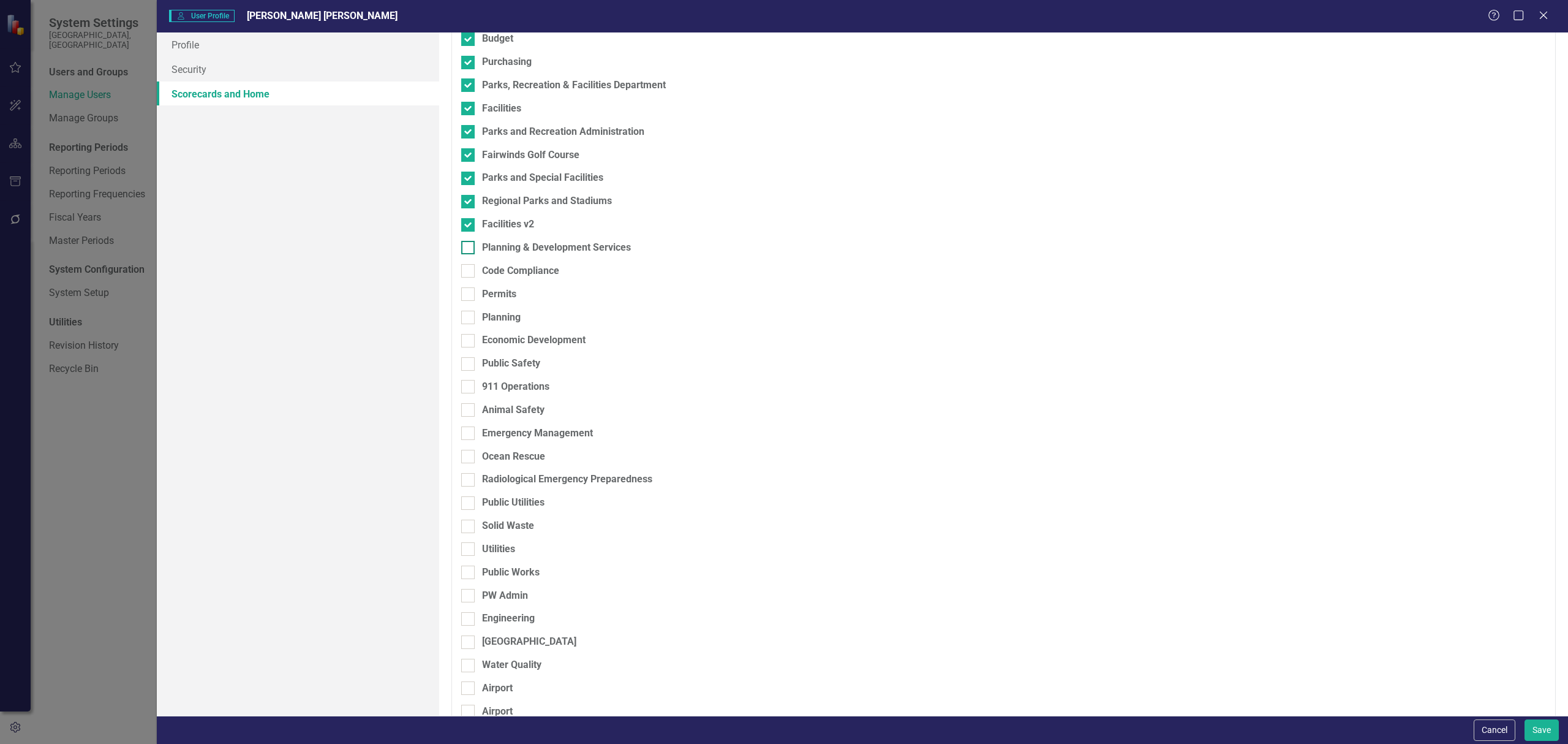
click at [465, 248] on input "Planning & Development Services" at bounding box center [465, 244] width 8 height 8
checkbox input "true"
click at [469, 268] on div at bounding box center [468, 271] width 14 height 14
click at [469, 268] on input "Code Compliance" at bounding box center [465, 268] width 8 height 8
checkbox input "true"
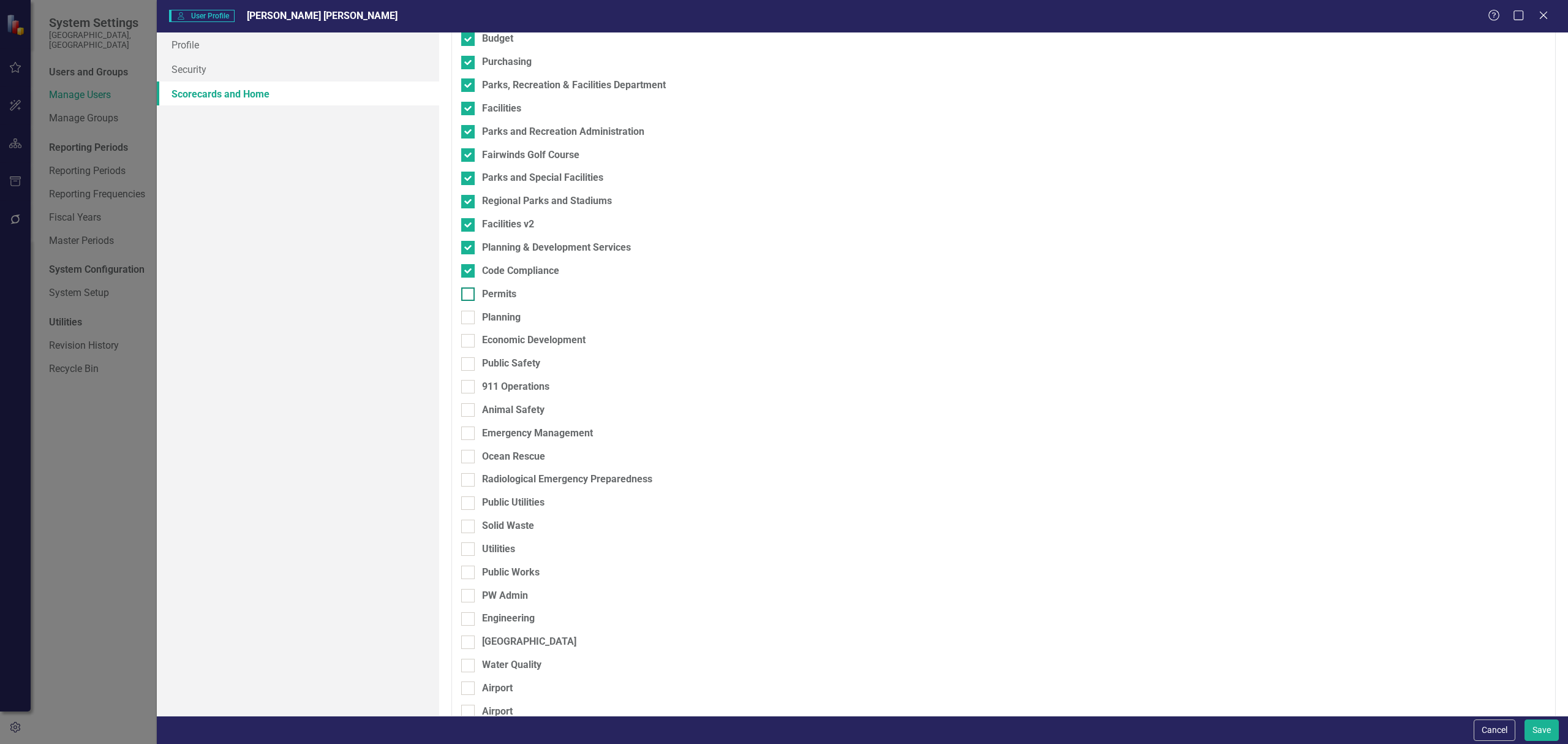
click at [464, 298] on div at bounding box center [468, 294] width 14 height 14
click at [464, 295] on input "Permits" at bounding box center [465, 291] width 8 height 8
checkbox input "true"
click at [466, 314] on input "Planning" at bounding box center [465, 315] width 8 height 8
checkbox input "true"
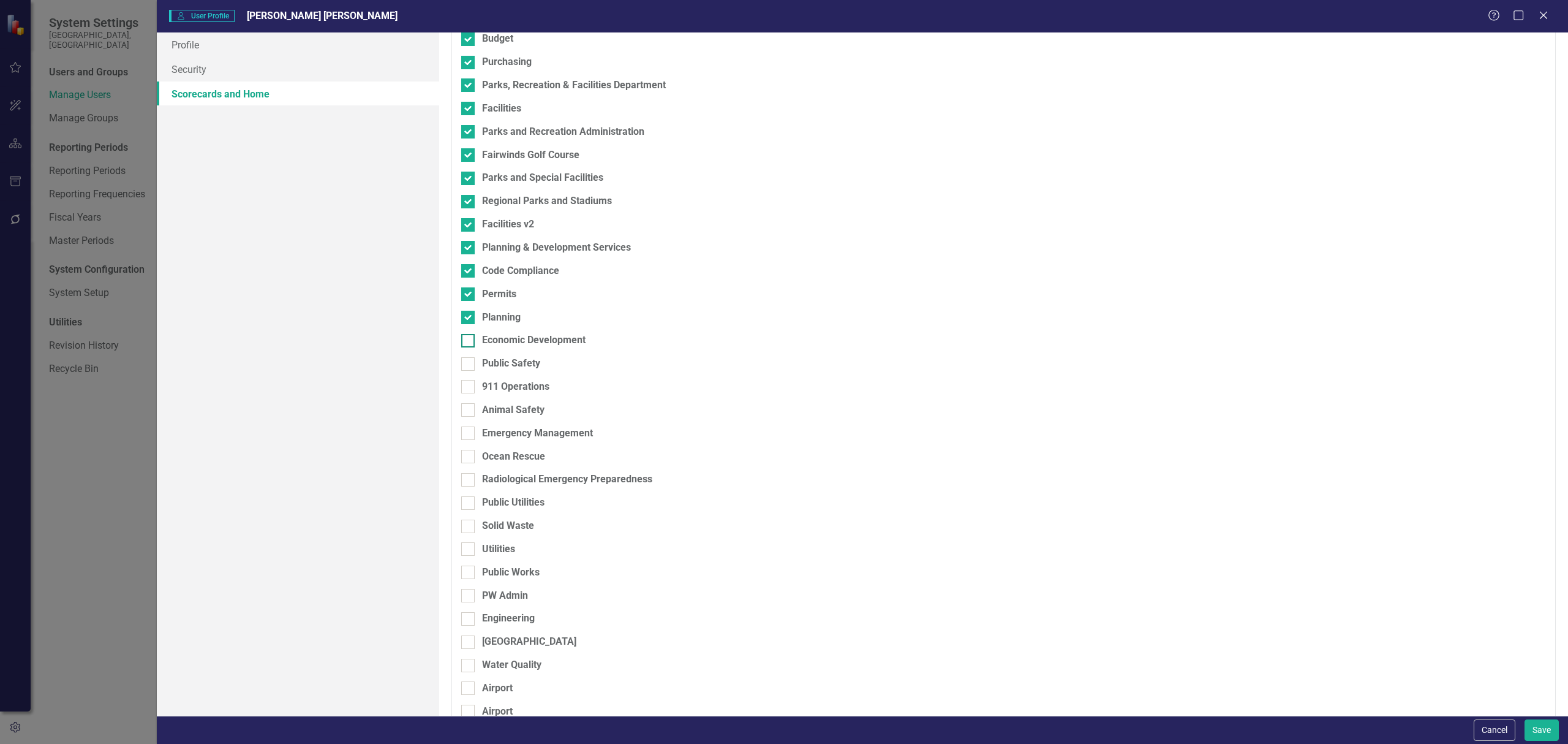
click at [467, 339] on input "Economic Development" at bounding box center [465, 338] width 8 height 8
checkbox input "true"
click at [469, 366] on div at bounding box center [468, 363] width 14 height 14
click at [469, 365] on input "Public Safety" at bounding box center [465, 361] width 8 height 8
checkbox input "true"
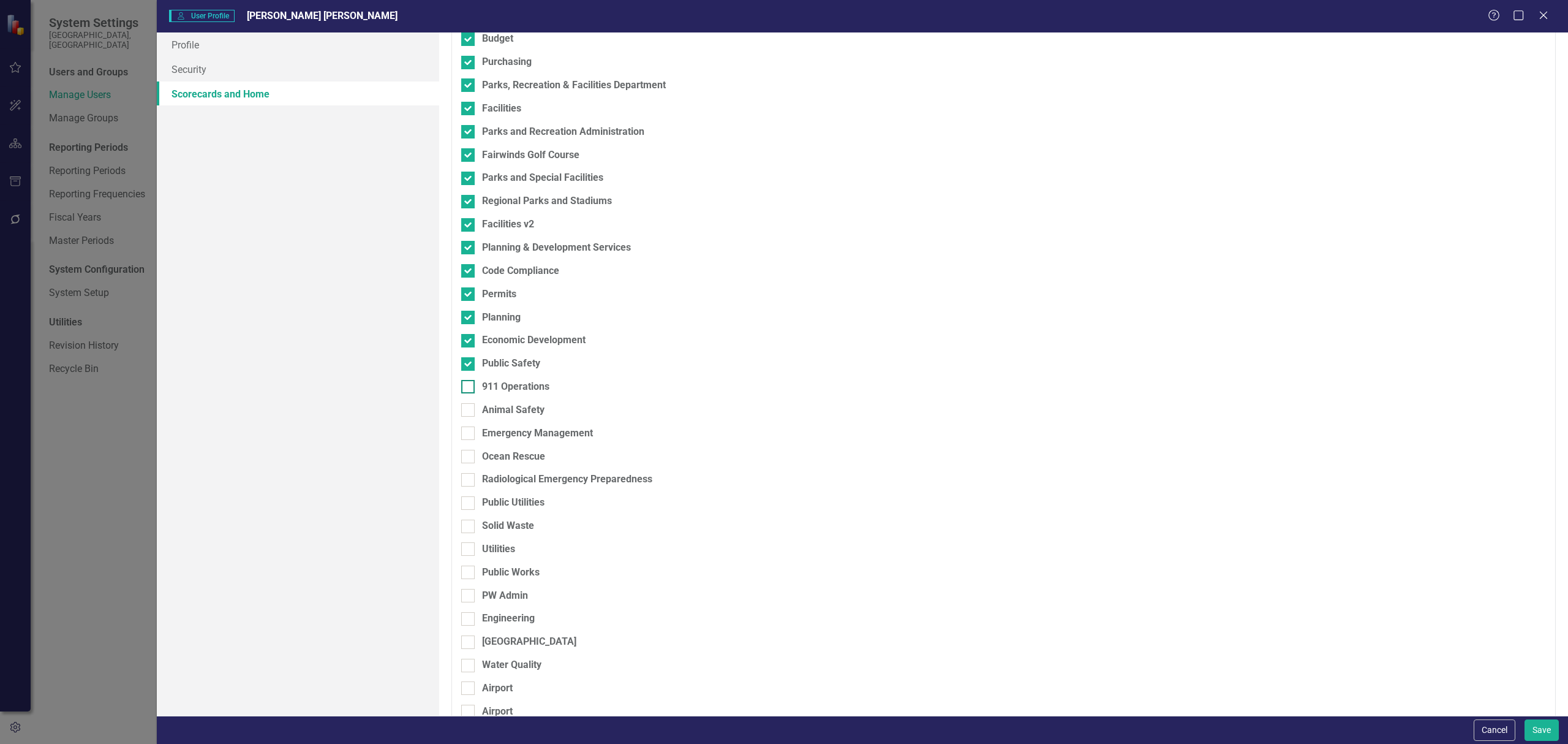
click at [466, 383] on input "911 Operations" at bounding box center [465, 384] width 8 height 8
checkbox input "true"
click at [469, 414] on div at bounding box center [468, 409] width 14 height 14
click at [469, 411] on input "Animal Safety" at bounding box center [465, 407] width 8 height 8
checkbox input "true"
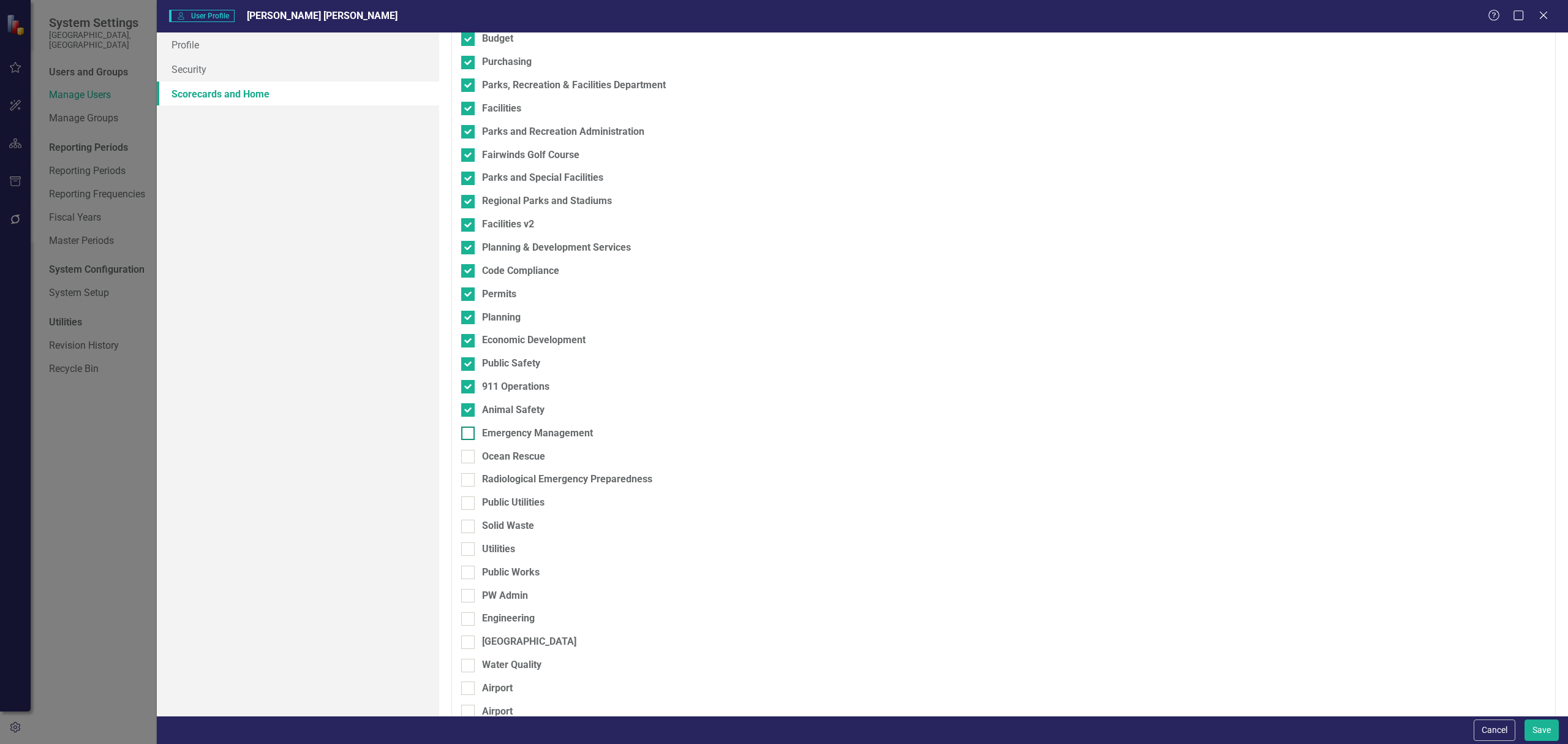
click at [465, 431] on input "Emergency Management" at bounding box center [465, 430] width 8 height 8
checkbox input "true"
click at [467, 463] on div at bounding box center [468, 456] width 14 height 14
click at [467, 457] on input "Ocean Rescue" at bounding box center [465, 453] width 8 height 8
checkbox input "true"
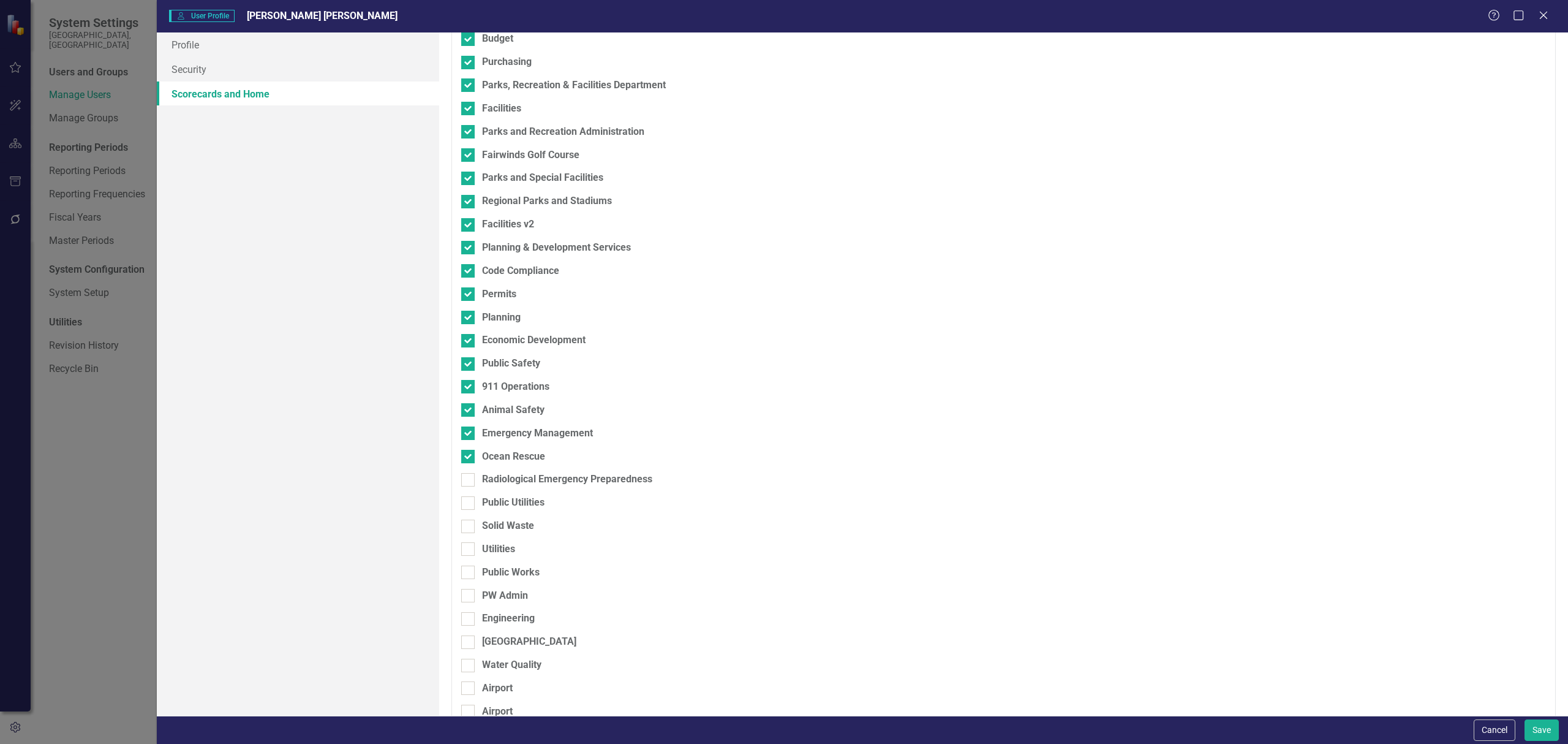
click at [467, 491] on div "Radiological Emergency Preparedness" at bounding box center [939, 484] width 956 height 23
click at [466, 484] on div at bounding box center [468, 480] width 14 height 14
click at [466, 481] on input "Radiological Emergency Preparedness" at bounding box center [465, 477] width 8 height 8
checkbox input "true"
click at [464, 505] on div at bounding box center [468, 503] width 14 height 14
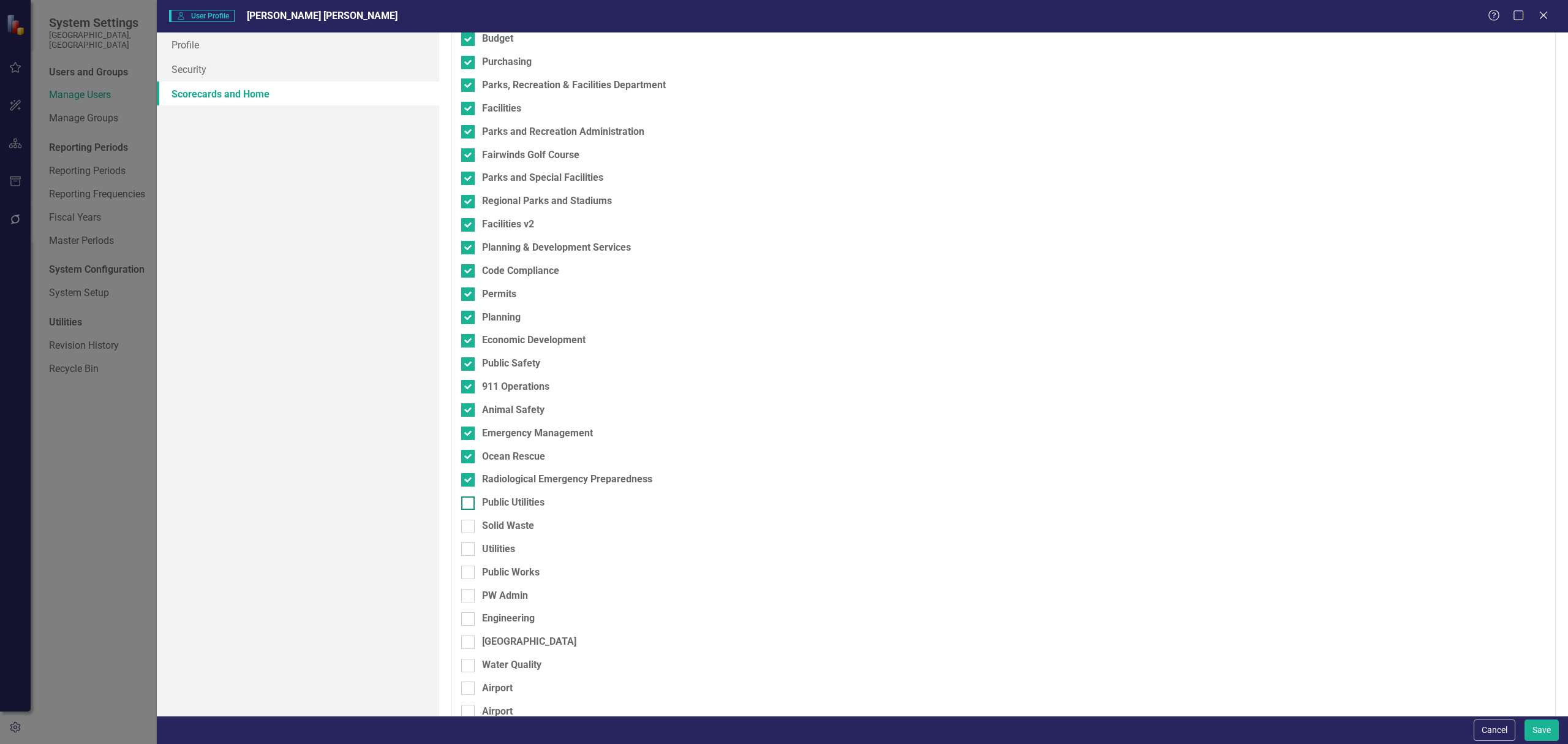
click at [464, 504] on input "Public Utilities" at bounding box center [465, 500] width 8 height 8
checkbox input "true"
click at [471, 528] on div at bounding box center [468, 526] width 14 height 14
click at [469, 528] on input "Solid Waste" at bounding box center [465, 523] width 8 height 8
checkbox input "true"
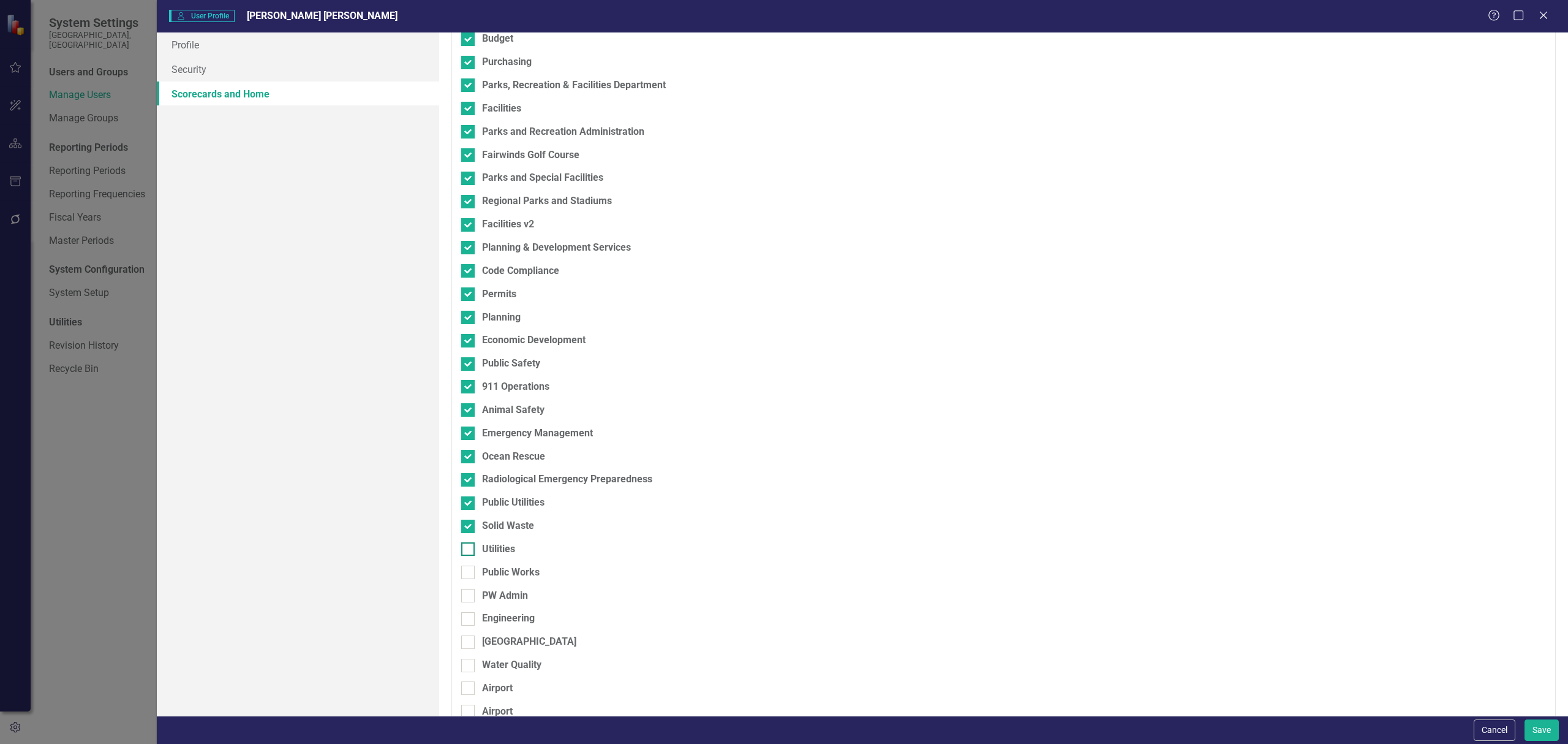
click at [472, 549] on div at bounding box center [468, 549] width 14 height 14
click at [469, 549] on input "Utilities" at bounding box center [465, 546] width 8 height 8
checkbox input "true"
click at [468, 572] on input "Public Works" at bounding box center [465, 569] width 8 height 8
checkbox input "true"
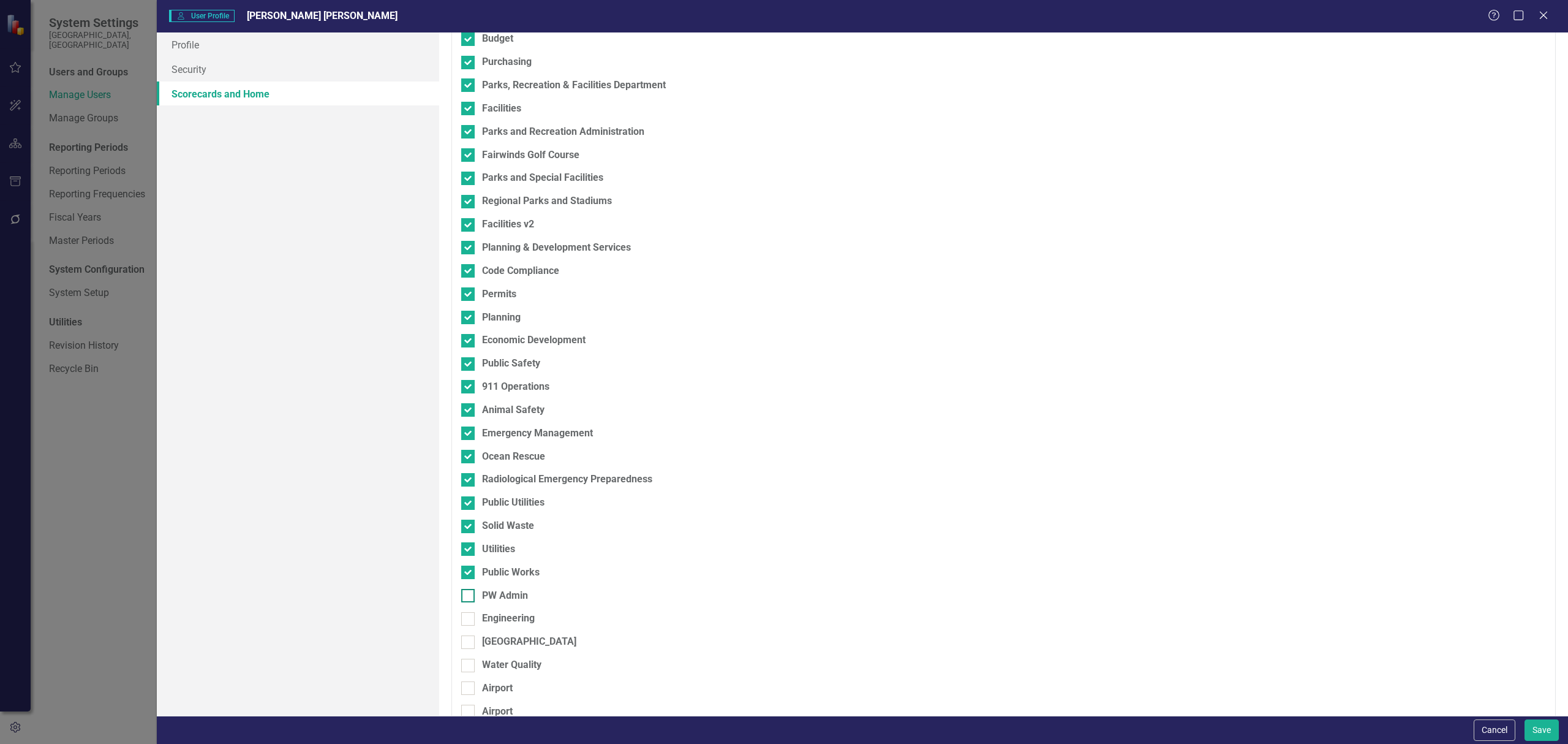
click at [465, 598] on div at bounding box center [468, 595] width 14 height 14
click at [465, 597] on input "PW Admin" at bounding box center [465, 593] width 8 height 8
checkbox input "true"
click at [471, 626] on div "Engineering" at bounding box center [939, 622] width 956 height 23
click at [471, 622] on div at bounding box center [468, 618] width 14 height 14
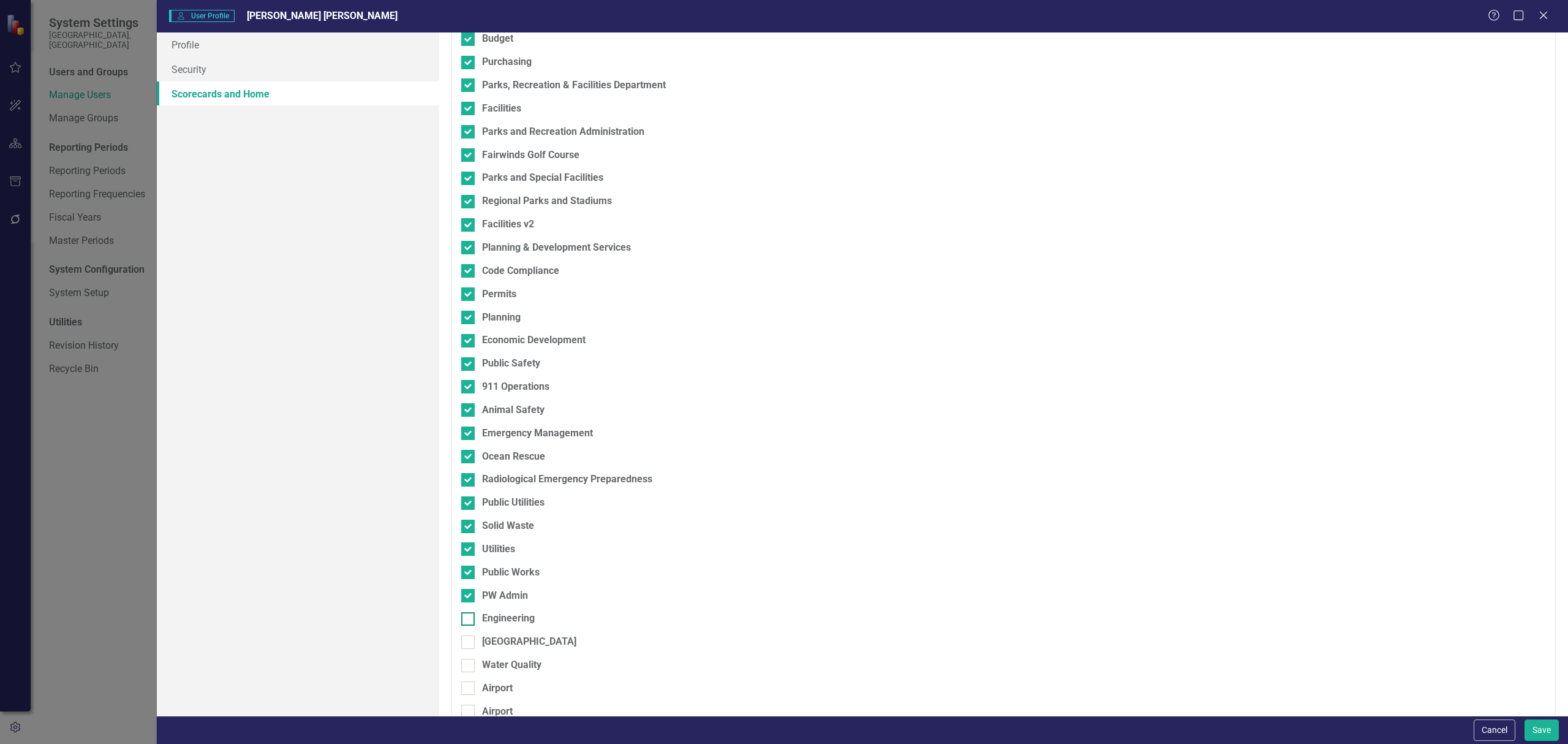
click at [469, 620] on input "Engineering" at bounding box center [465, 616] width 8 height 8
checkbox input "true"
click at [471, 645] on div at bounding box center [468, 642] width 14 height 14
click at [469, 643] on input "[GEOGRAPHIC_DATA]" at bounding box center [465, 639] width 8 height 8
checkbox input "true"
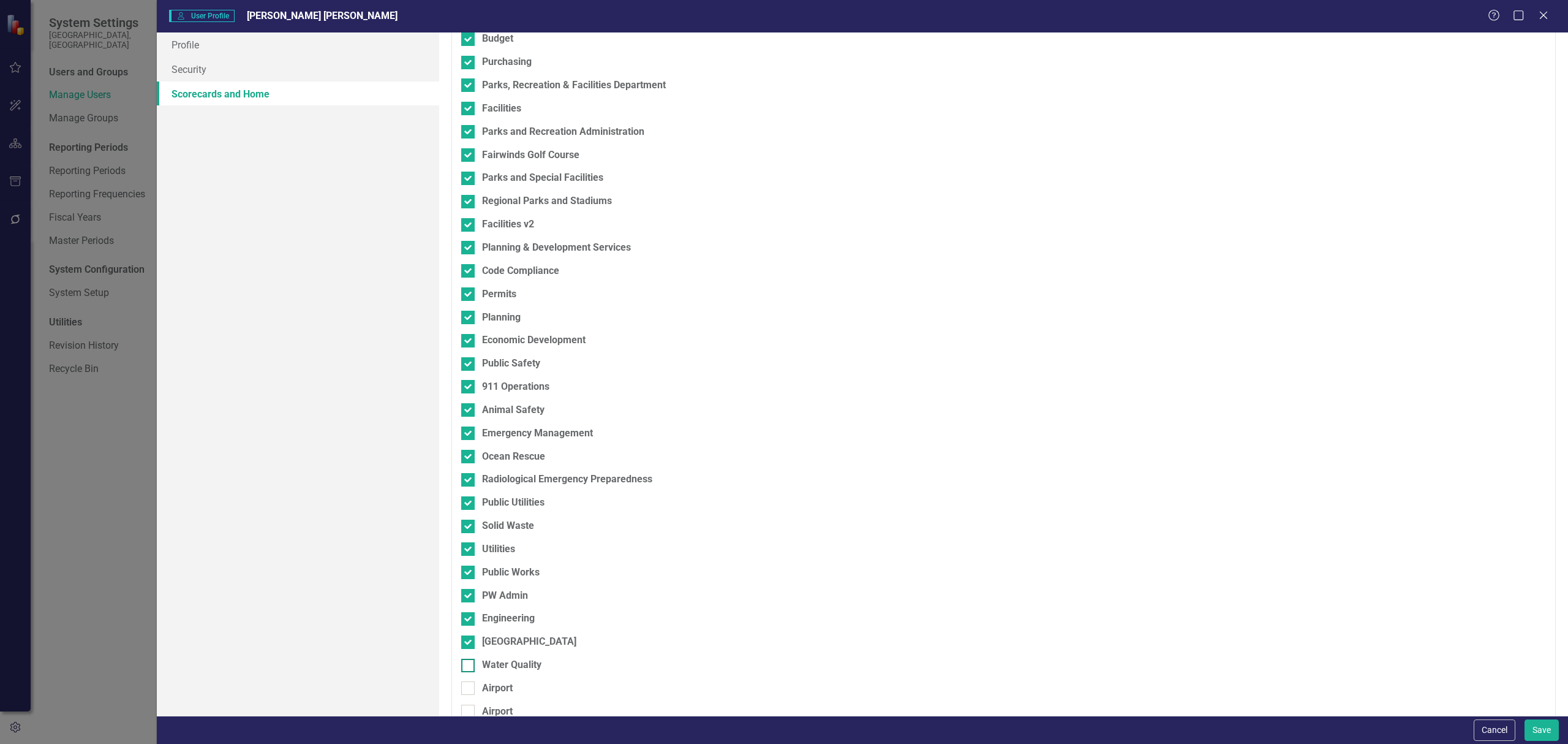
click at [469, 664] on div at bounding box center [468, 665] width 14 height 14
click at [469, 664] on input "Water Quality" at bounding box center [465, 663] width 8 height 8
checkbox input "true"
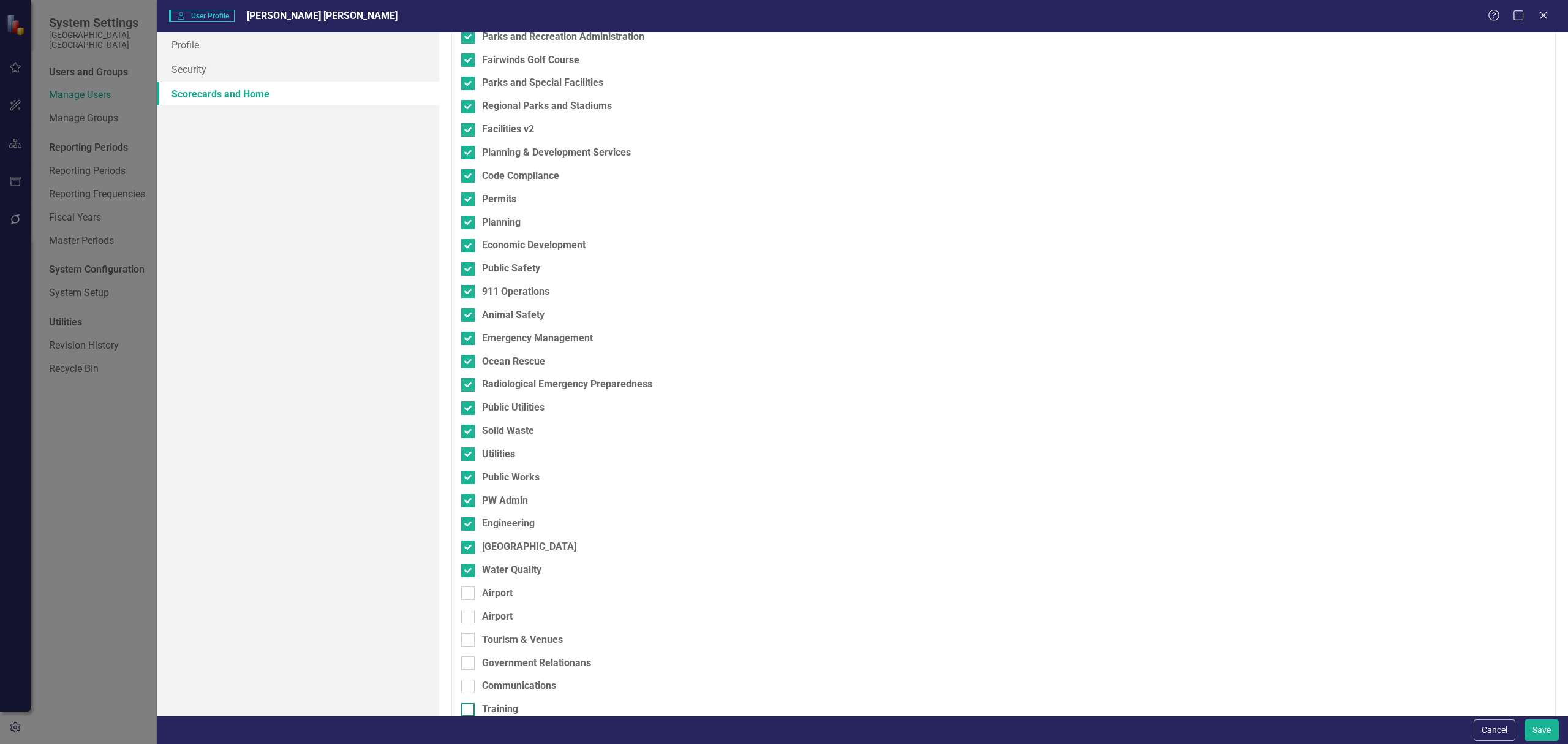
scroll to position [1061, 0]
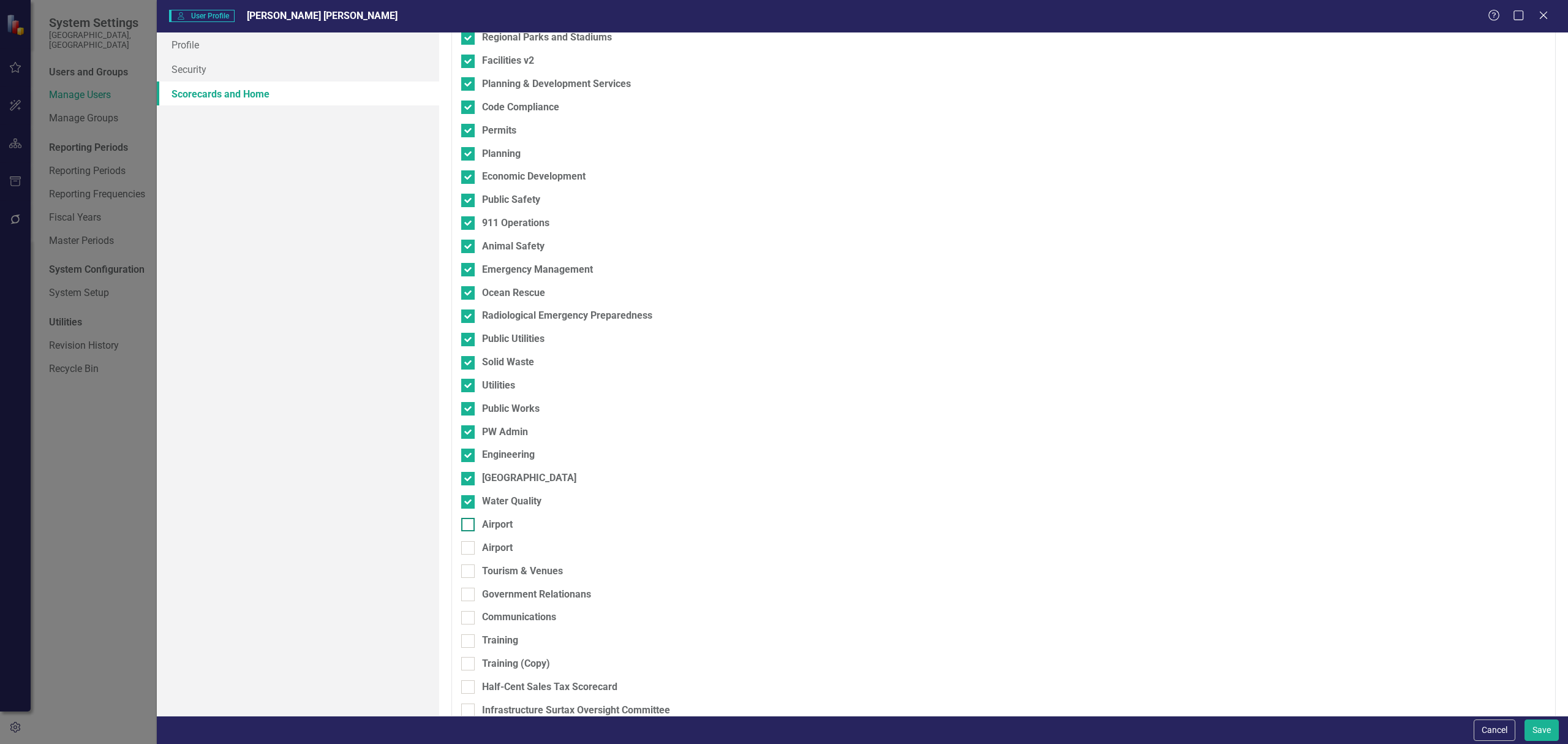
click at [469, 528] on div at bounding box center [468, 524] width 14 height 14
click at [469, 526] on input "Airport" at bounding box center [465, 522] width 8 height 8
checkbox input "true"
click at [465, 572] on input "Tourism & Venues" at bounding box center [465, 568] width 8 height 8
checkbox input "true"
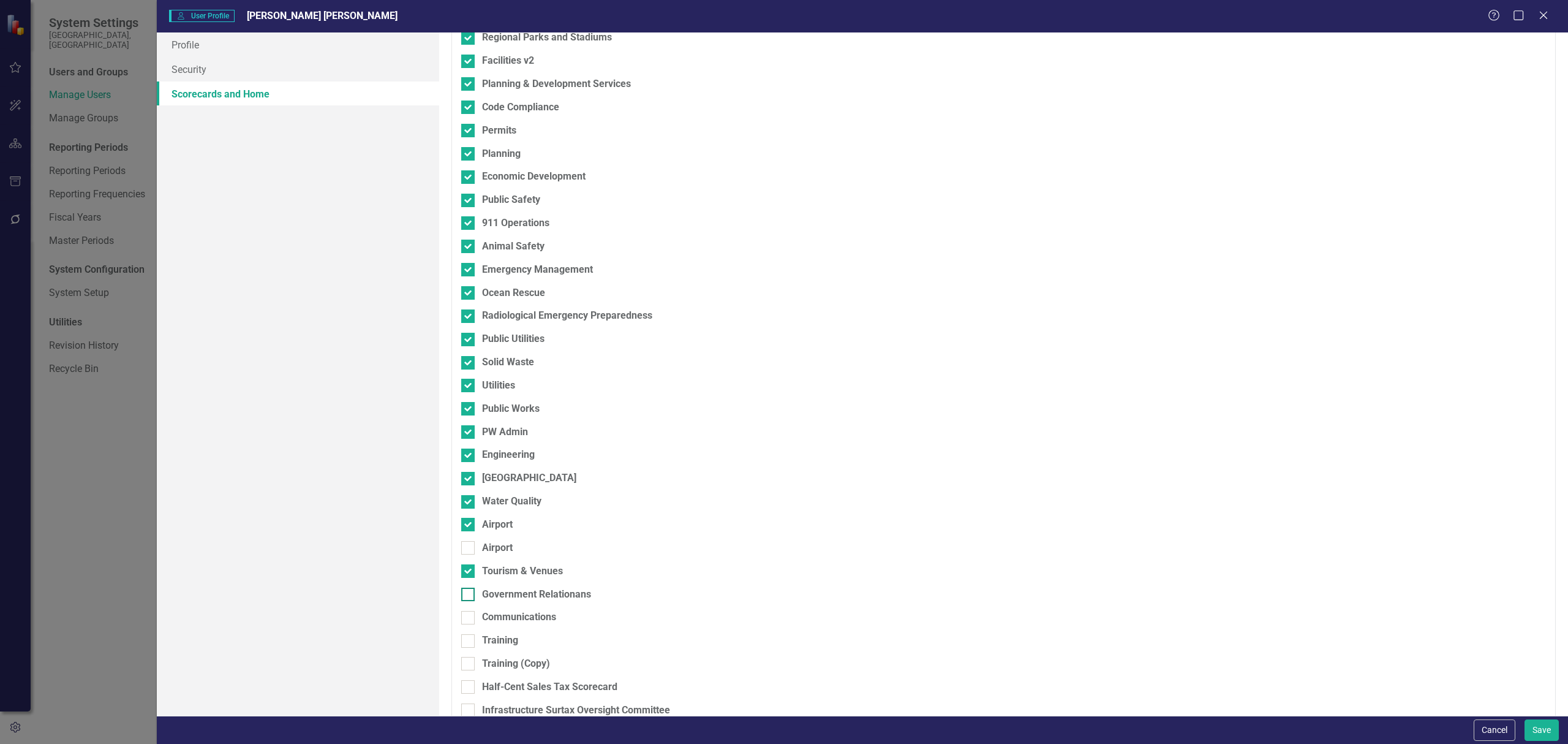
click at [465, 594] on input "Government Relationans" at bounding box center [465, 592] width 8 height 8
checkbox input "true"
click at [466, 618] on input "Communications" at bounding box center [465, 615] width 8 height 8
checkbox input "true"
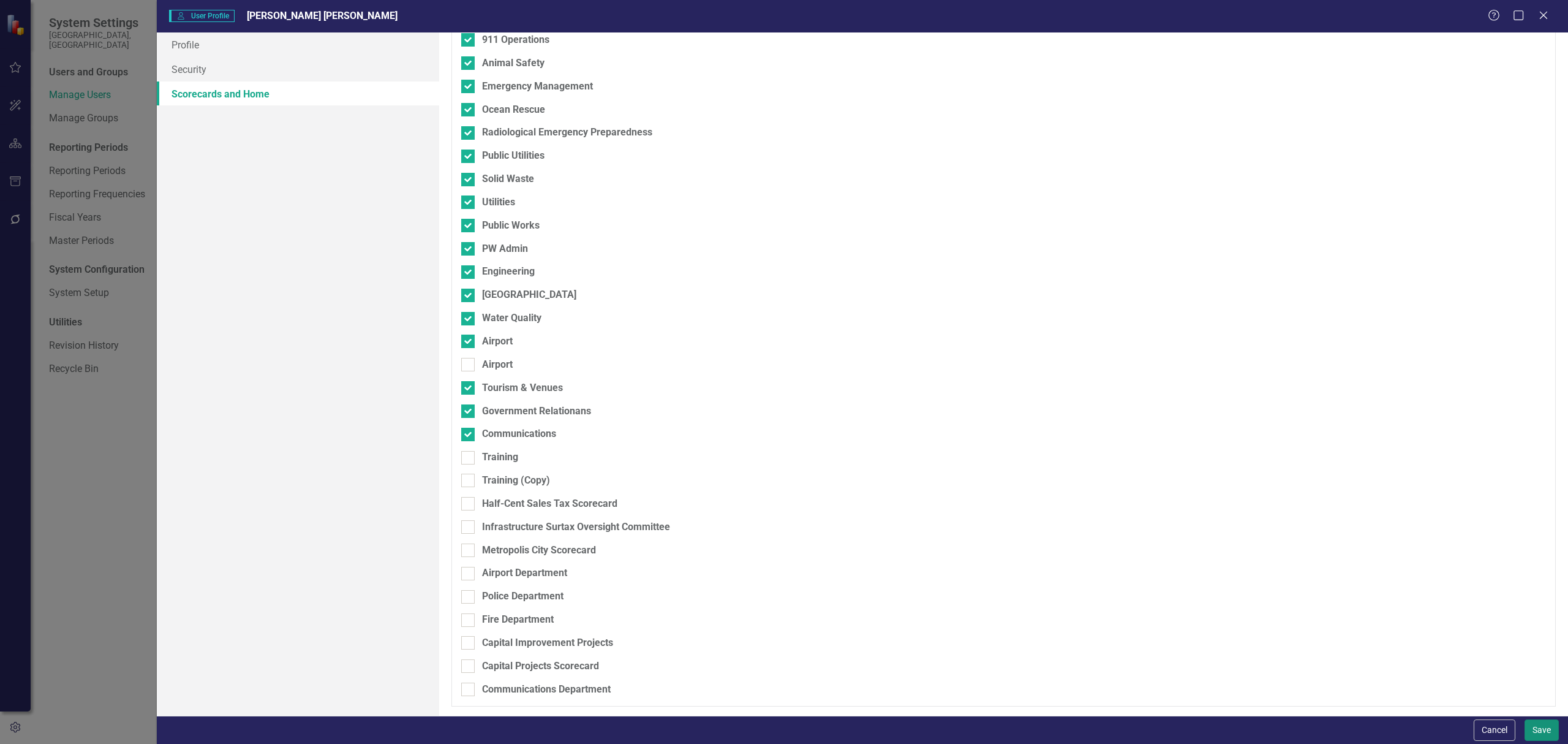
click at [1544, 726] on button "Save" at bounding box center [1542, 730] width 34 height 22
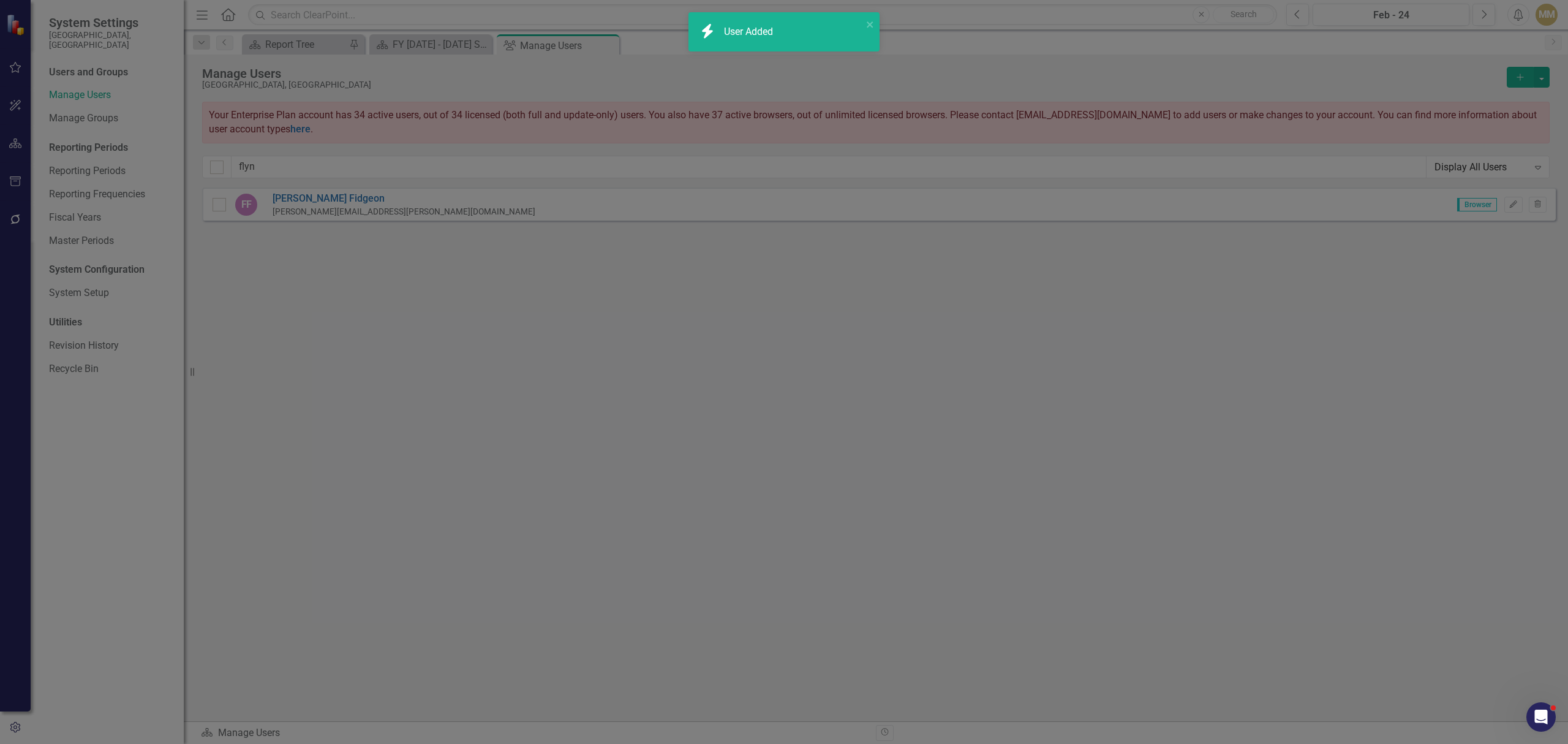
checkbox input "false"
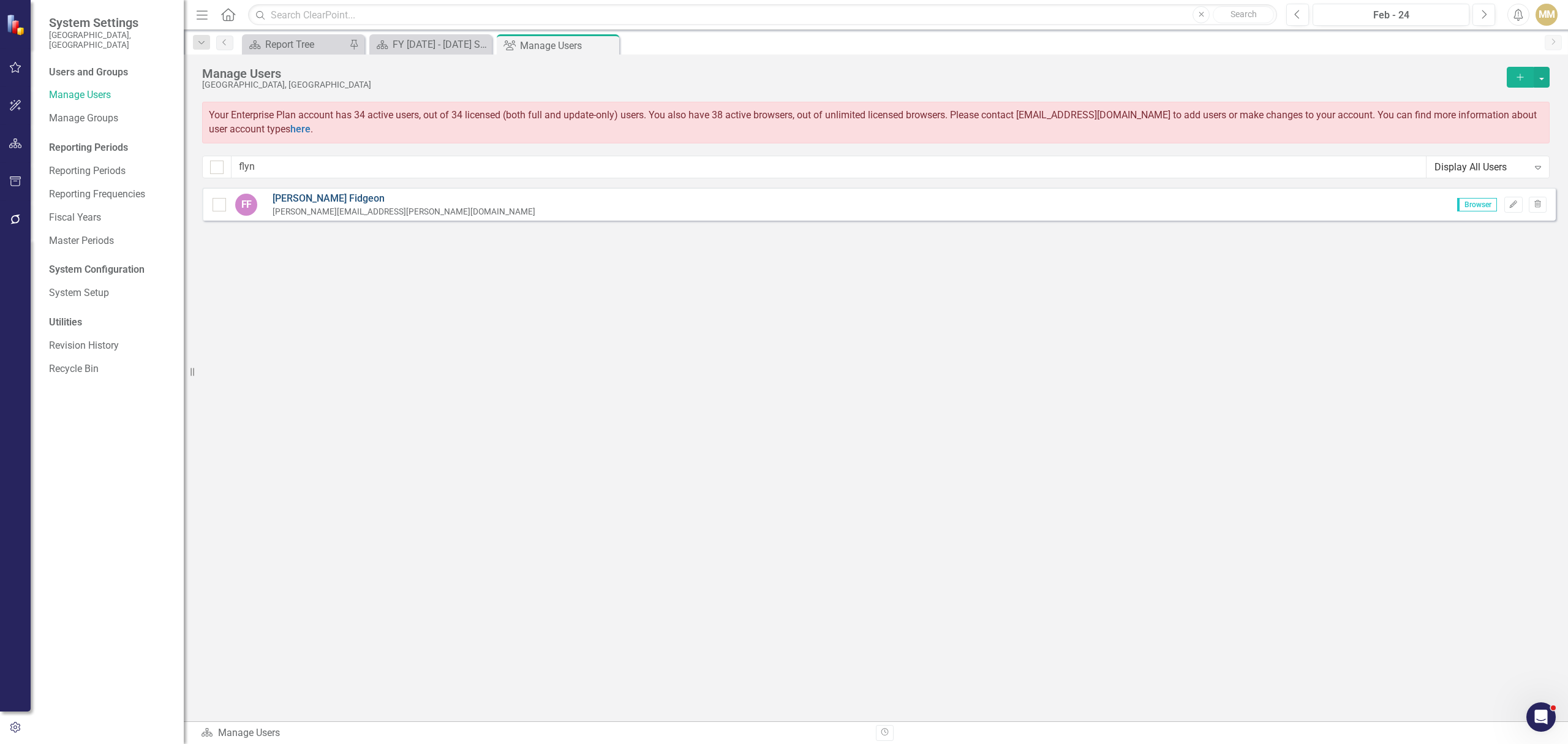
click at [322, 201] on link "[PERSON_NAME] [PERSON_NAME]" at bounding box center [404, 198] width 263 height 14
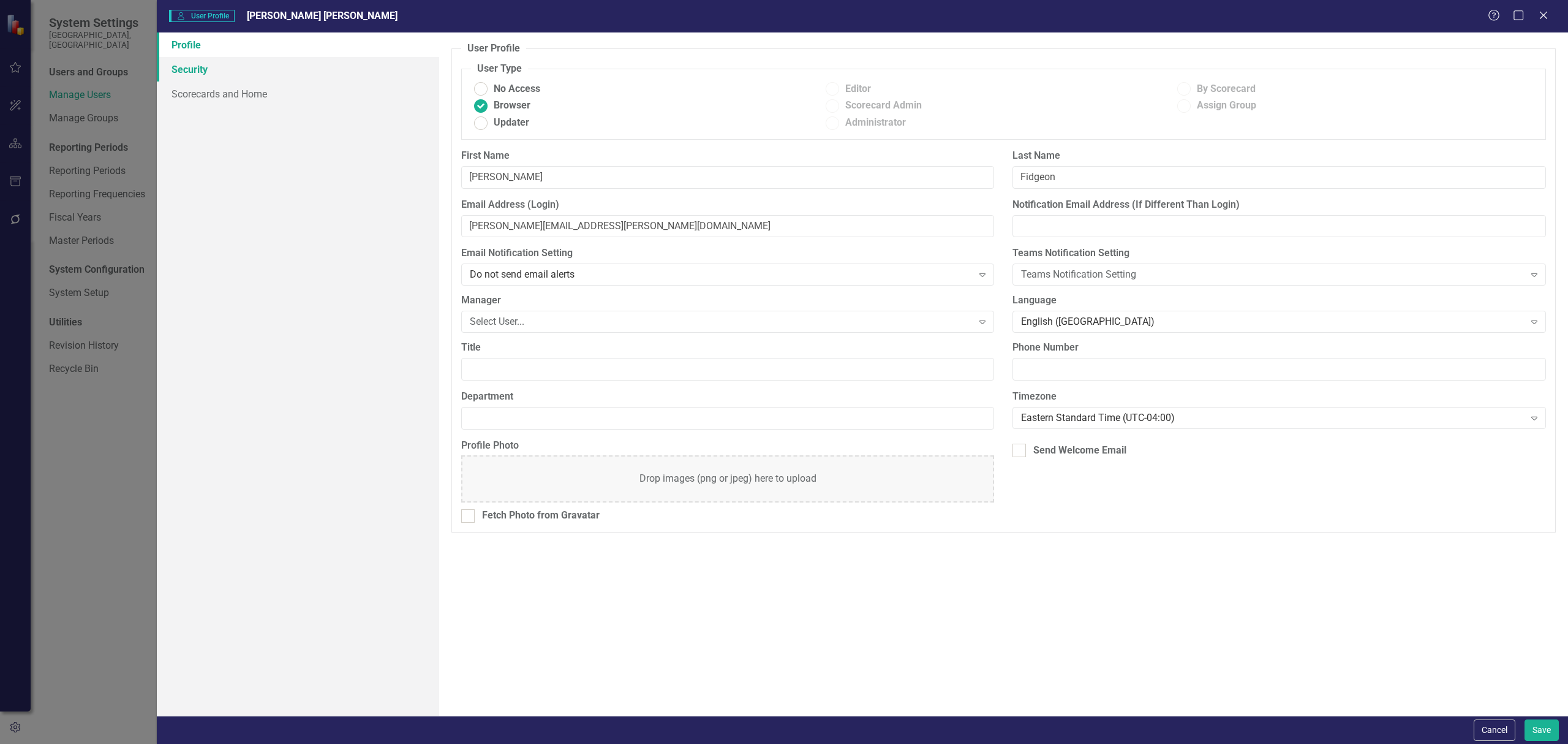
click at [203, 58] on link "Security" at bounding box center [298, 69] width 283 height 24
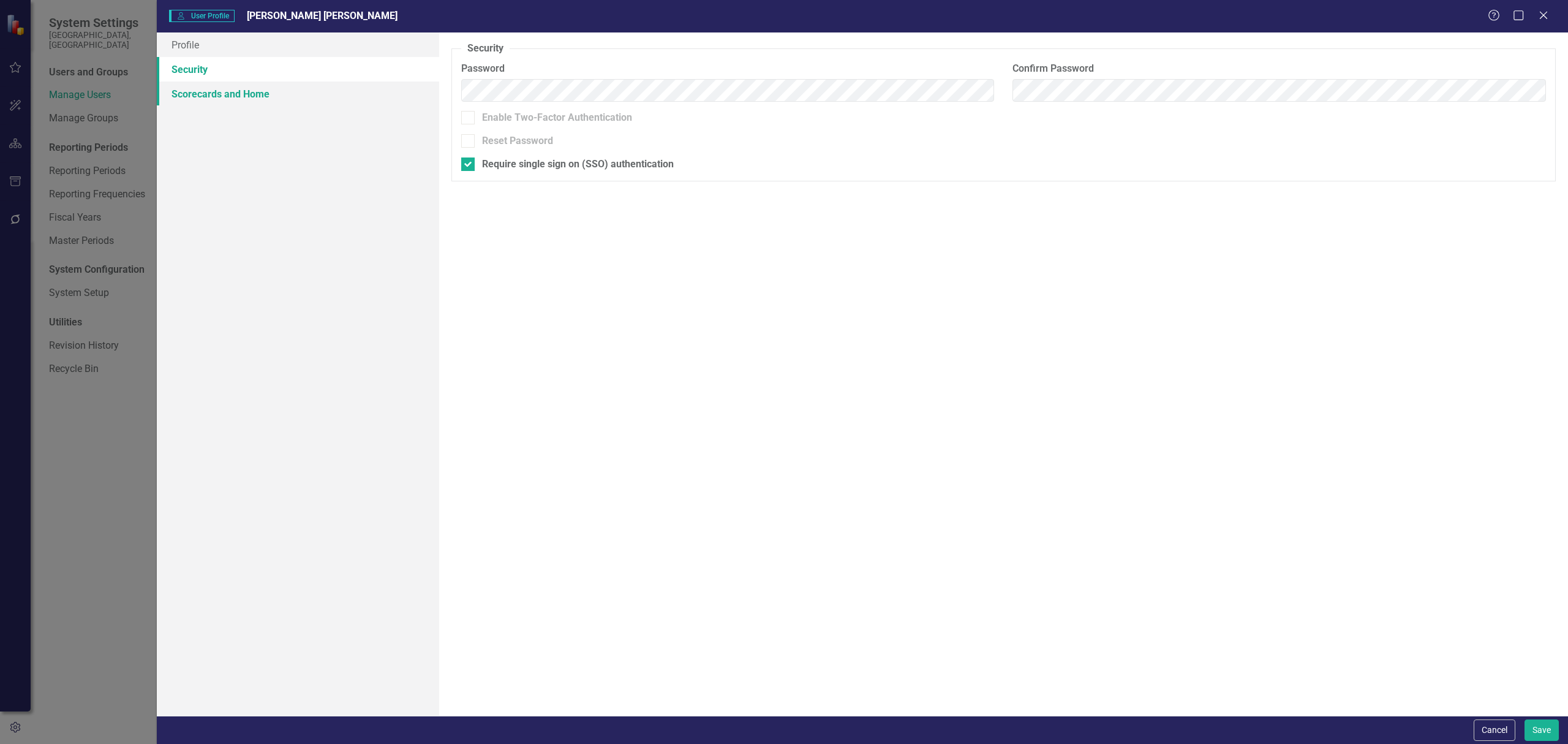
click at [202, 93] on link "Scorecards and Home" at bounding box center [298, 93] width 283 height 24
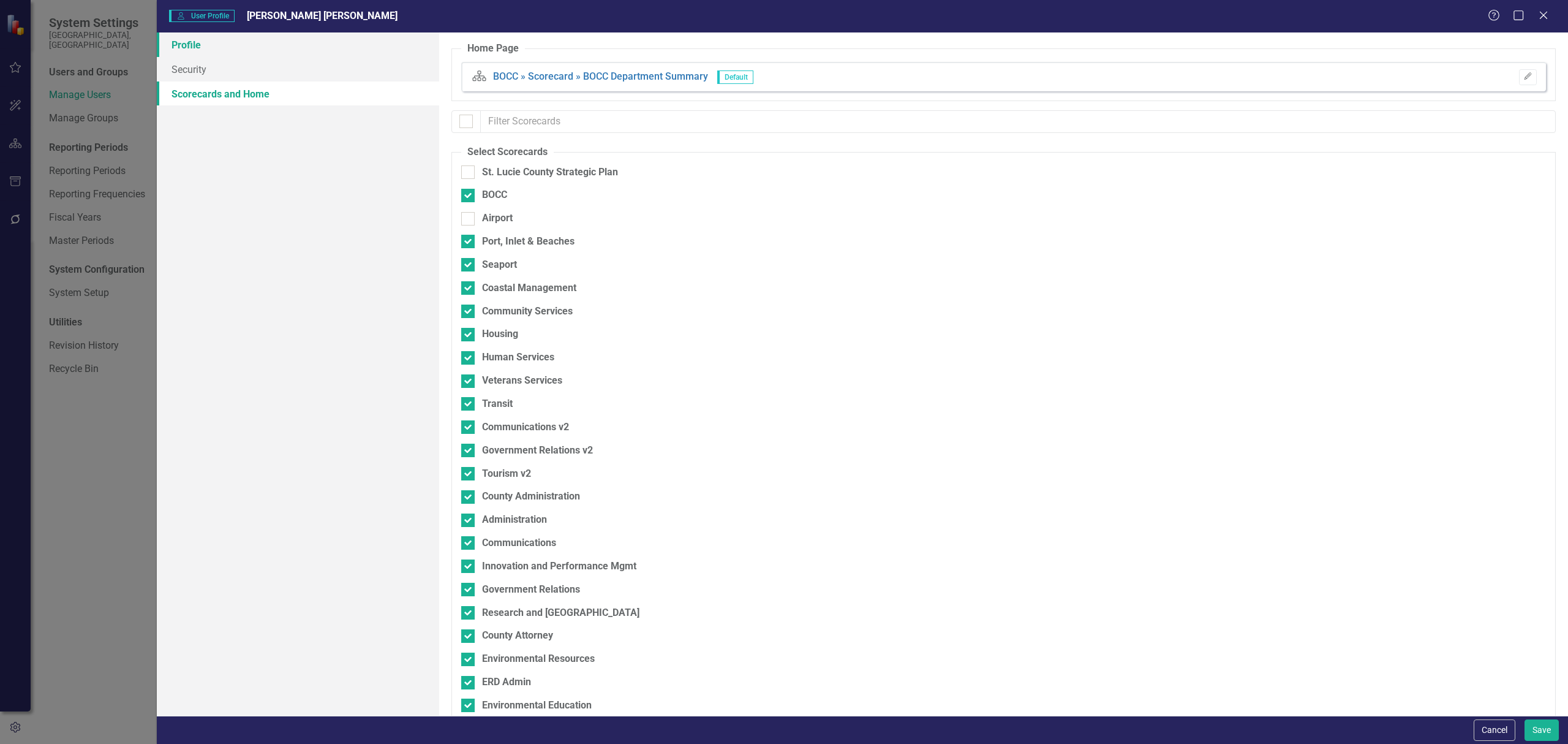
click at [213, 48] on link "Profile" at bounding box center [298, 44] width 283 height 24
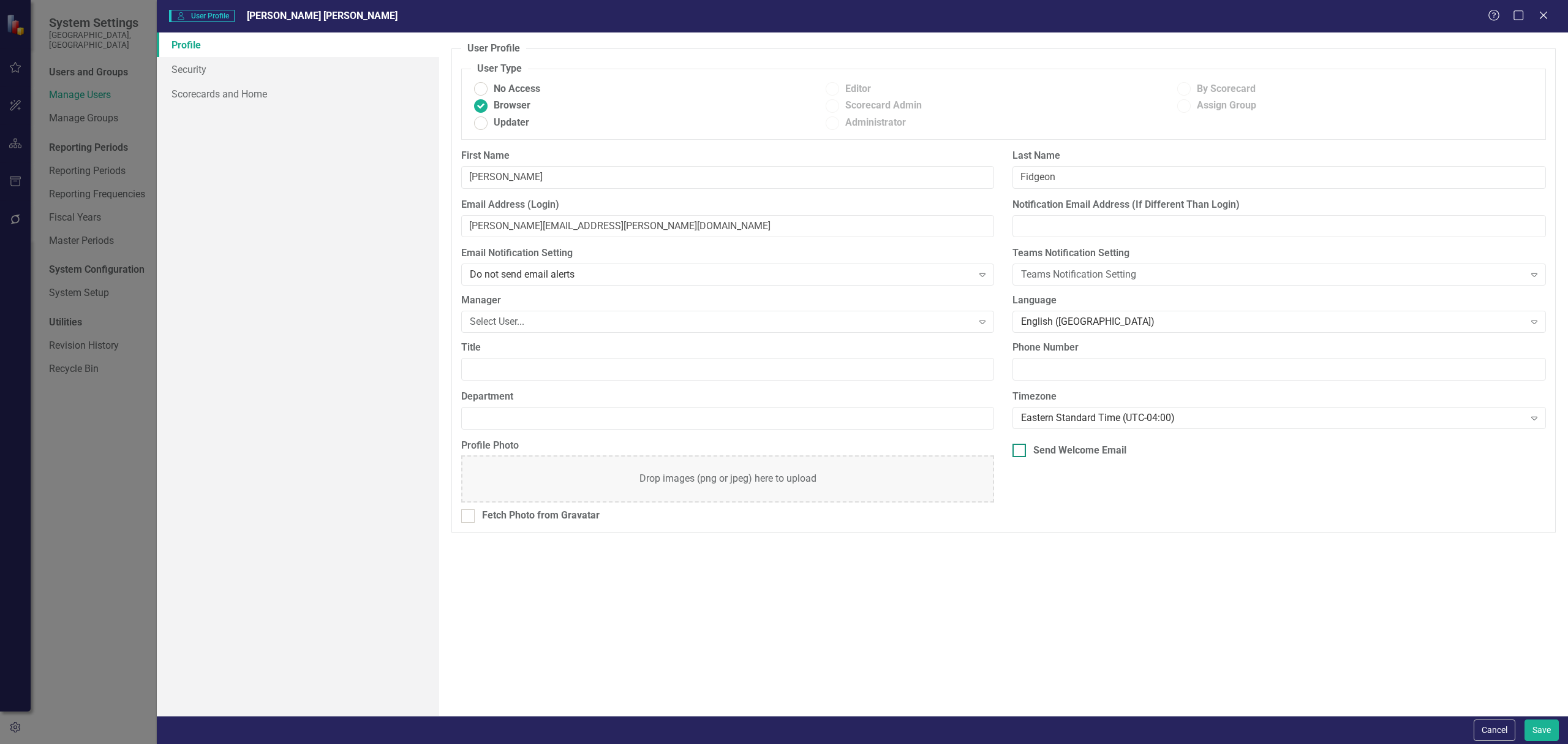
click at [1019, 450] on input "Send Welcome Email" at bounding box center [1017, 448] width 8 height 8
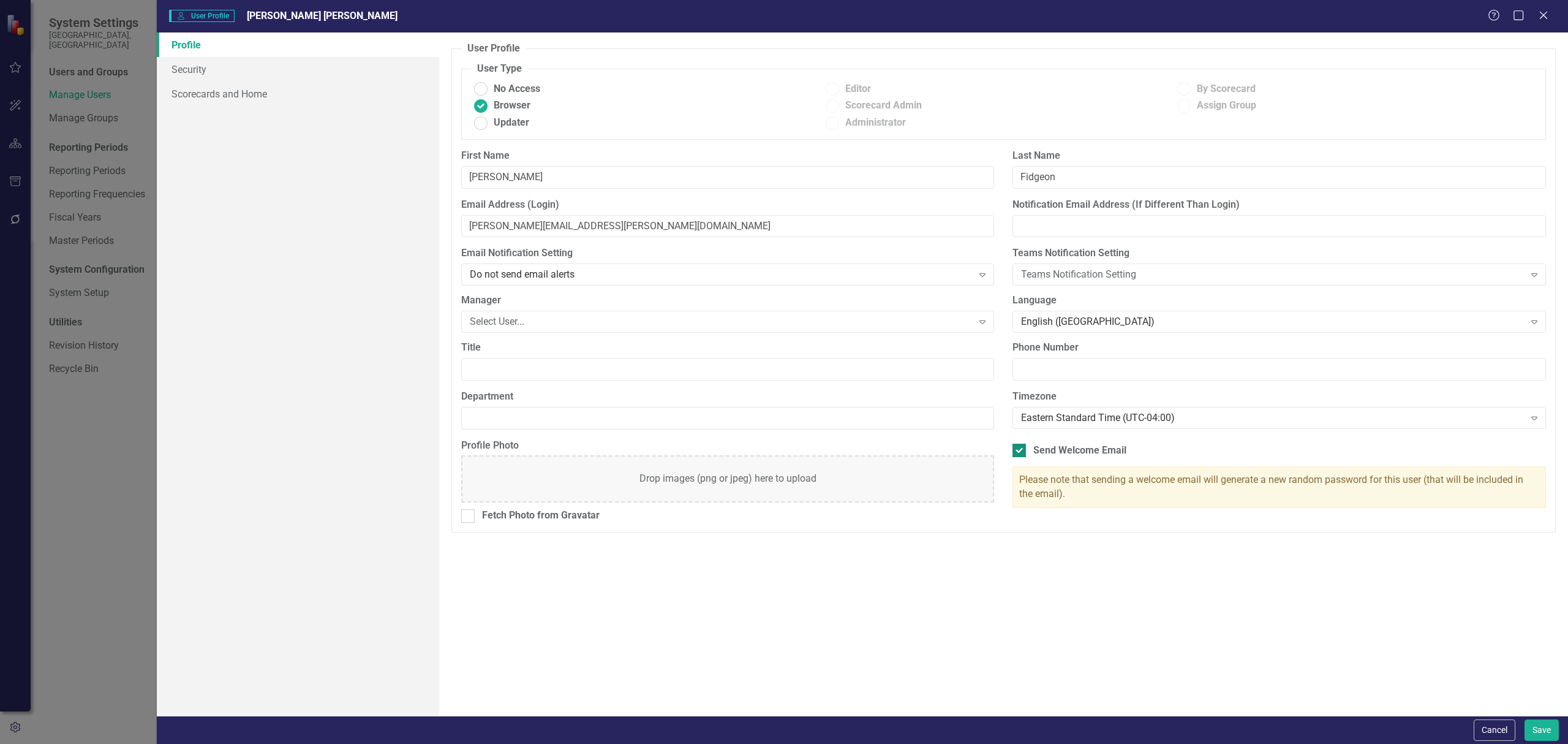
click at [1025, 456] on div at bounding box center [1019, 450] width 14 height 14
click at [1021, 452] on input "Send Welcome Email" at bounding box center [1017, 448] width 8 height 8
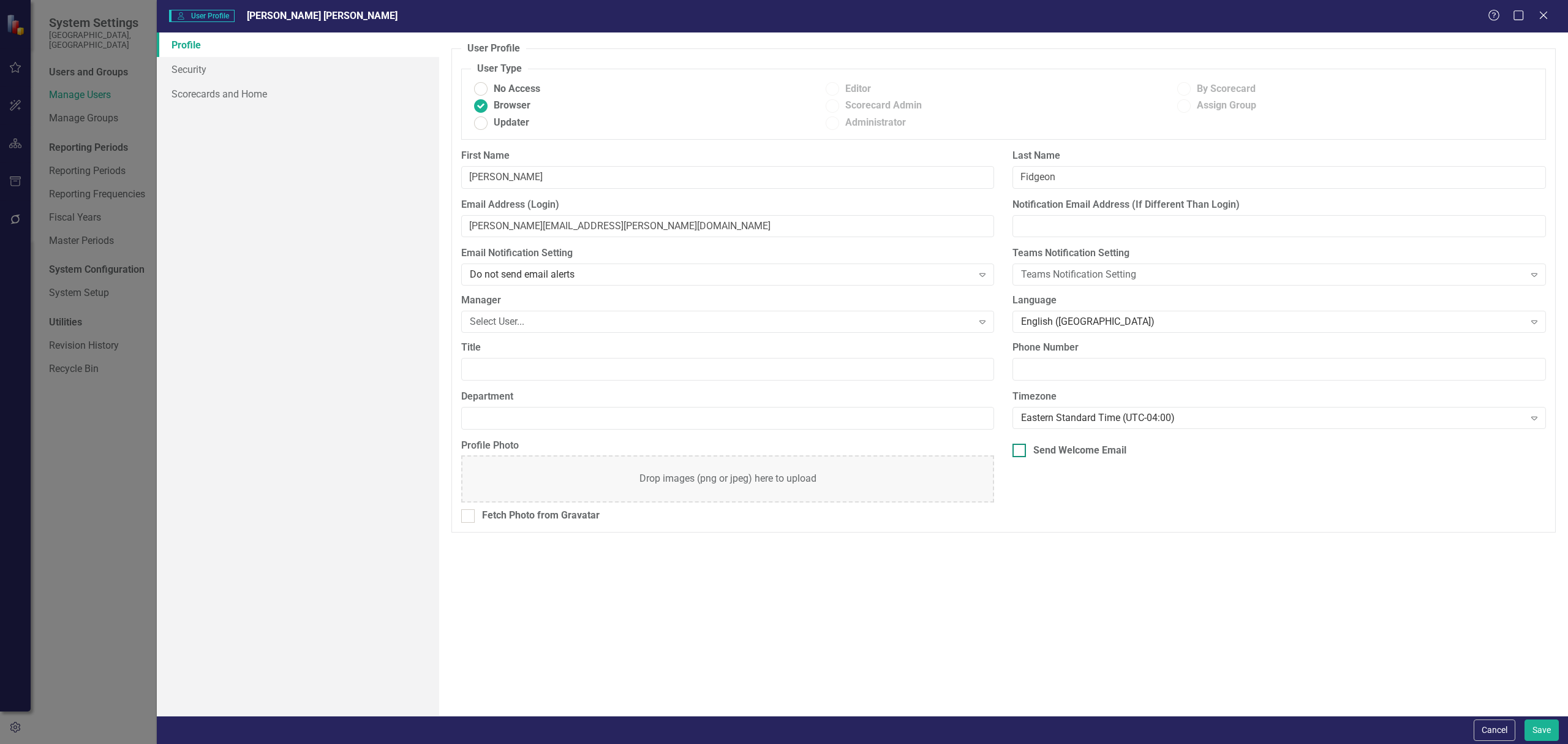
click at [1025, 455] on div at bounding box center [1019, 450] width 14 height 14
click at [1021, 452] on input "Send Welcome Email" at bounding box center [1017, 448] width 8 height 8
checkbox input "true"
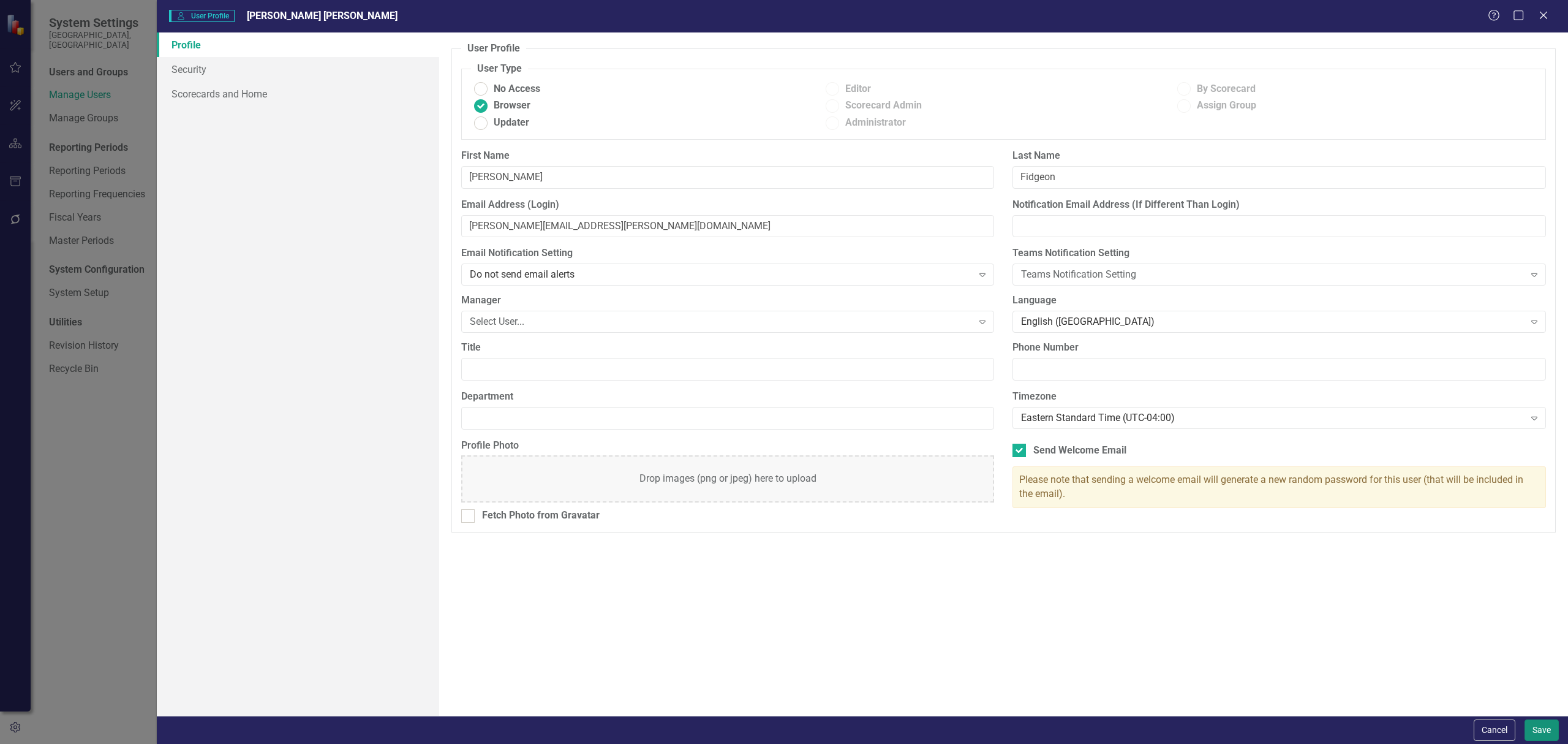
click at [1539, 728] on button "Save" at bounding box center [1542, 730] width 34 height 22
